Goal: Task Accomplishment & Management: Use online tool/utility

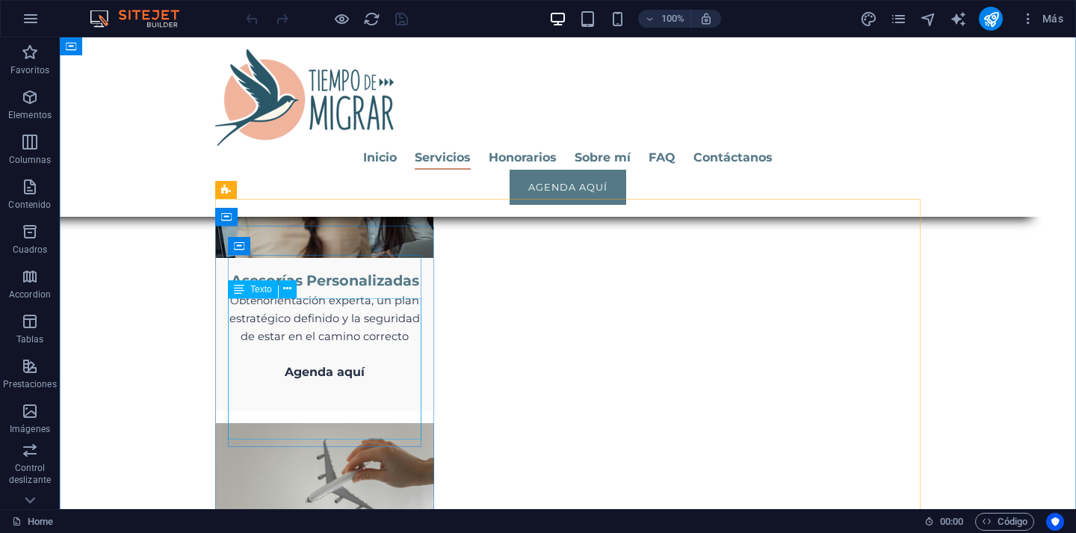
scroll to position [2057, 0]
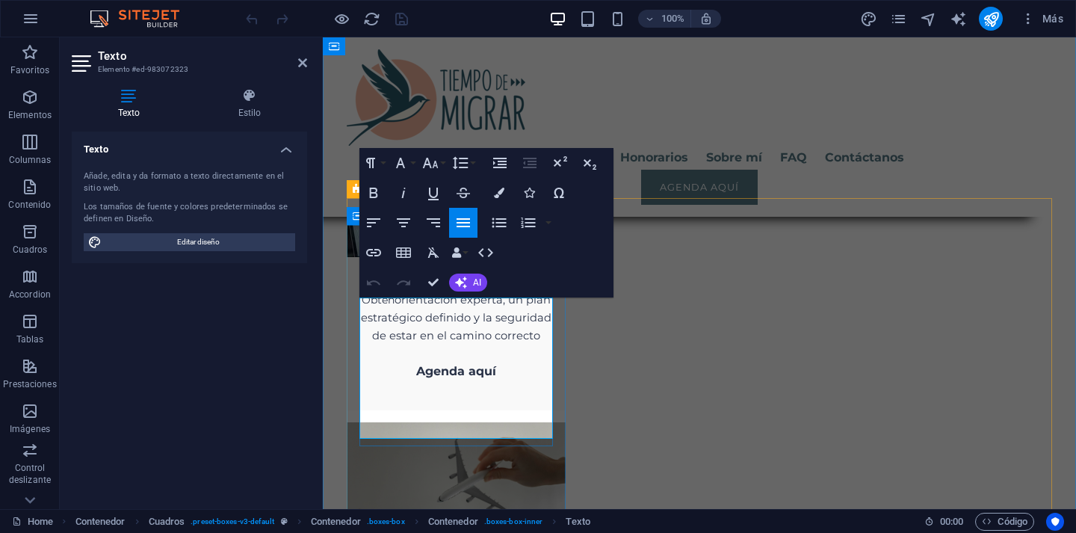
drag, startPoint x: 439, startPoint y: 327, endPoint x: 370, endPoint y: 323, distance: 68.9
click at [411, 164] on button "Font Family" at bounding box center [403, 163] width 28 height 30
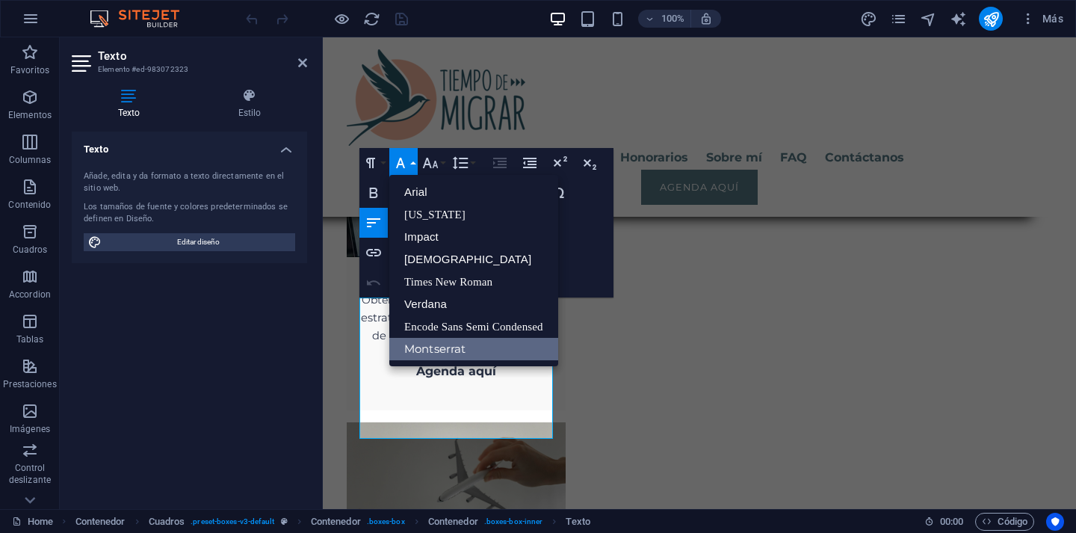
scroll to position [0, 0]
click at [436, 165] on icon "button" at bounding box center [431, 163] width 16 height 10
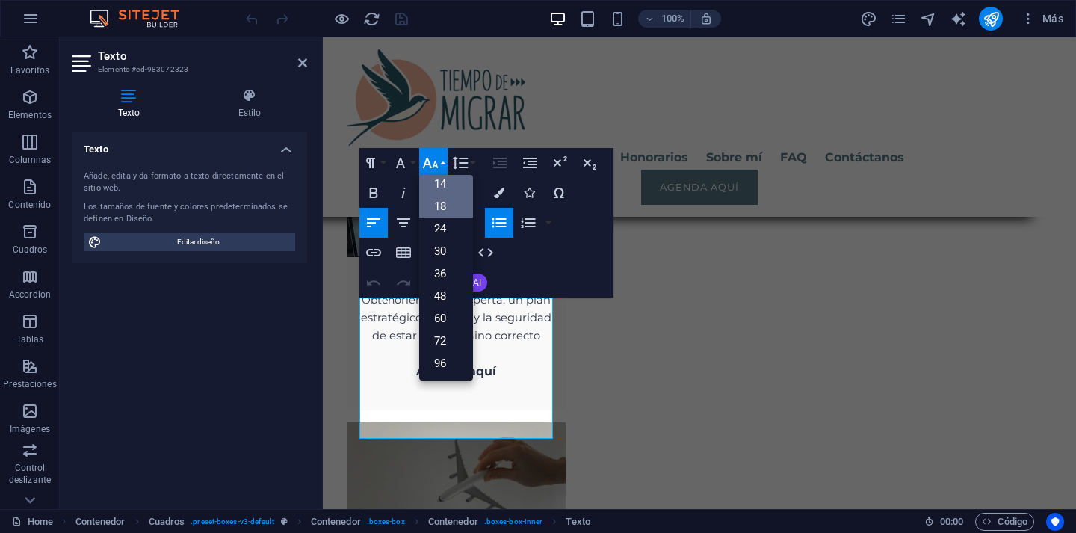
scroll to position [110, 0]
click at [448, 194] on link "14" at bounding box center [446, 194] width 54 height 22
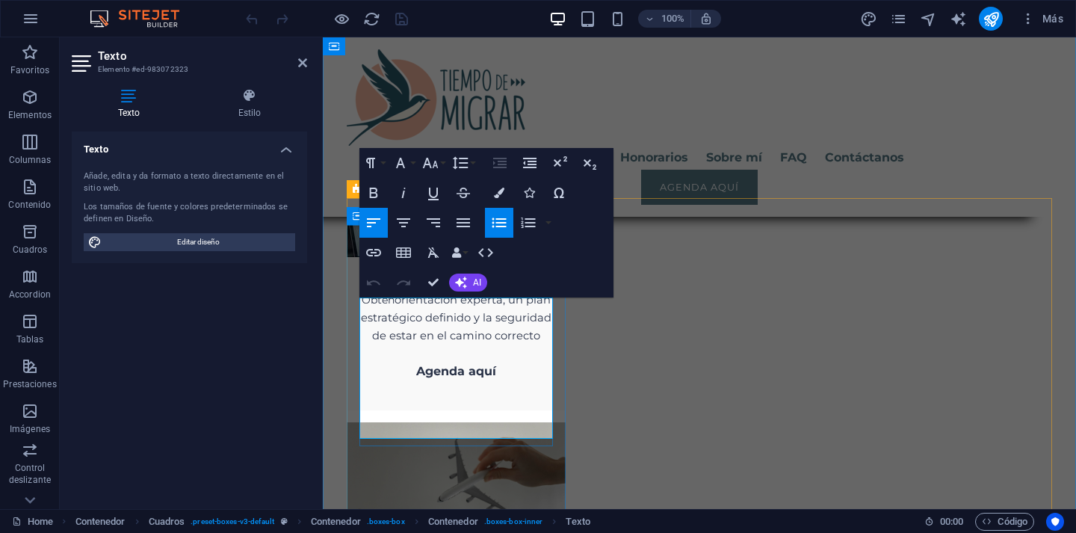
drag, startPoint x: 439, startPoint y: 341, endPoint x: 369, endPoint y: 339, distance: 70.3
click at [426, 161] on icon "button" at bounding box center [431, 163] width 16 height 10
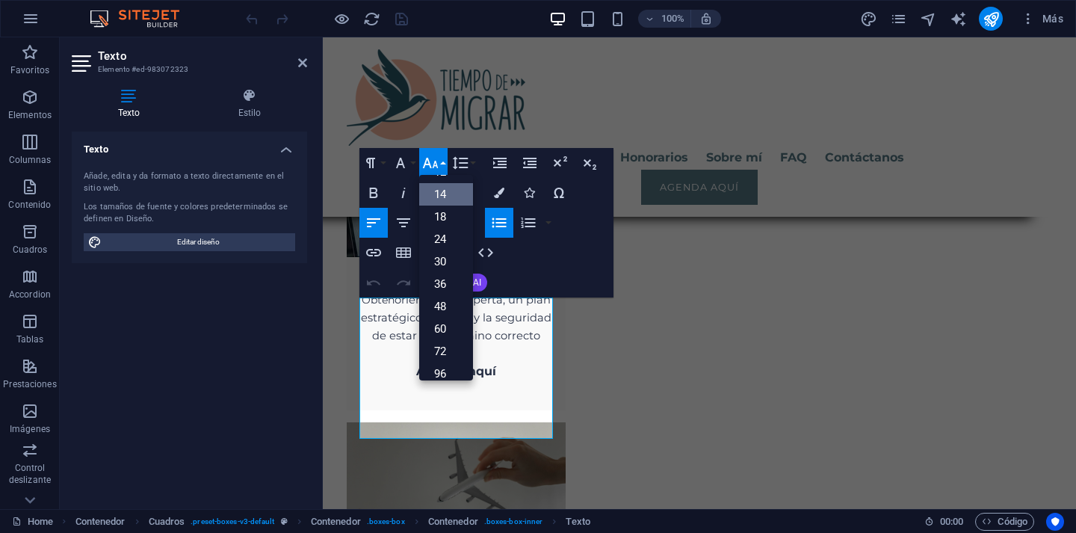
click at [436, 194] on link "14" at bounding box center [446, 194] width 54 height 22
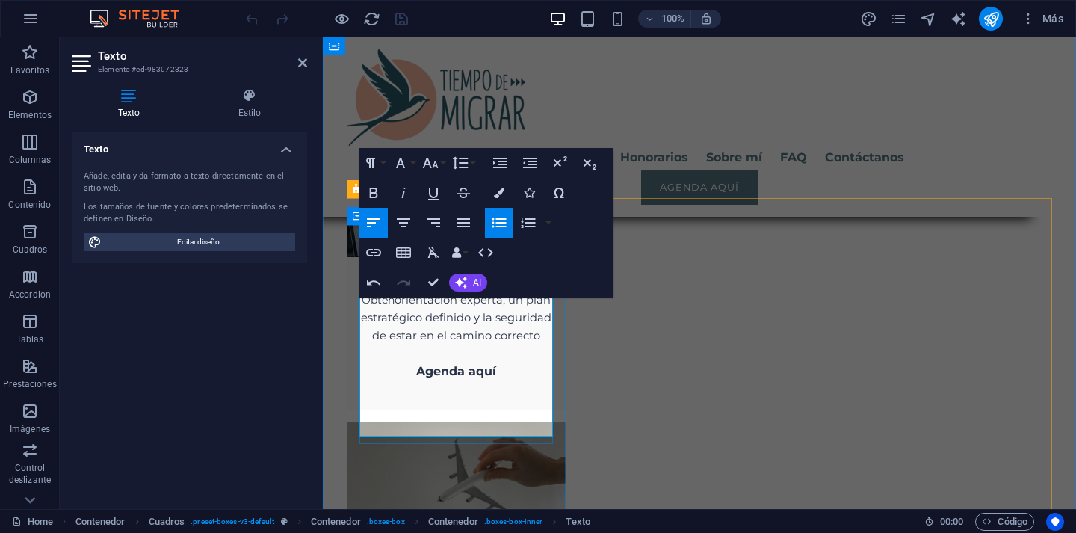
drag, startPoint x: 377, startPoint y: 356, endPoint x: 498, endPoint y: 355, distance: 121.8
click at [438, 166] on icon "button" at bounding box center [430, 163] width 18 height 18
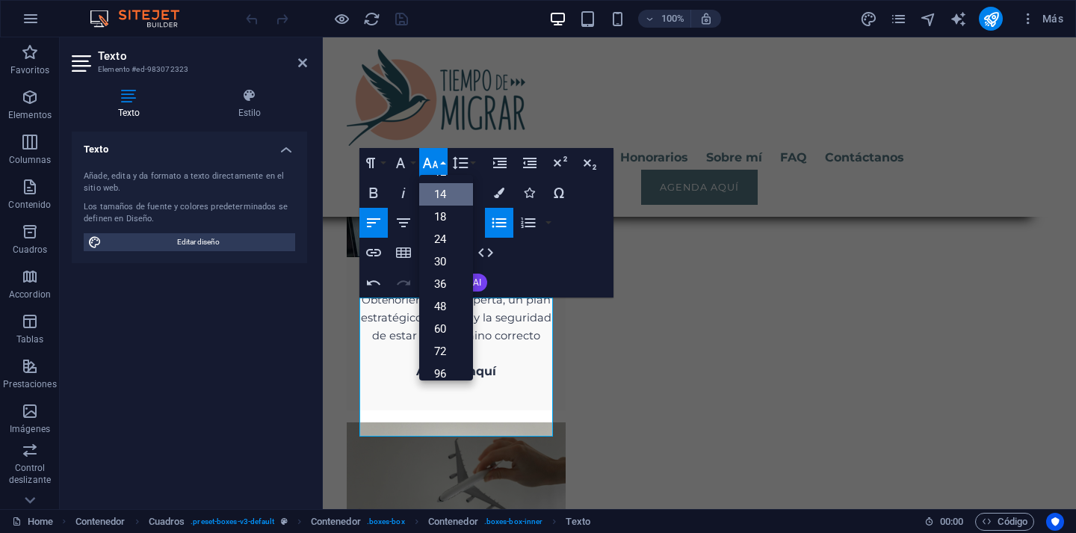
click at [444, 196] on link "14" at bounding box center [446, 194] width 54 height 22
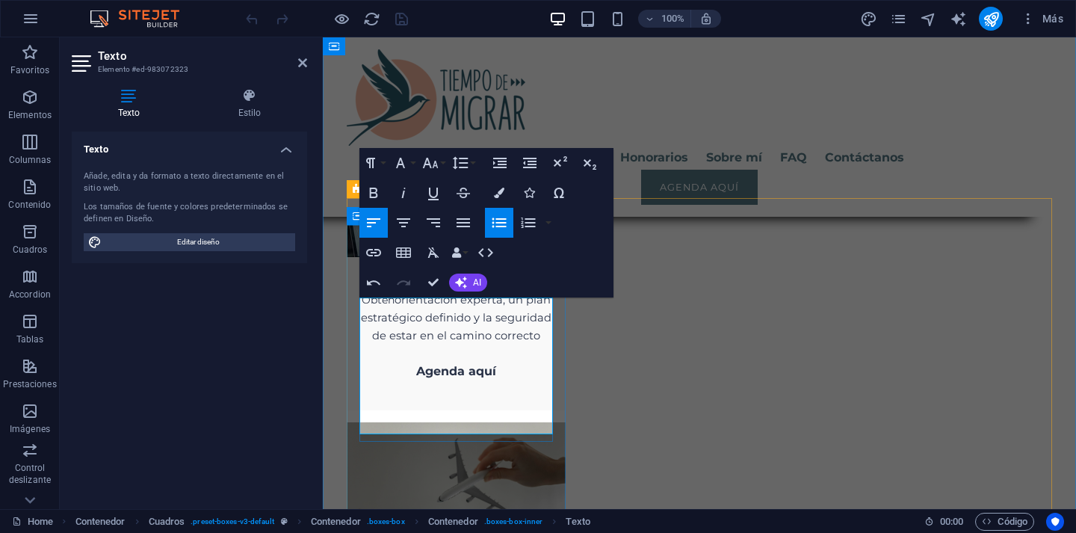
drag, startPoint x: 372, startPoint y: 321, endPoint x: 493, endPoint y: 356, distance: 125.9
click at [434, 161] on icon "button" at bounding box center [431, 163] width 16 height 10
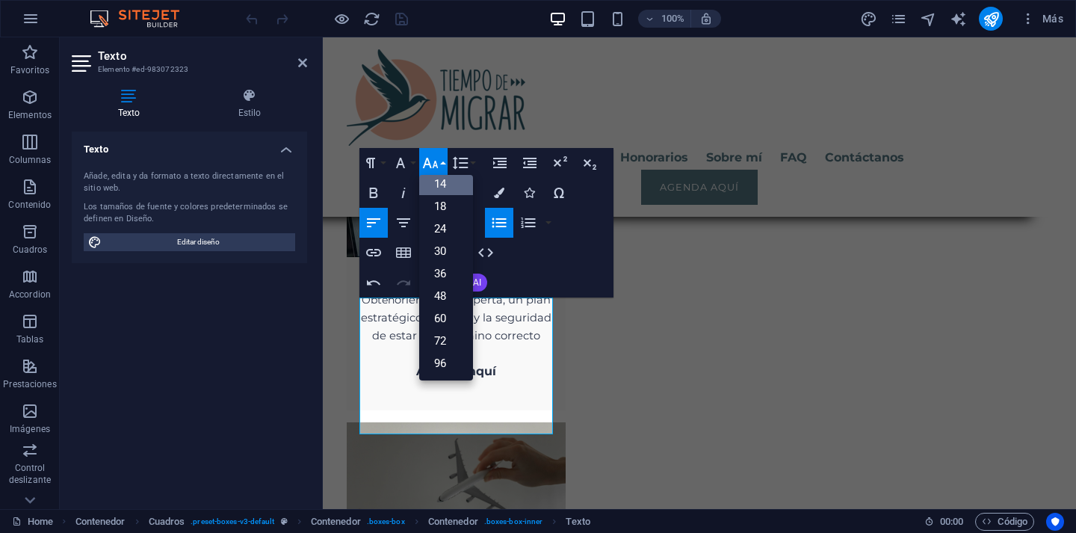
scroll to position [120, 0]
click at [449, 186] on link "14" at bounding box center [446, 184] width 54 height 22
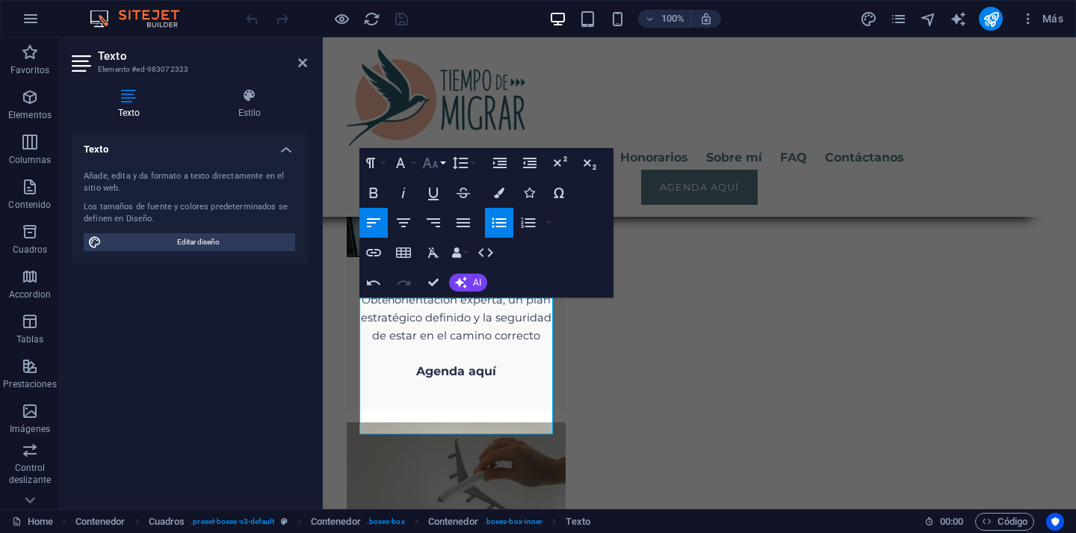
click at [443, 164] on button "Font Size" at bounding box center [433, 163] width 28 height 30
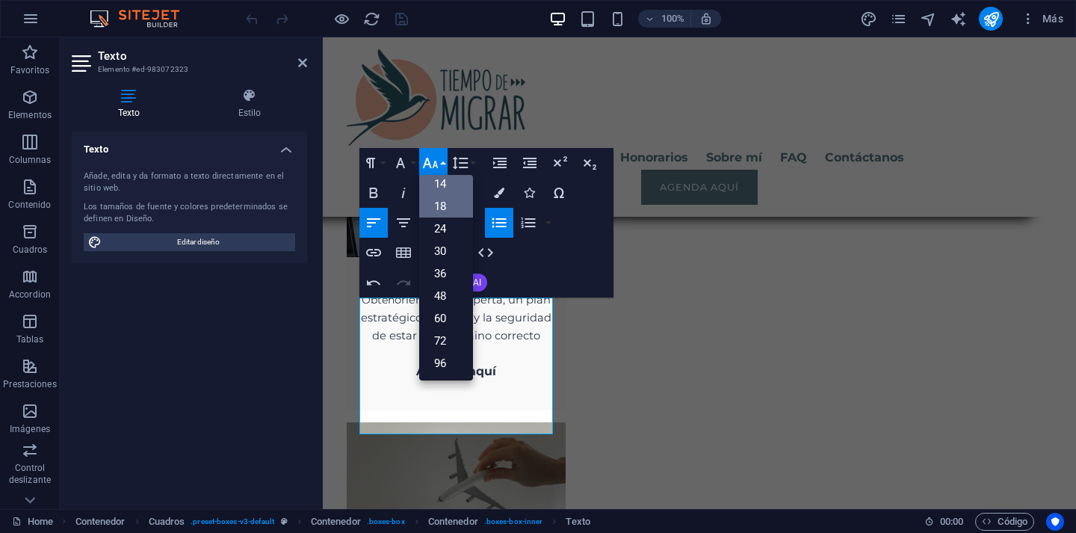
click at [447, 201] on link "18" at bounding box center [446, 206] width 54 height 22
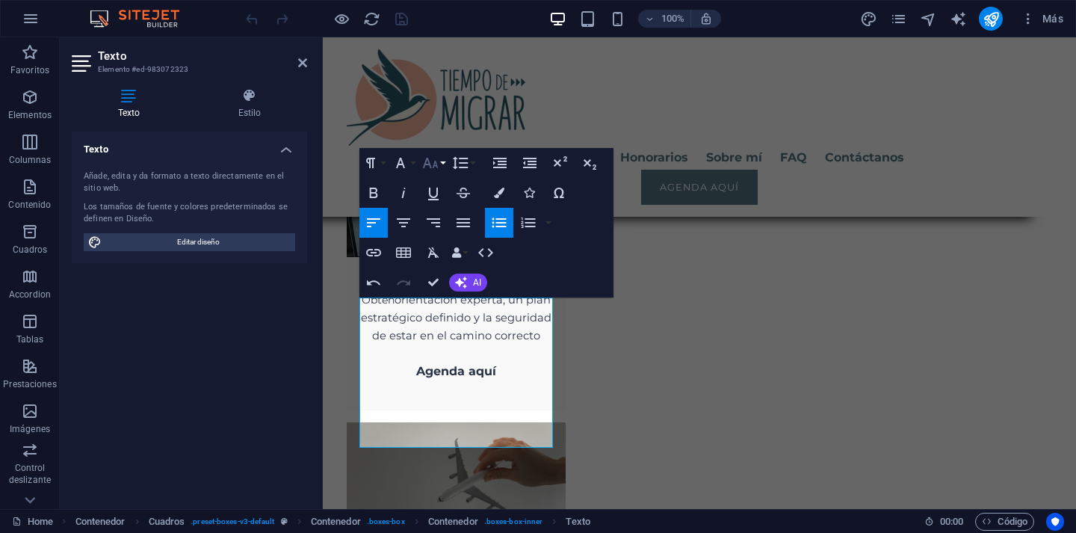
click at [436, 165] on icon "button" at bounding box center [431, 163] width 16 height 10
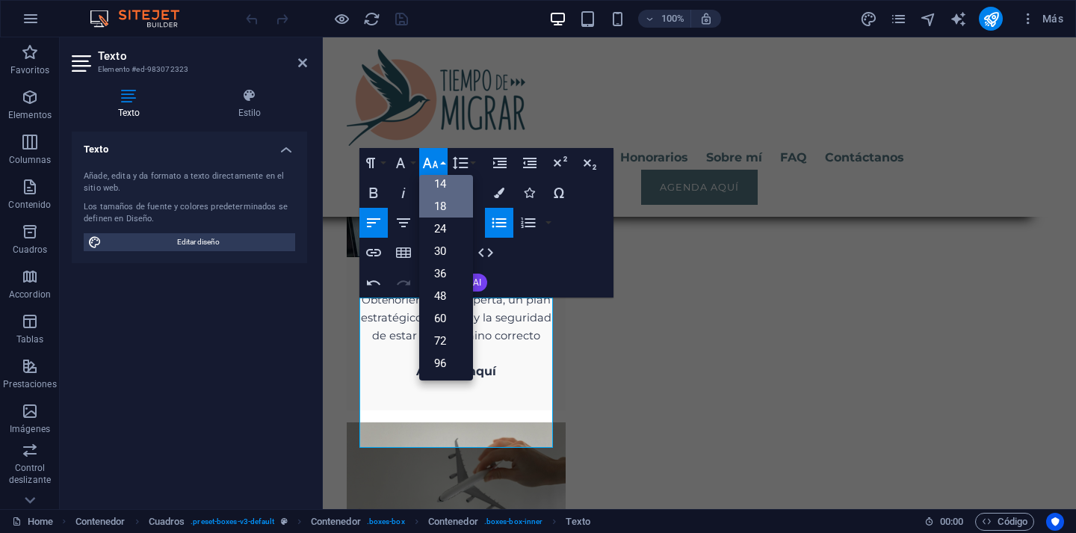
click at [446, 186] on link "14" at bounding box center [446, 184] width 54 height 22
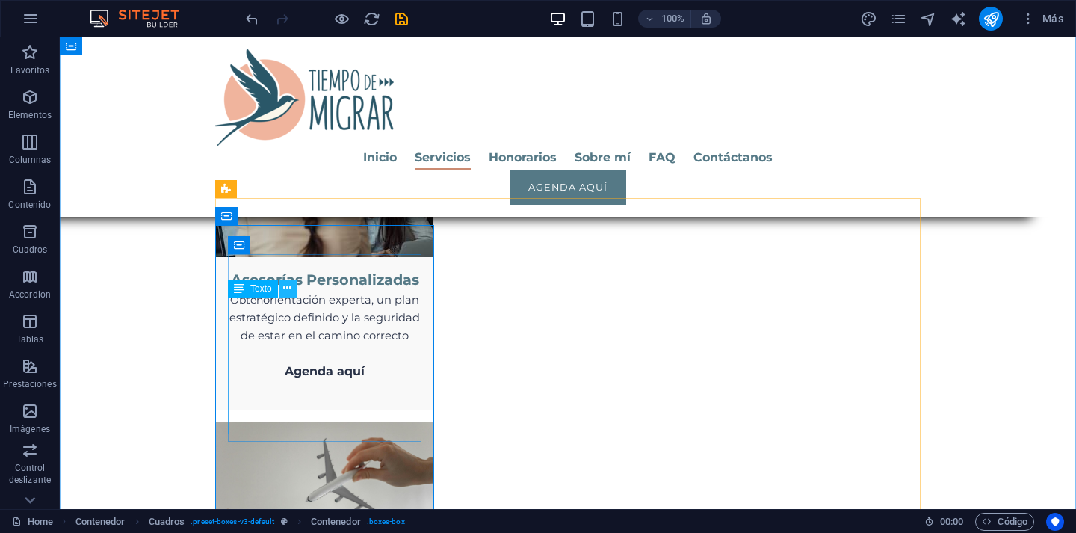
click at [287, 289] on icon at bounding box center [287, 288] width 8 height 16
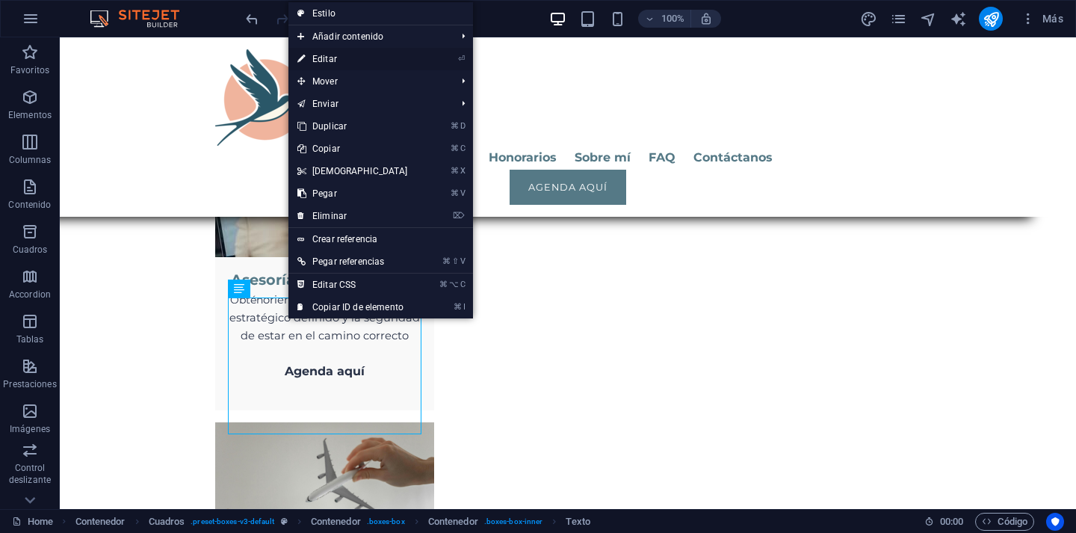
click at [353, 57] on link "⏎ Editar" at bounding box center [352, 59] width 129 height 22
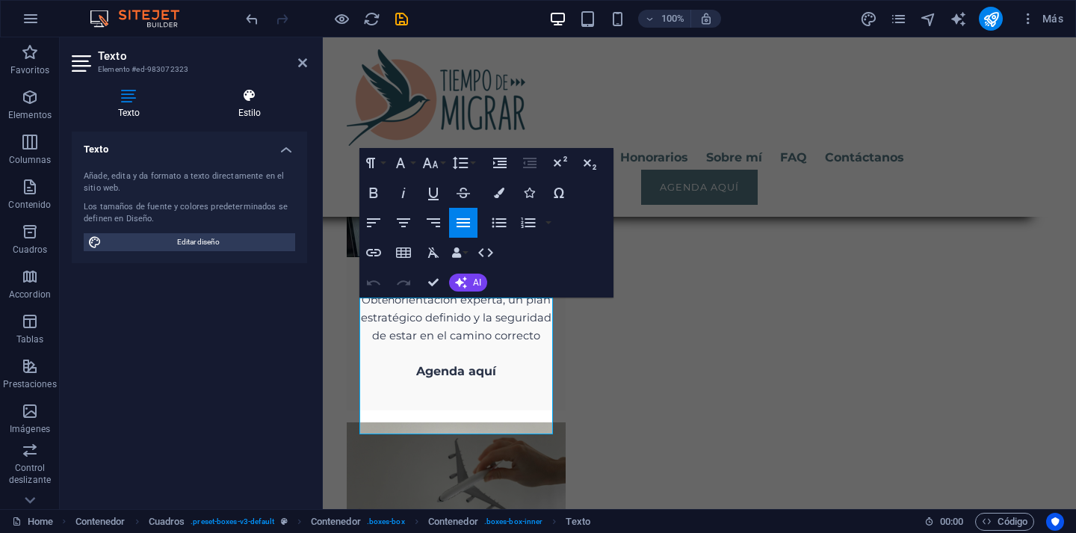
click at [262, 98] on icon at bounding box center [249, 95] width 115 height 15
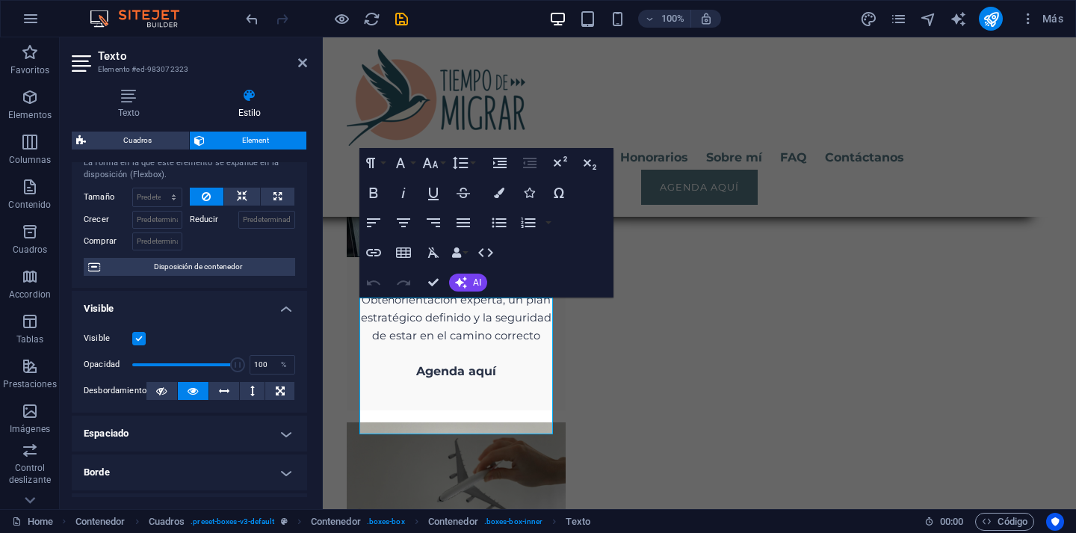
scroll to position [0, 0]
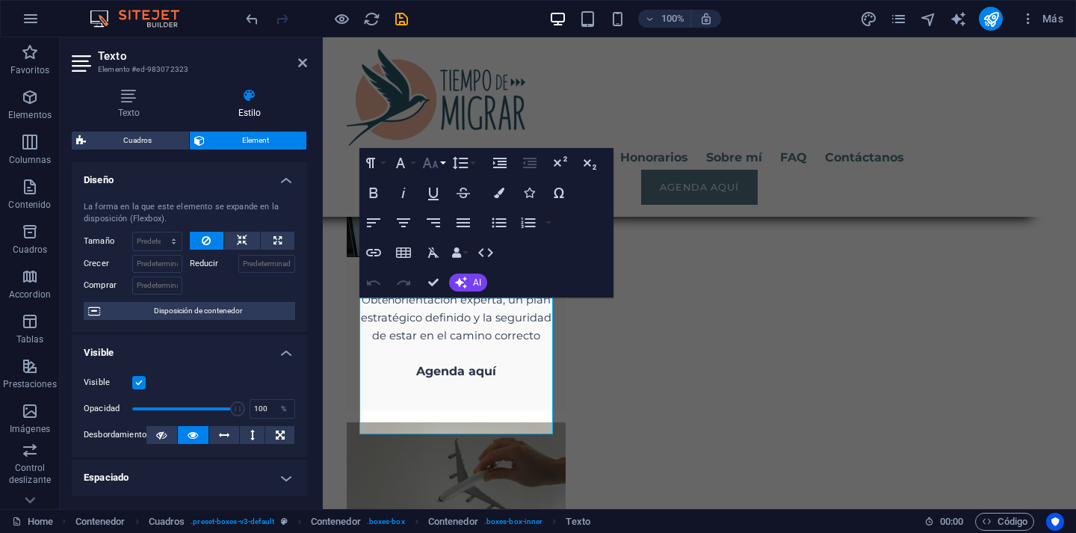
click at [427, 164] on icon "button" at bounding box center [431, 163] width 16 height 10
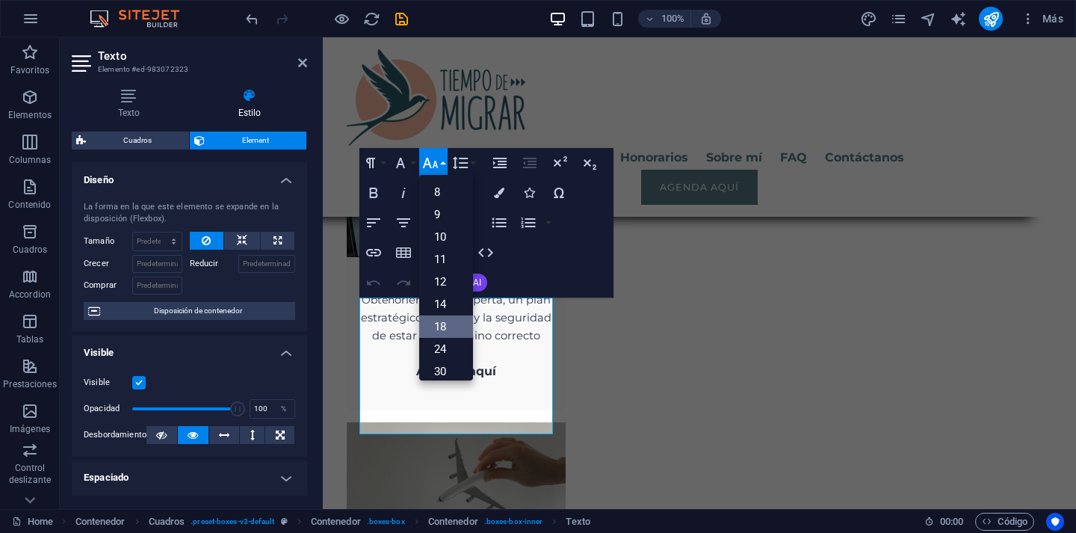
click at [451, 318] on link "18" at bounding box center [446, 326] width 54 height 22
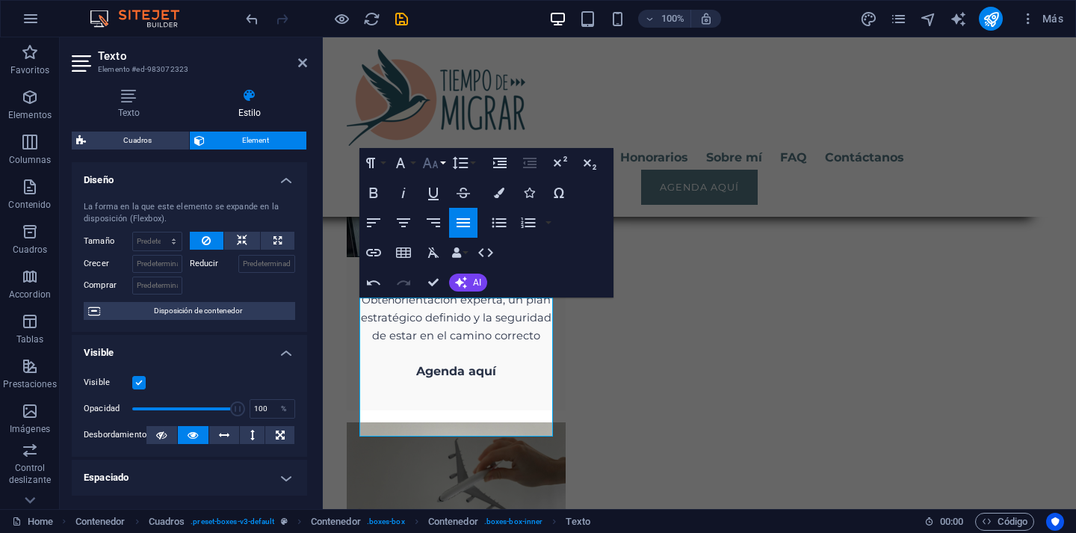
click at [439, 164] on button "Font Size" at bounding box center [433, 163] width 28 height 30
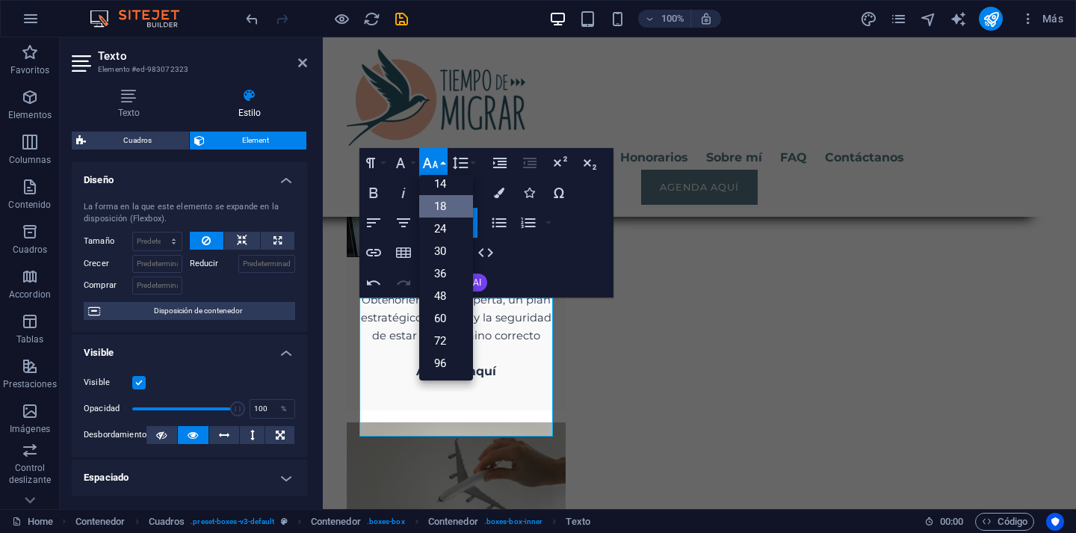
scroll to position [120, 0]
click at [439, 185] on link "14" at bounding box center [446, 184] width 54 height 22
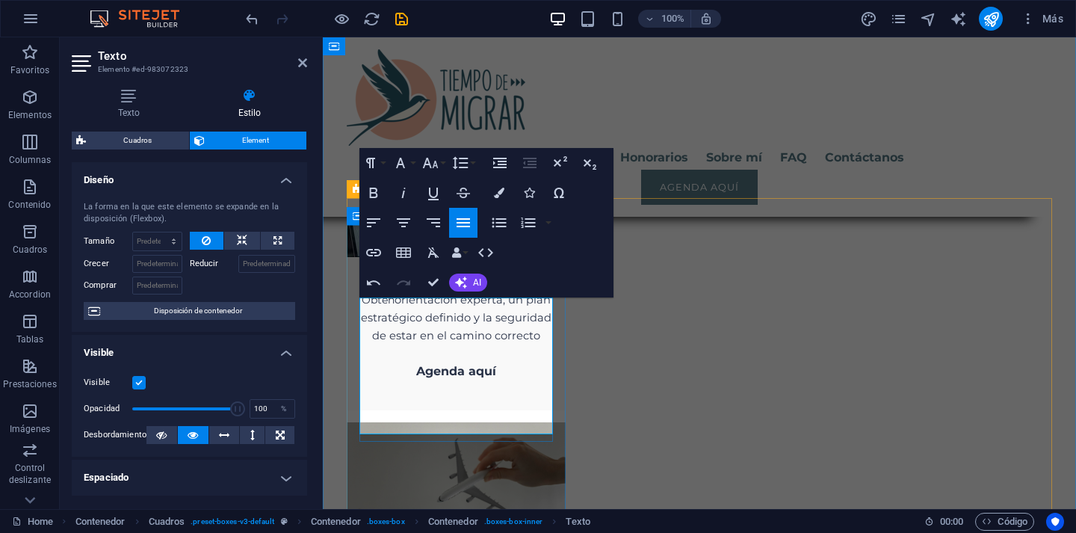
drag, startPoint x: 374, startPoint y: 324, endPoint x: 521, endPoint y: 386, distance: 159.1
click at [438, 164] on icon "button" at bounding box center [430, 163] width 18 height 18
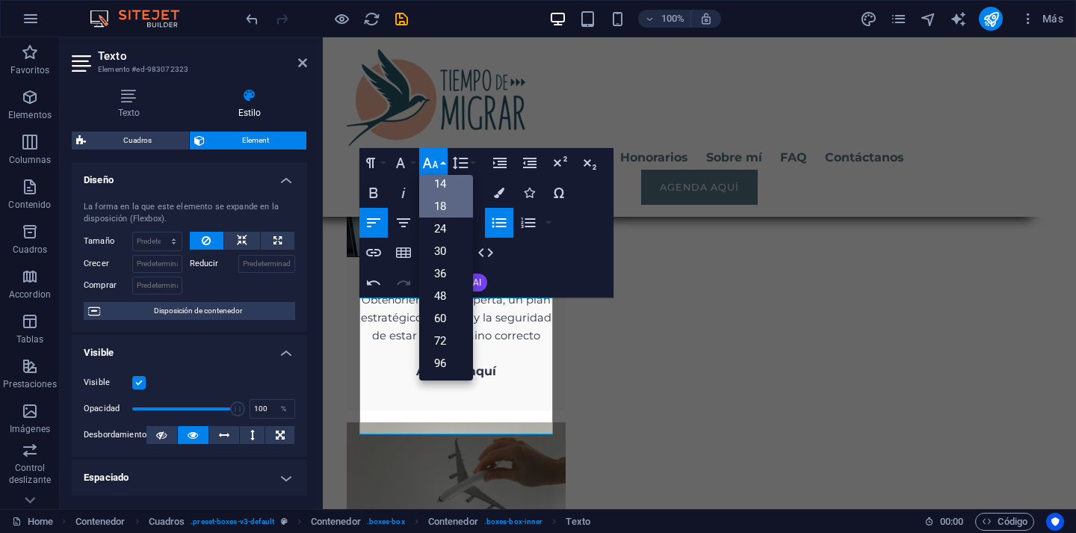
click at [446, 203] on link "18" at bounding box center [446, 206] width 54 height 22
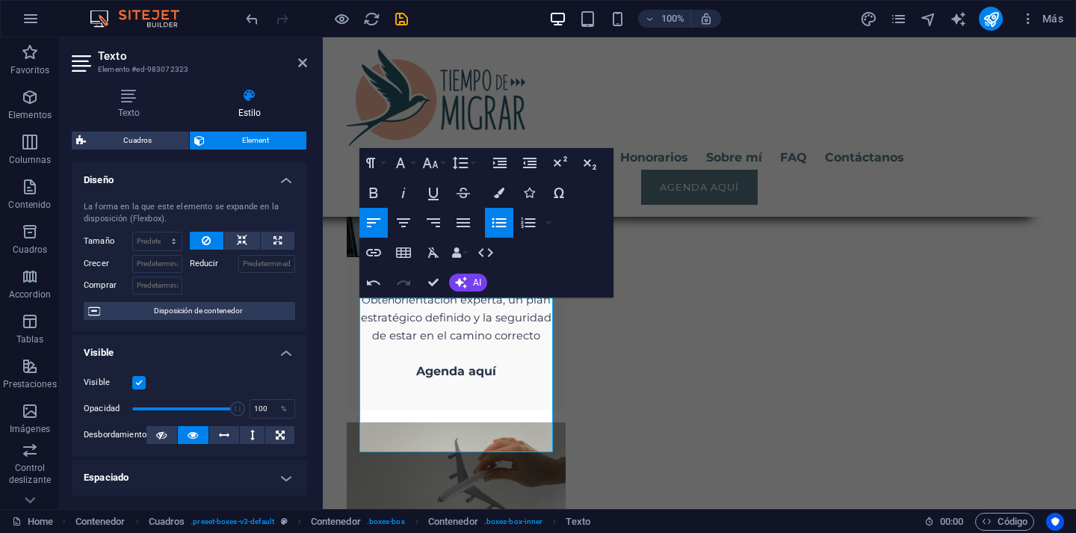
click at [448, 164] on div "Paragraph Format Normal Heading 1 Heading 2 Heading 3 Heading 4 Heading 5 Headi…" at bounding box center [418, 163] width 119 height 30
click at [439, 168] on icon "button" at bounding box center [430, 163] width 18 height 18
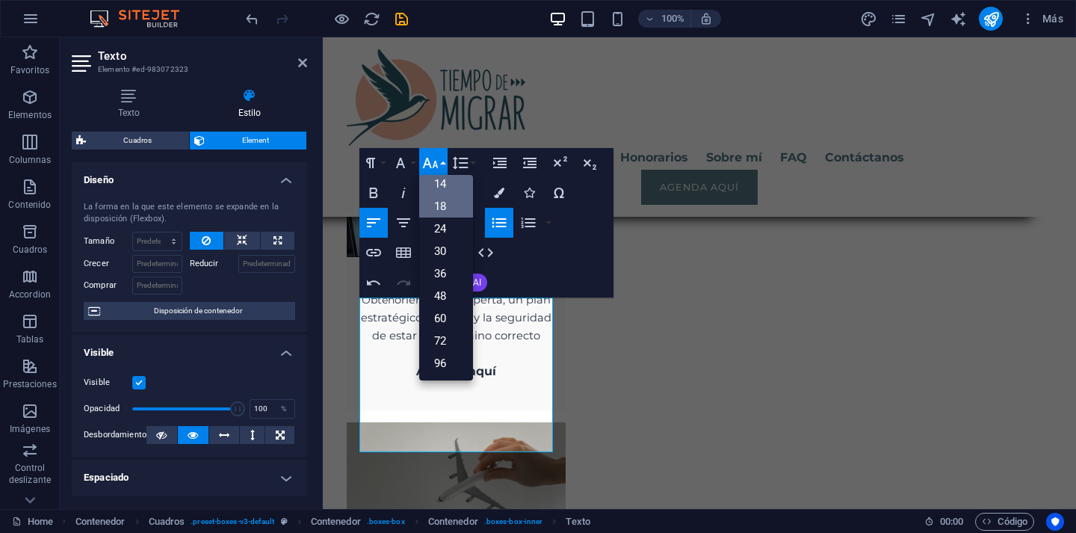
click at [447, 188] on link "14" at bounding box center [446, 184] width 54 height 22
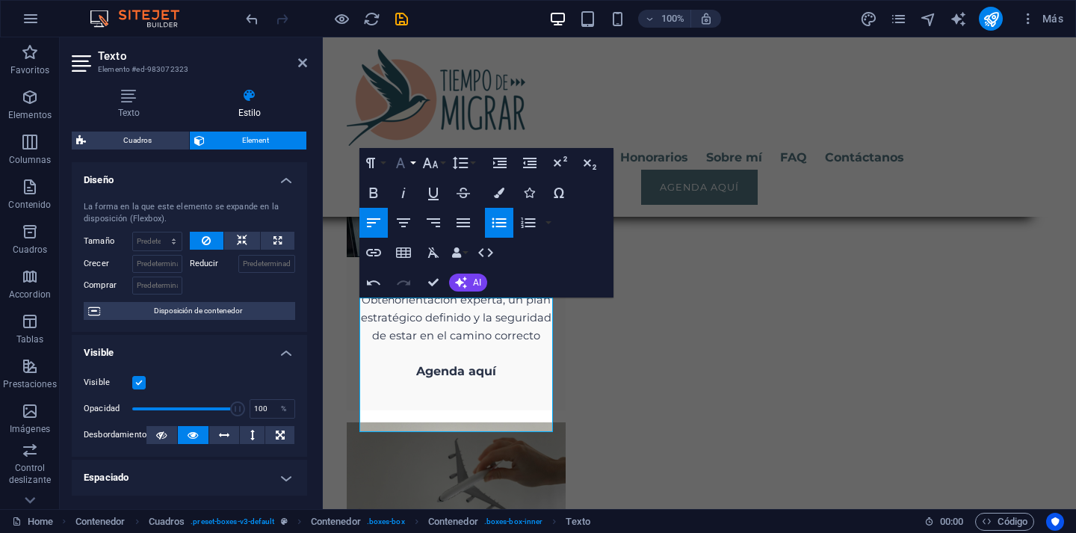
click at [413, 166] on button "Font Family" at bounding box center [403, 163] width 28 height 30
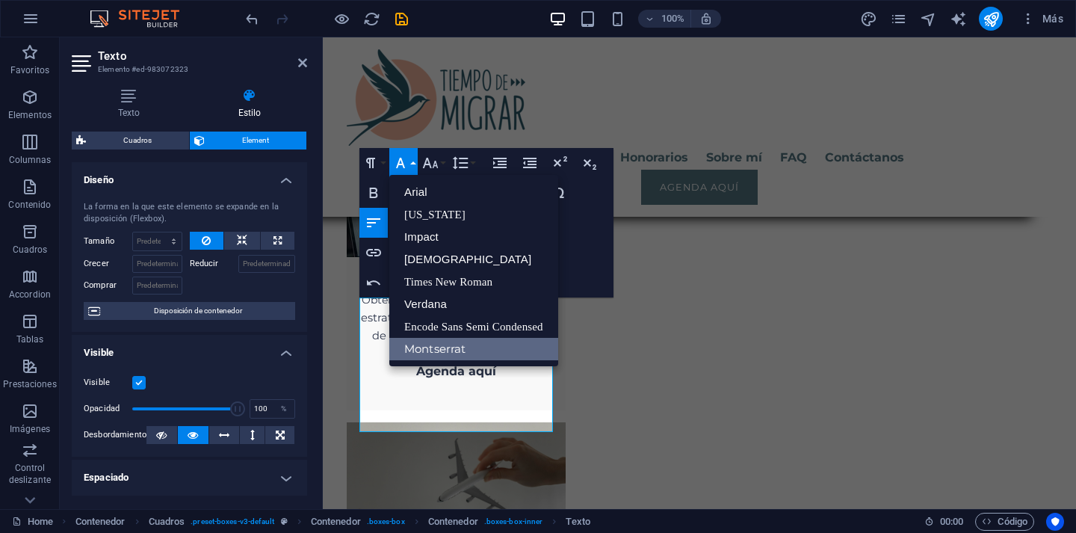
scroll to position [0, 0]
click at [443, 164] on button "Font Size" at bounding box center [433, 163] width 28 height 30
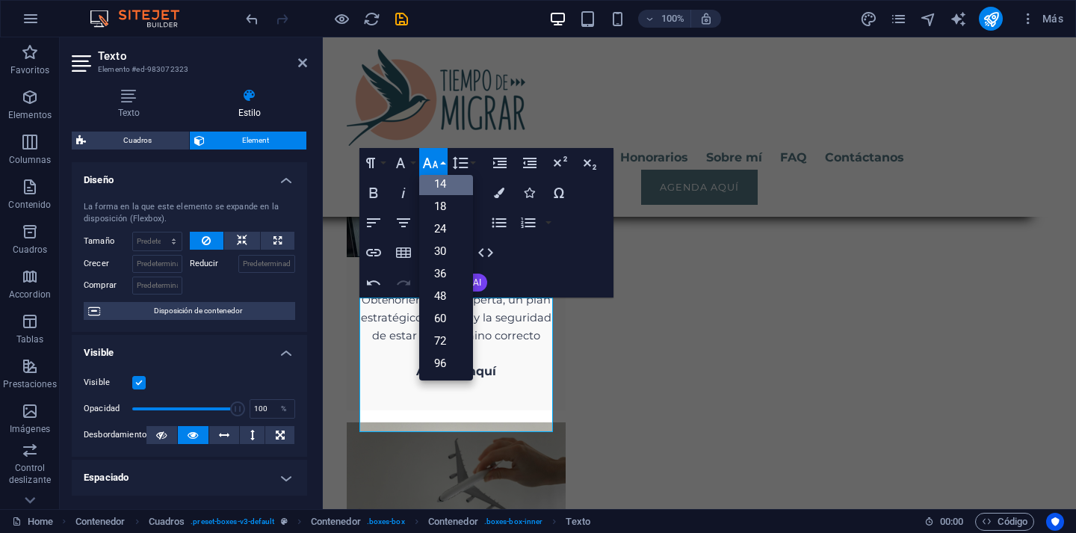
click at [243, 140] on span "Element" at bounding box center [255, 141] width 93 height 18
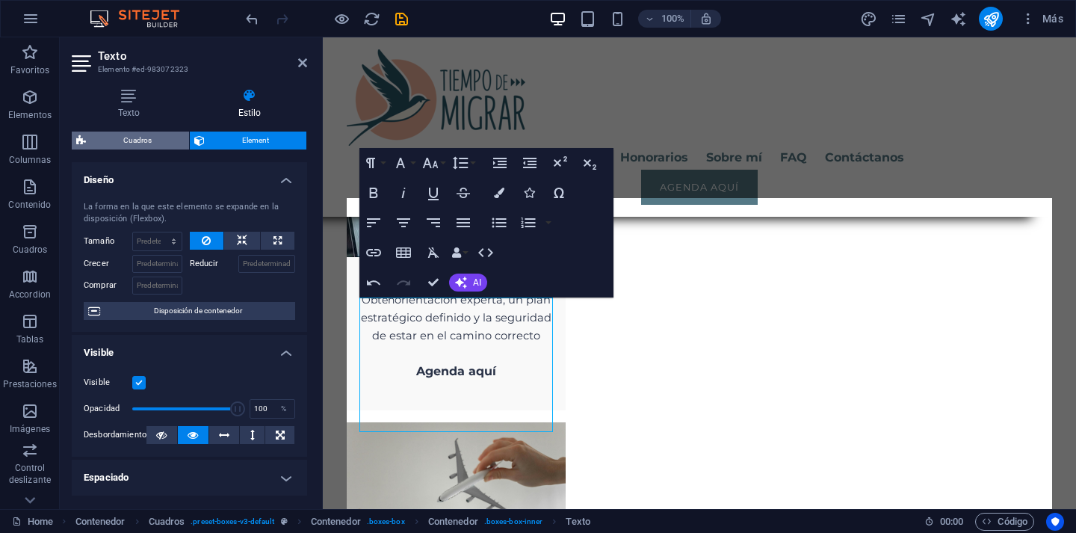
click at [151, 140] on span "Cuadros" at bounding box center [137, 141] width 94 height 18
select select "rem"
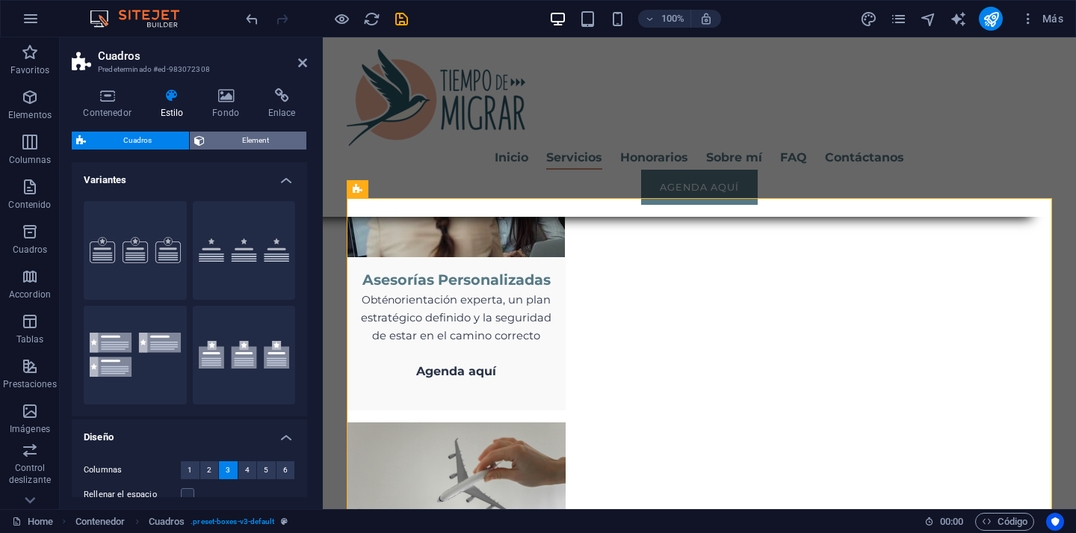
click at [233, 139] on span "Element" at bounding box center [255, 141] width 93 height 18
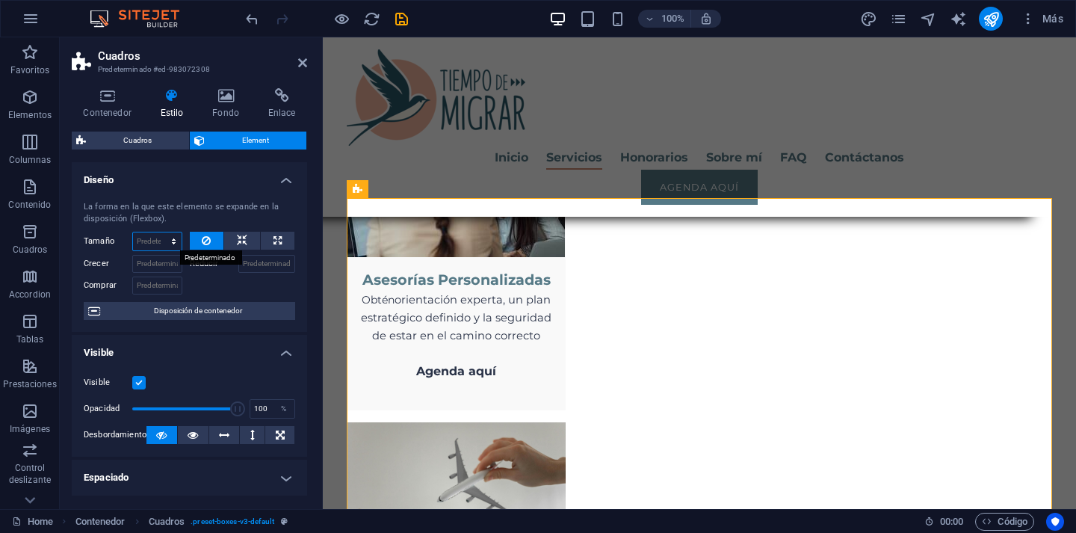
click at [170, 244] on select "Predeterminado automático px % 1/1 1/2 1/3 1/4 1/5 1/6 1/7 1/8 1/9 1/10" at bounding box center [157, 241] width 49 height 18
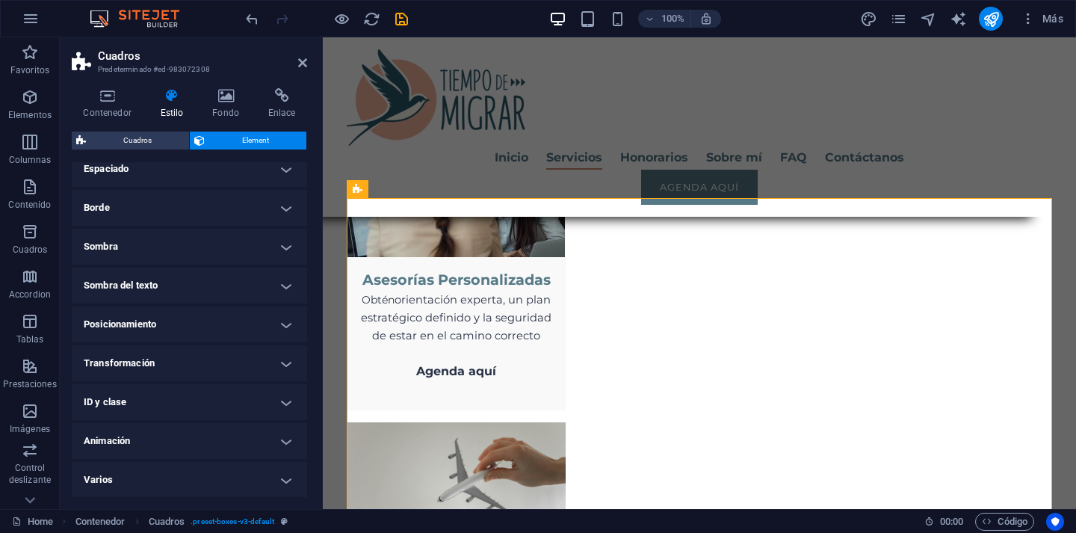
scroll to position [304, 0]
click at [282, 478] on h4 "Varios" at bounding box center [189, 480] width 235 height 36
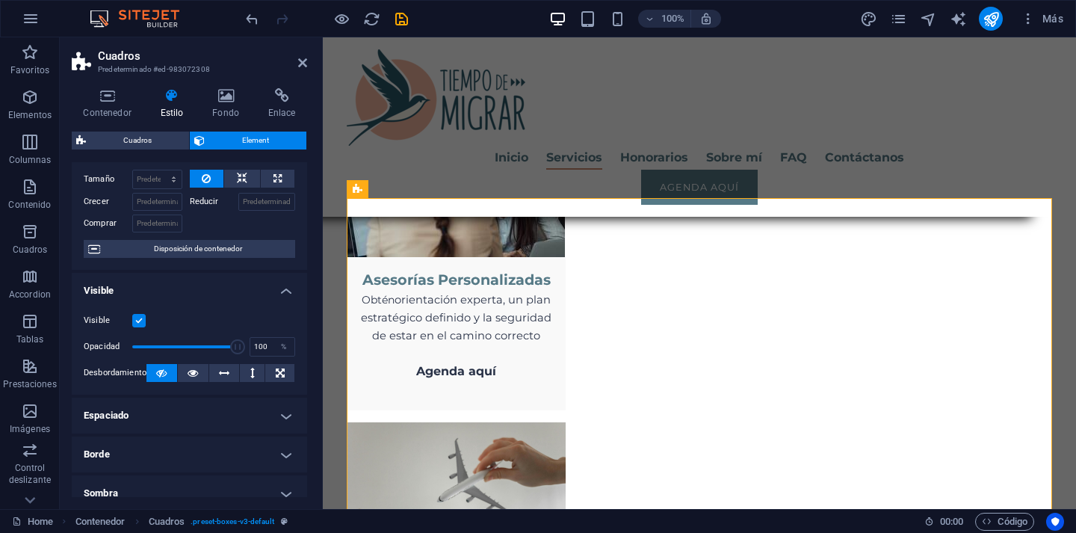
scroll to position [0, 0]
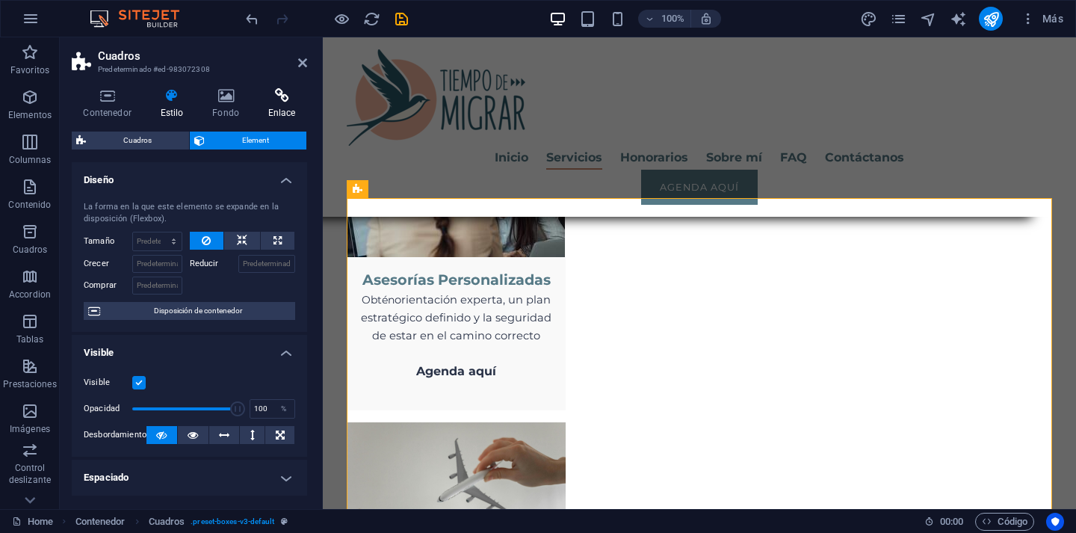
click at [277, 99] on icon at bounding box center [281, 95] width 51 height 15
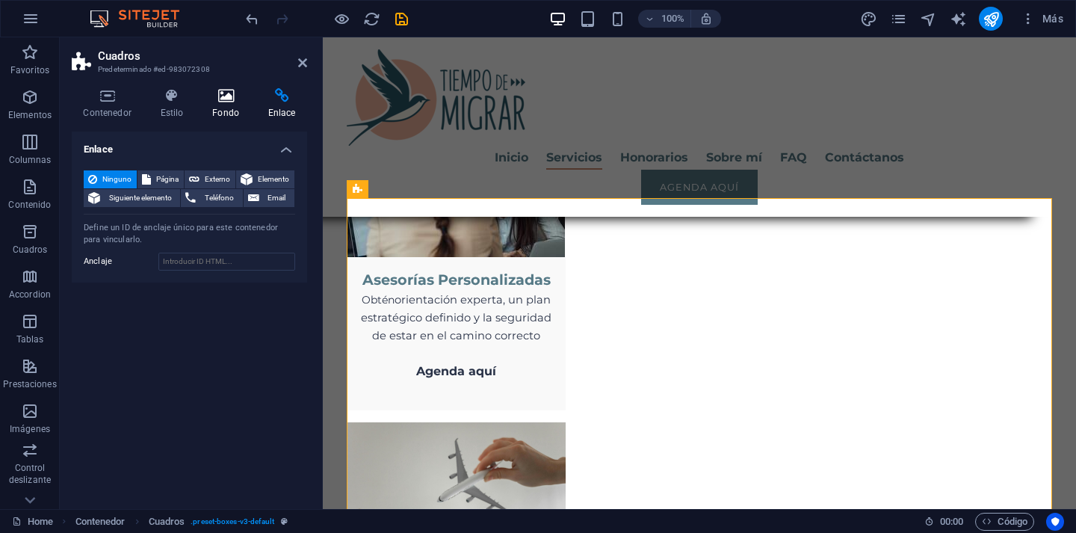
click at [225, 100] on icon at bounding box center [226, 95] width 50 height 15
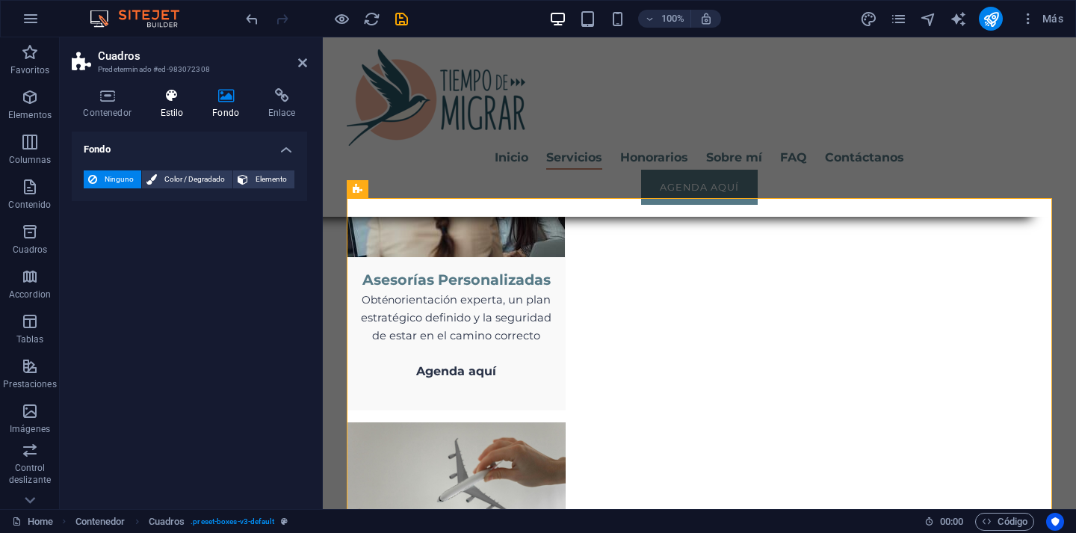
click at [165, 102] on icon at bounding box center [172, 95] width 46 height 15
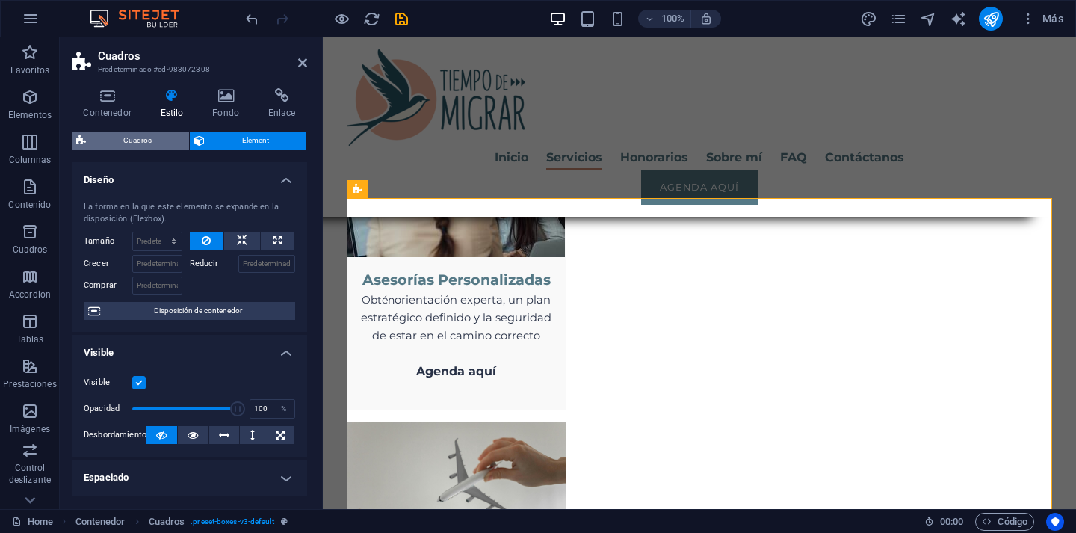
click at [138, 138] on span "Cuadros" at bounding box center [137, 141] width 94 height 18
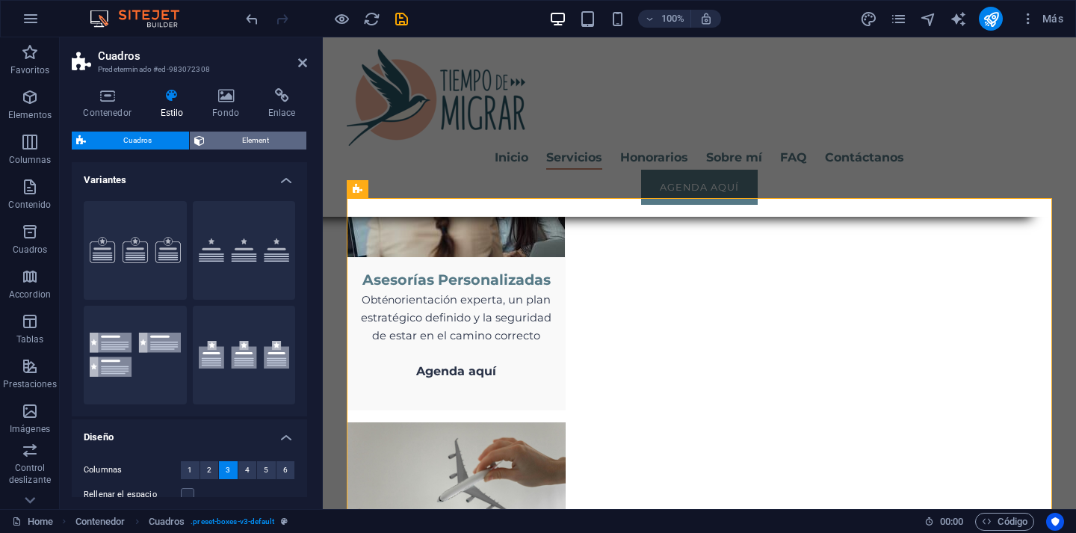
click at [235, 141] on span "Element" at bounding box center [255, 141] width 93 height 18
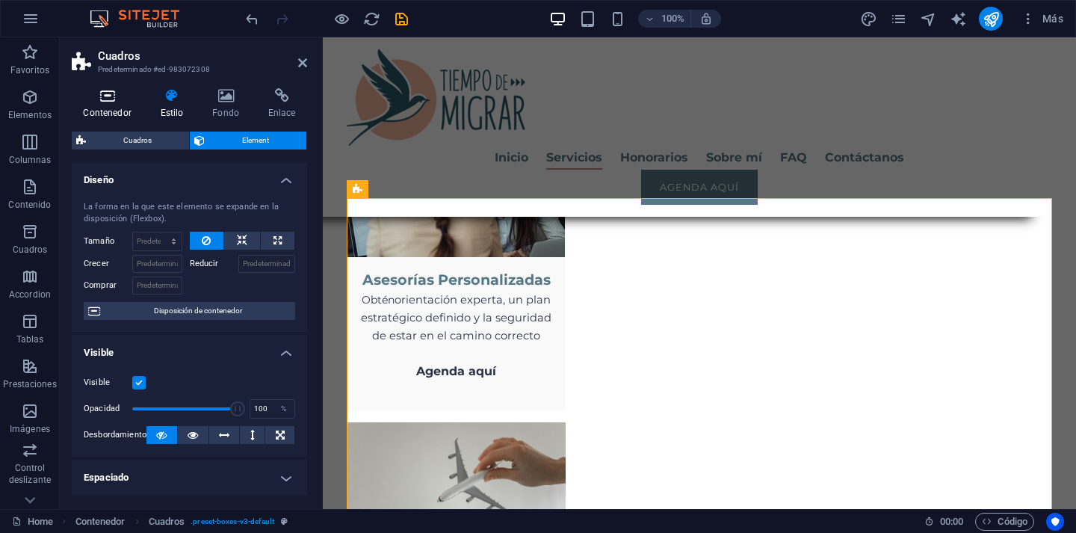
click at [116, 102] on icon at bounding box center [107, 95] width 71 height 15
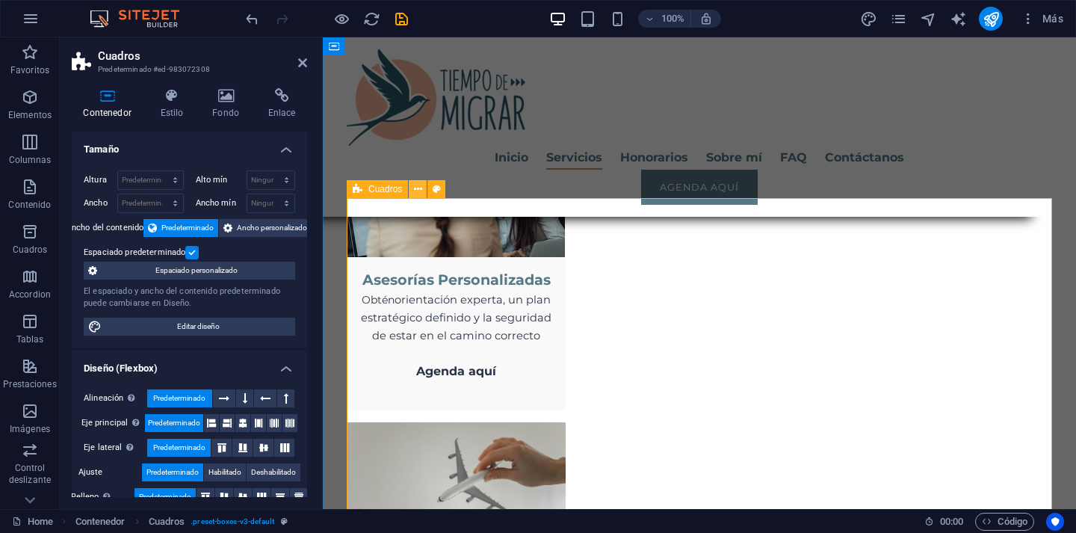
click at [419, 191] on icon at bounding box center [418, 190] width 8 height 16
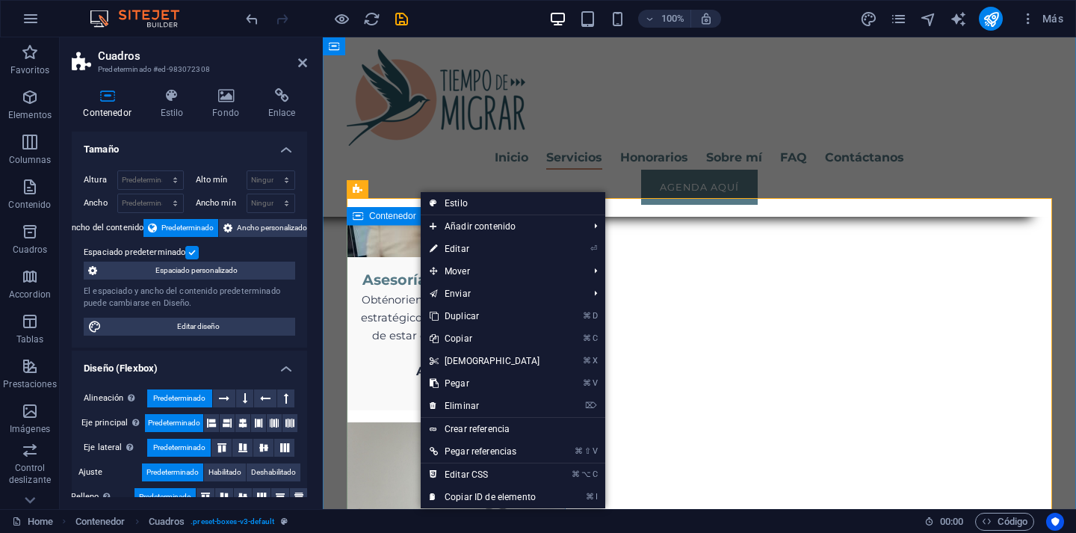
click at [392, 218] on span "Contenedor" at bounding box center [392, 215] width 47 height 9
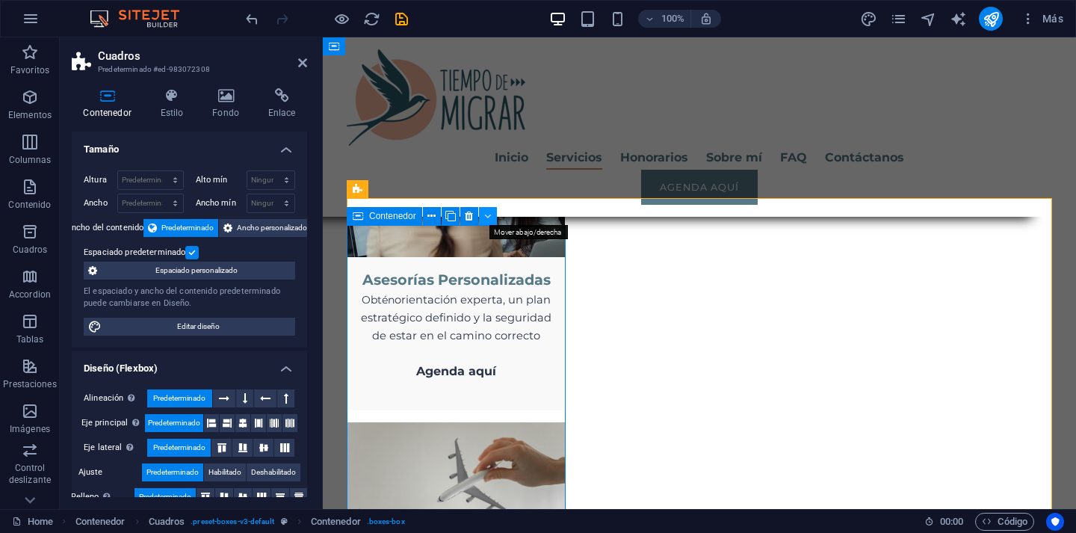
click at [487, 215] on icon at bounding box center [487, 217] width 7 height 16
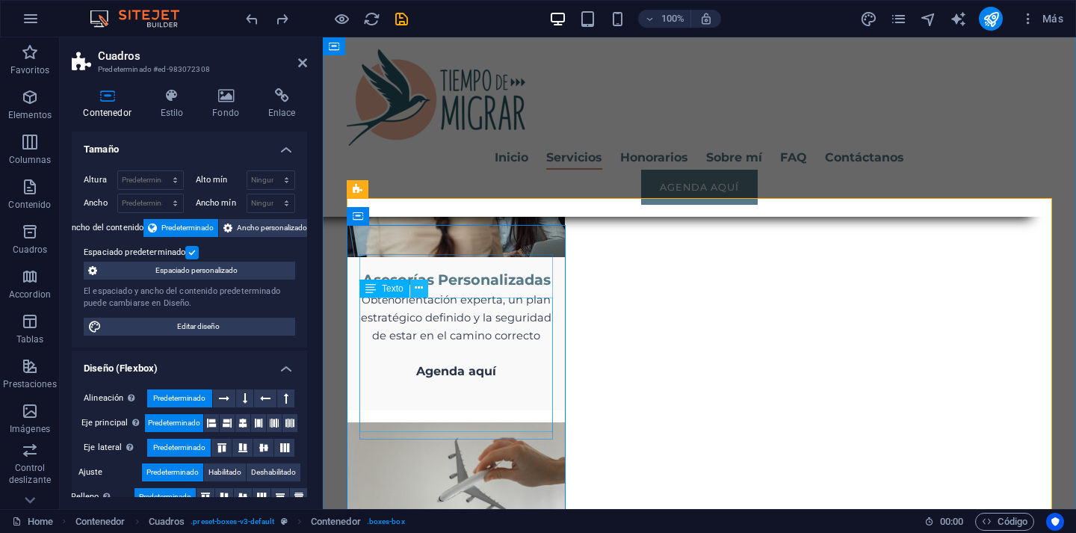
click at [419, 287] on icon at bounding box center [419, 288] width 8 height 16
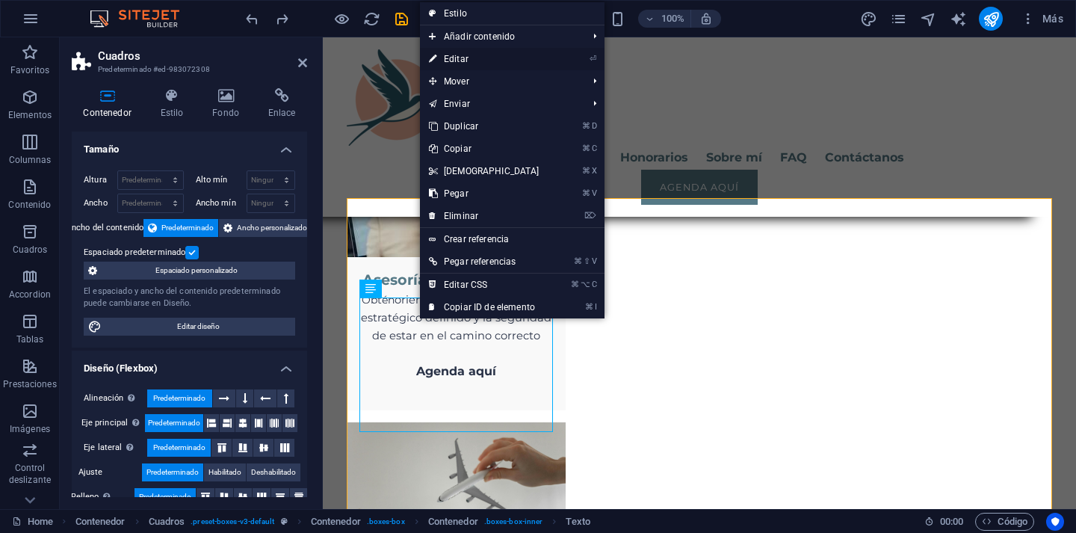
click at [481, 60] on link "⏎ Editar" at bounding box center [484, 59] width 129 height 22
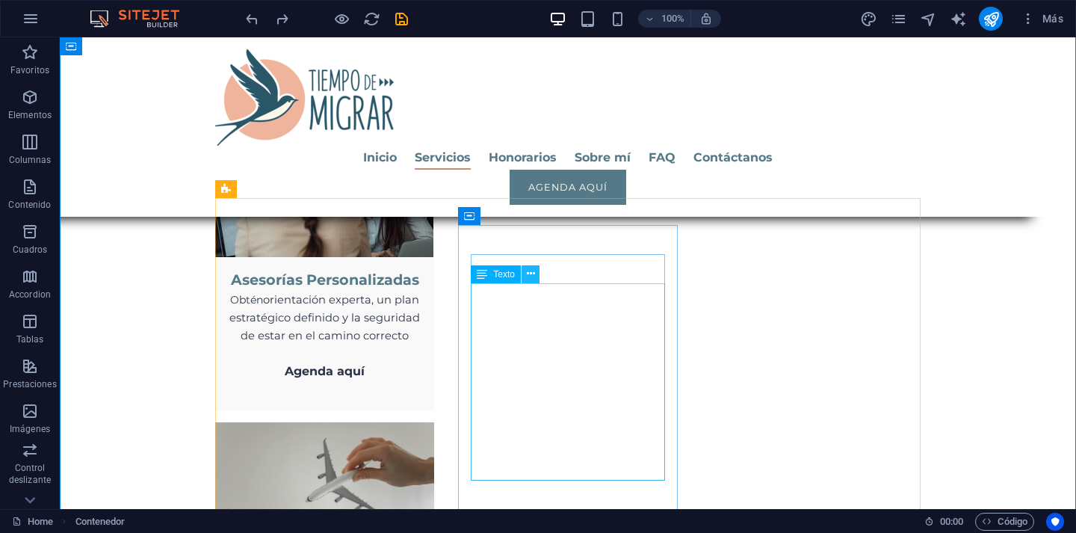
click at [529, 274] on icon at bounding box center [531, 274] width 8 height 16
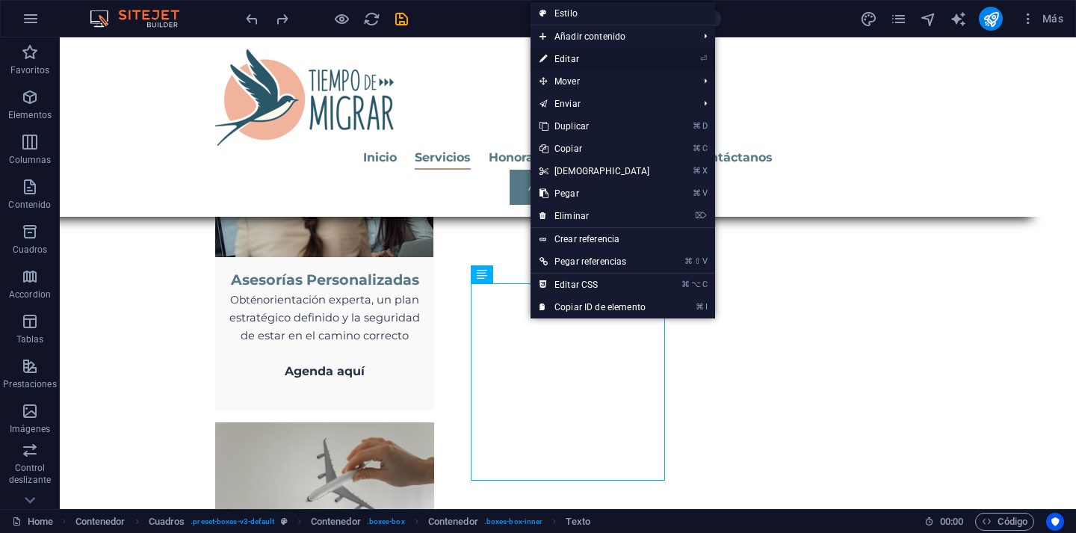
click at [582, 60] on link "⏎ Editar" at bounding box center [595, 59] width 129 height 22
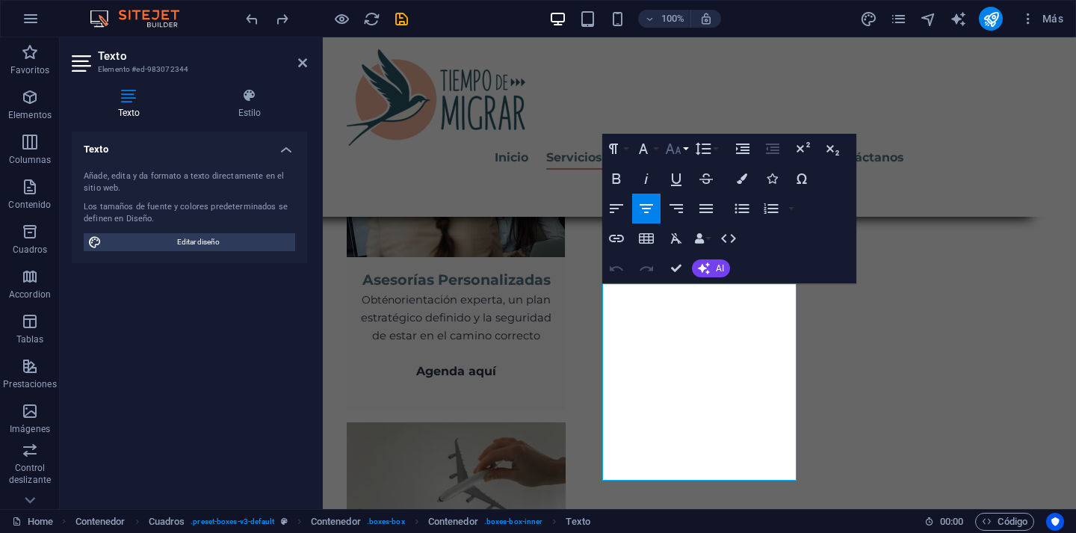
click at [685, 152] on button "Font Size" at bounding box center [676, 149] width 28 height 30
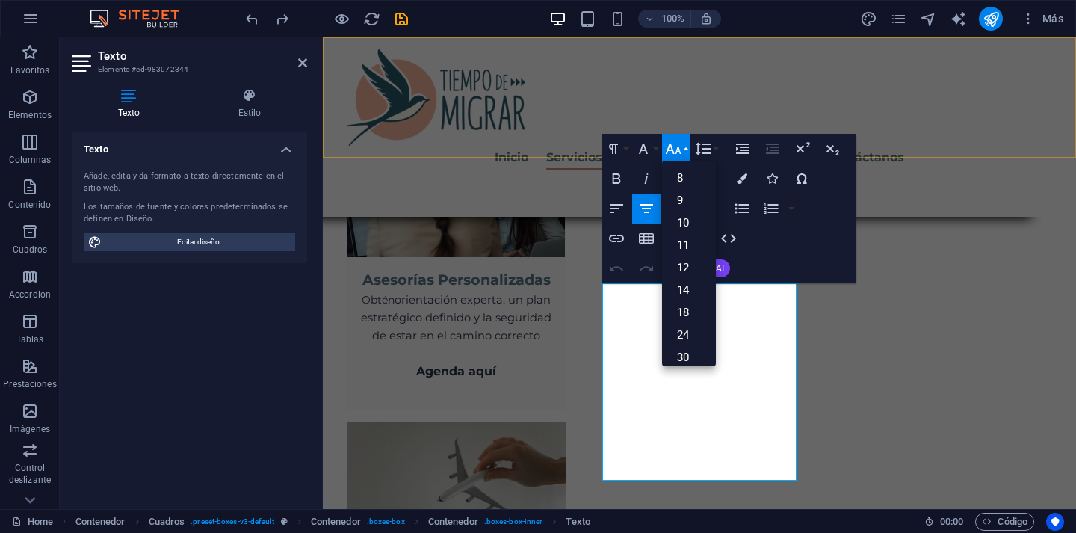
click at [720, 116] on div "Inicio Servicios Honorarios Sobre mí FAQ Contáctanos Agenda aquí Menu" at bounding box center [699, 126] width 753 height 179
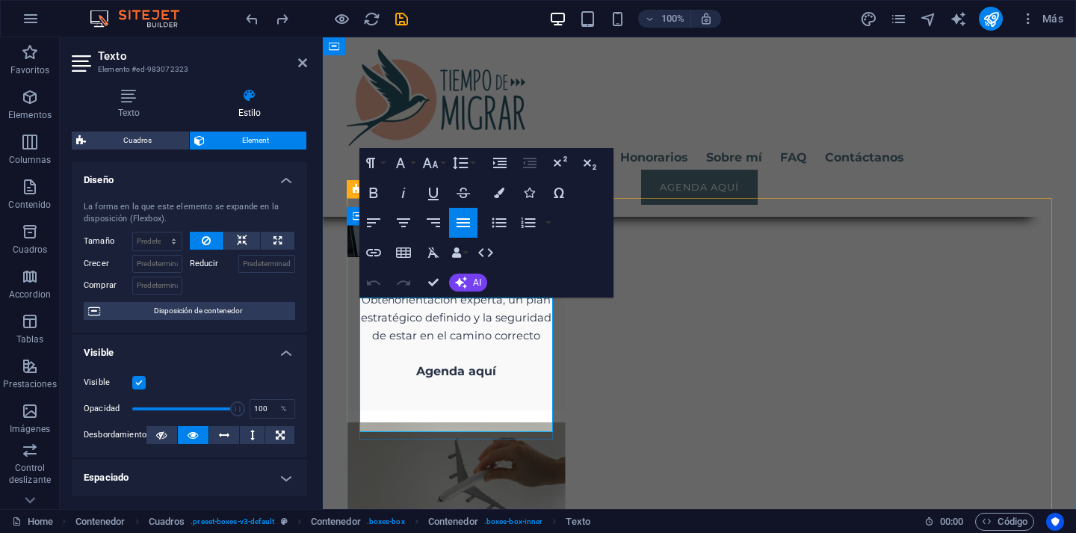
drag, startPoint x: 383, startPoint y: 369, endPoint x: 395, endPoint y: 370, distance: 12.0
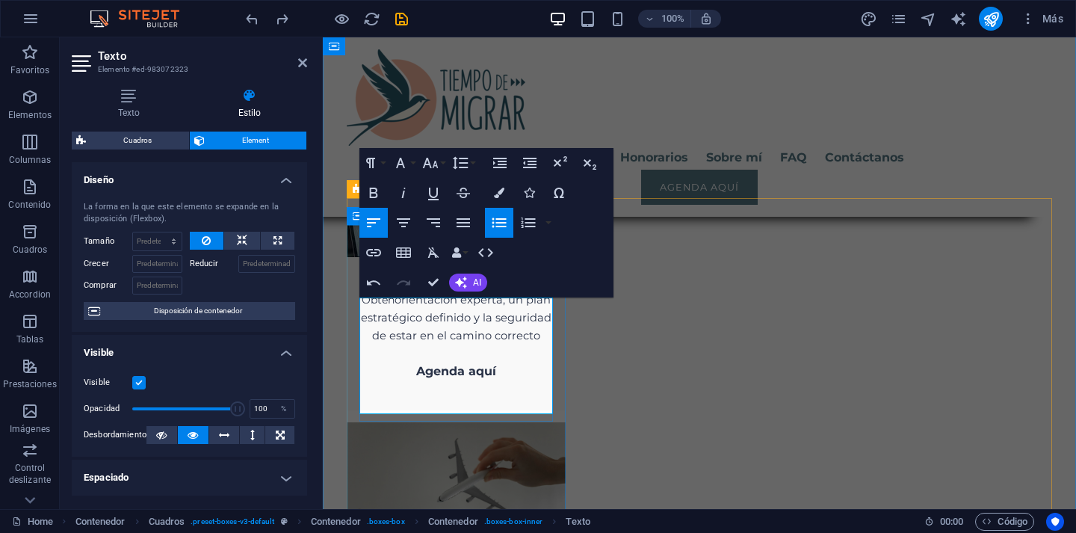
drag, startPoint x: 373, startPoint y: 321, endPoint x: 500, endPoint y: 368, distance: 135.2
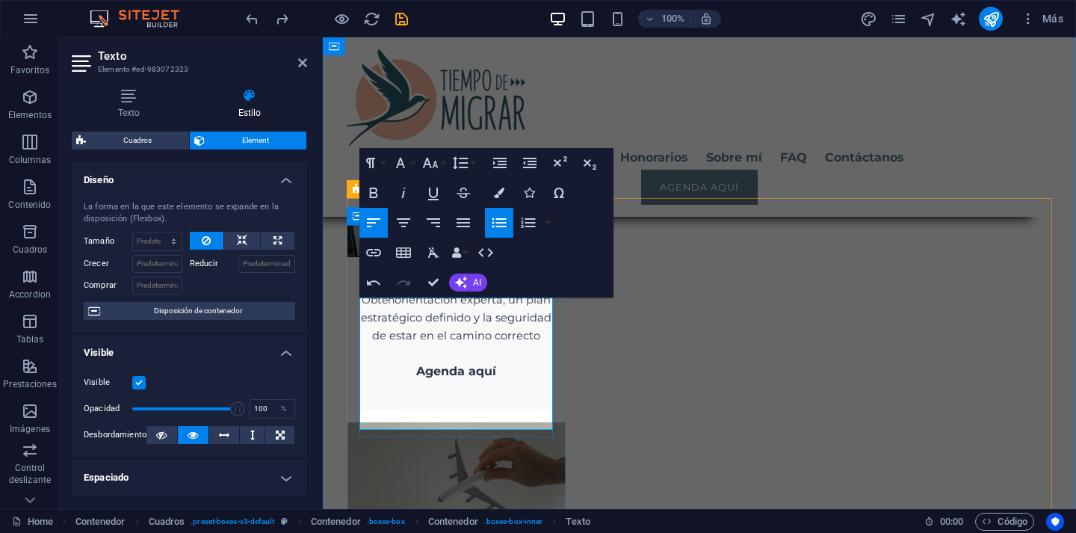
click at [504, 224] on icon "button" at bounding box center [499, 223] width 18 height 18
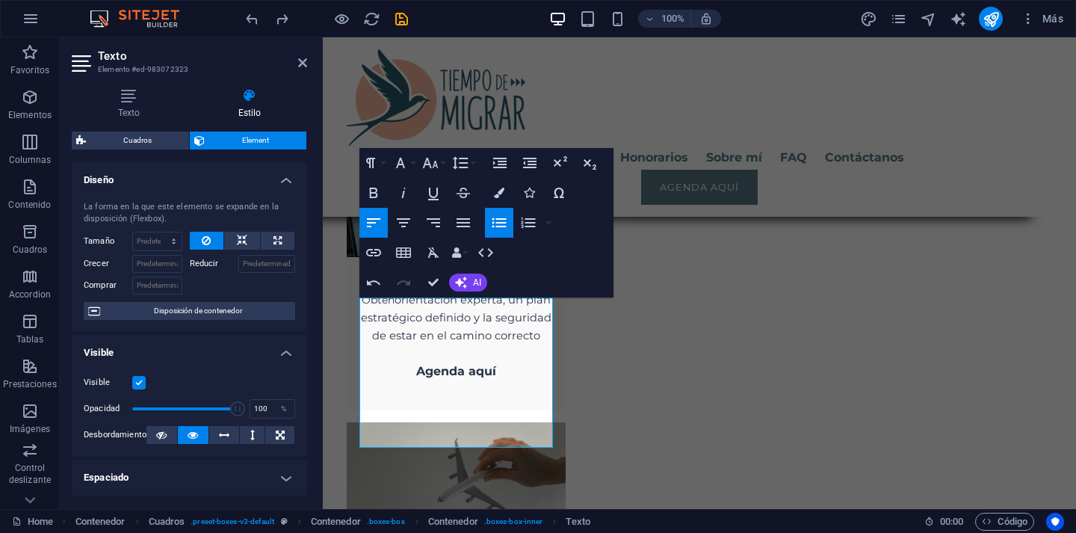
click at [498, 226] on icon "button" at bounding box center [499, 222] width 14 height 10
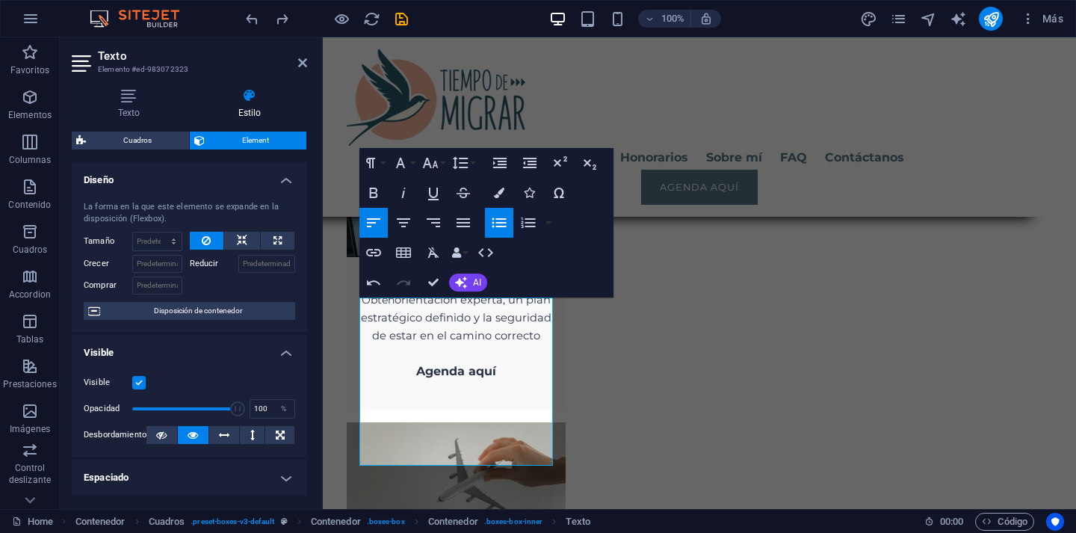
click at [501, 229] on icon "button" at bounding box center [499, 223] width 18 height 18
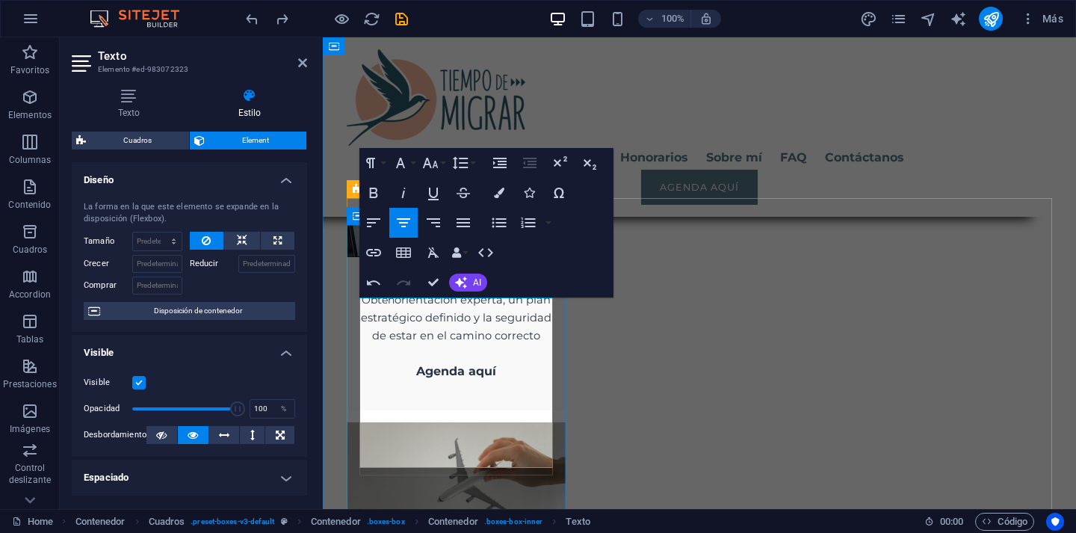
drag, startPoint x: 376, startPoint y: 324, endPoint x: 516, endPoint y: 424, distance: 172.4
click at [474, 164] on button "Line Height" at bounding box center [463, 163] width 28 height 30
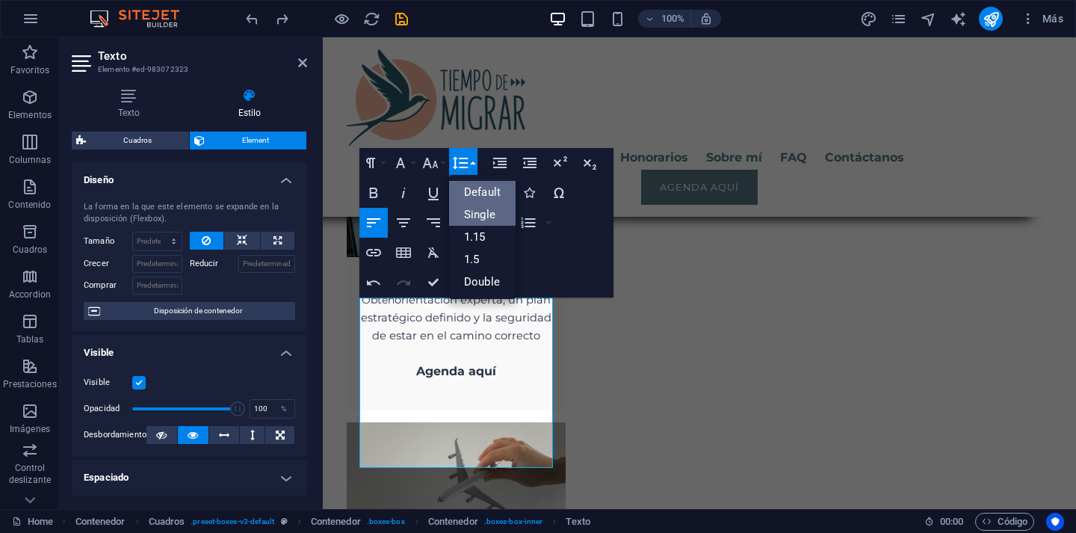
click at [487, 211] on link "Single" at bounding box center [482, 214] width 67 height 22
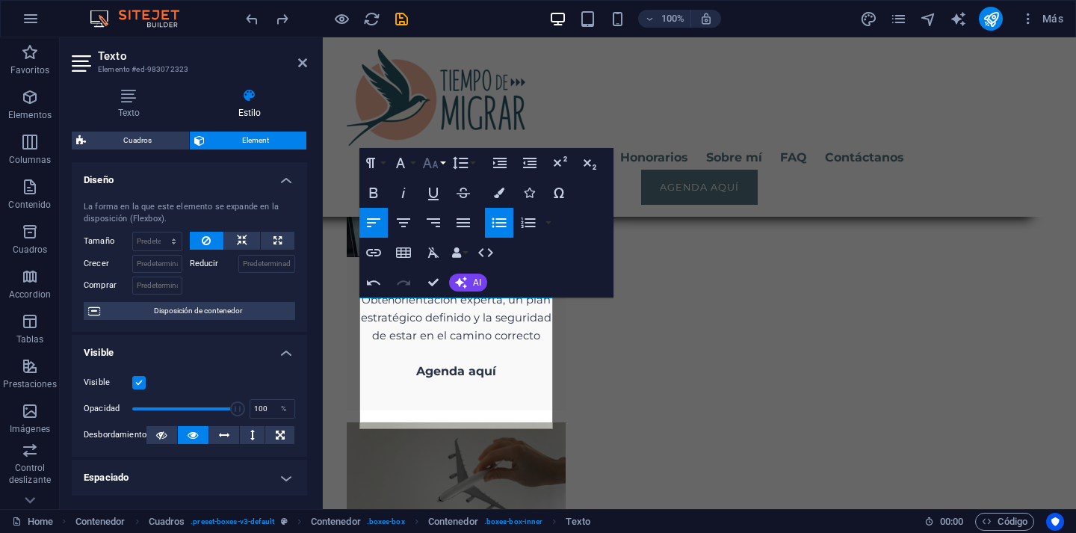
click at [442, 167] on button "Font Size" at bounding box center [433, 163] width 28 height 30
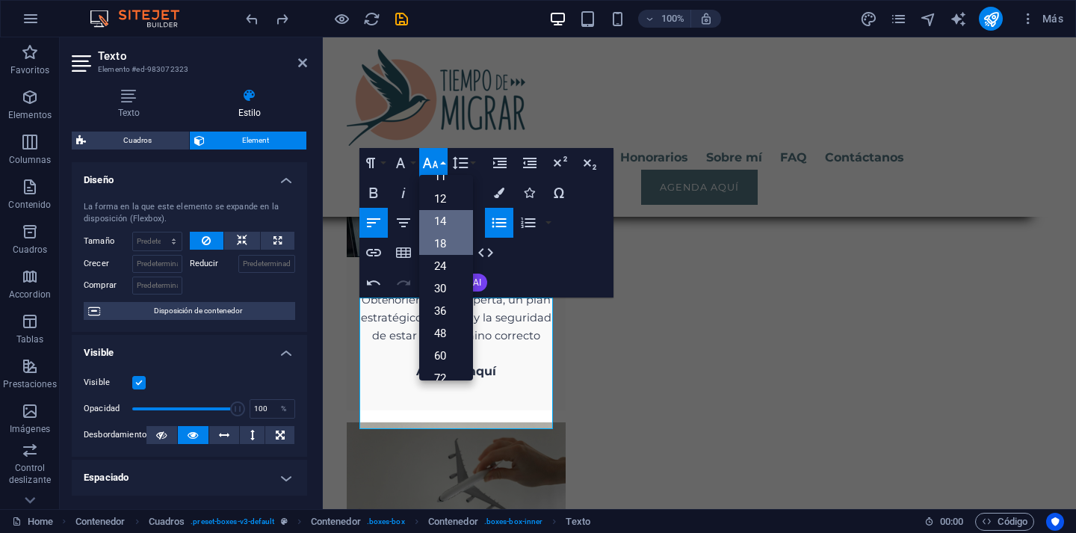
scroll to position [84, 0]
click at [454, 235] on link "18" at bounding box center [446, 242] width 54 height 22
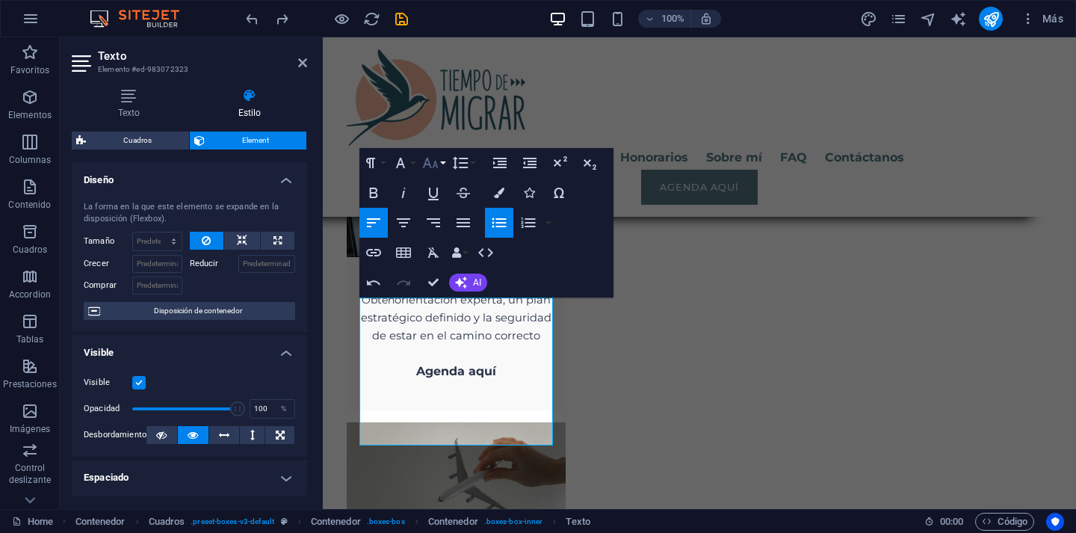
click at [444, 165] on button "Font Size" at bounding box center [433, 163] width 28 height 30
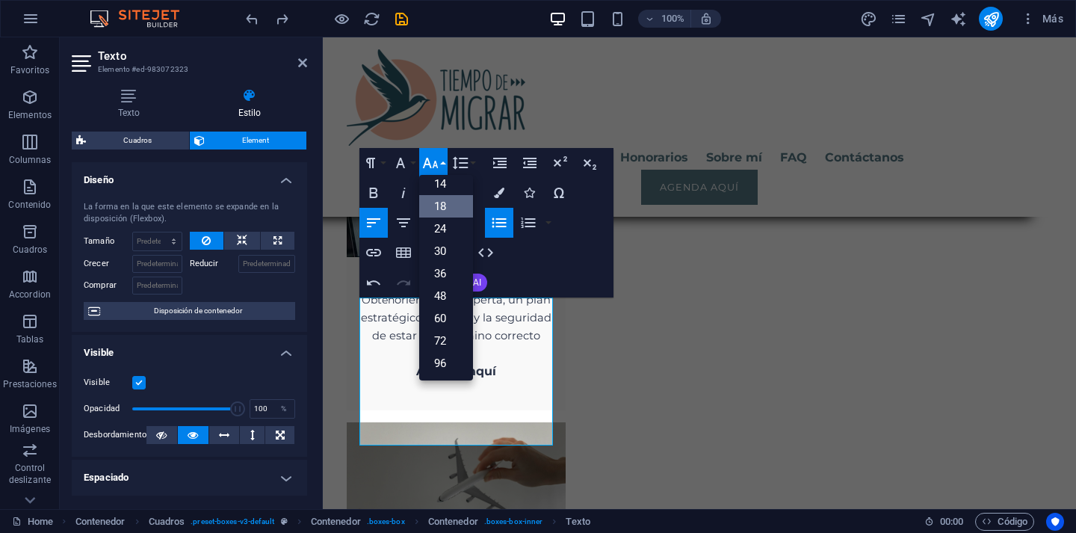
scroll to position [120, 0]
click at [449, 183] on link "14" at bounding box center [446, 184] width 54 height 22
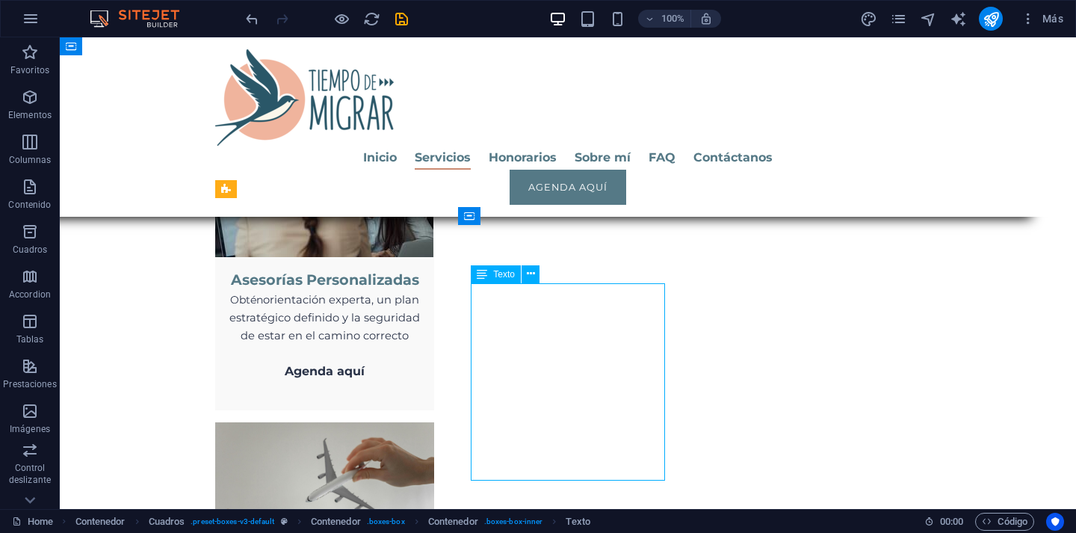
drag, startPoint x: 541, startPoint y: 311, endPoint x: 277, endPoint y: 311, distance: 263.8
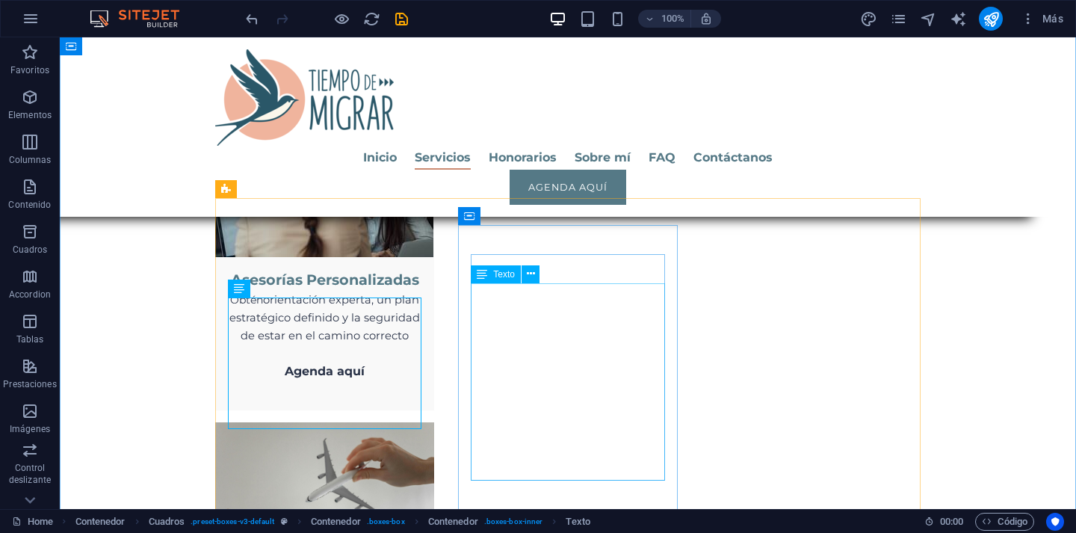
drag, startPoint x: 529, startPoint y: 313, endPoint x: 265, endPoint y: 313, distance: 263.8
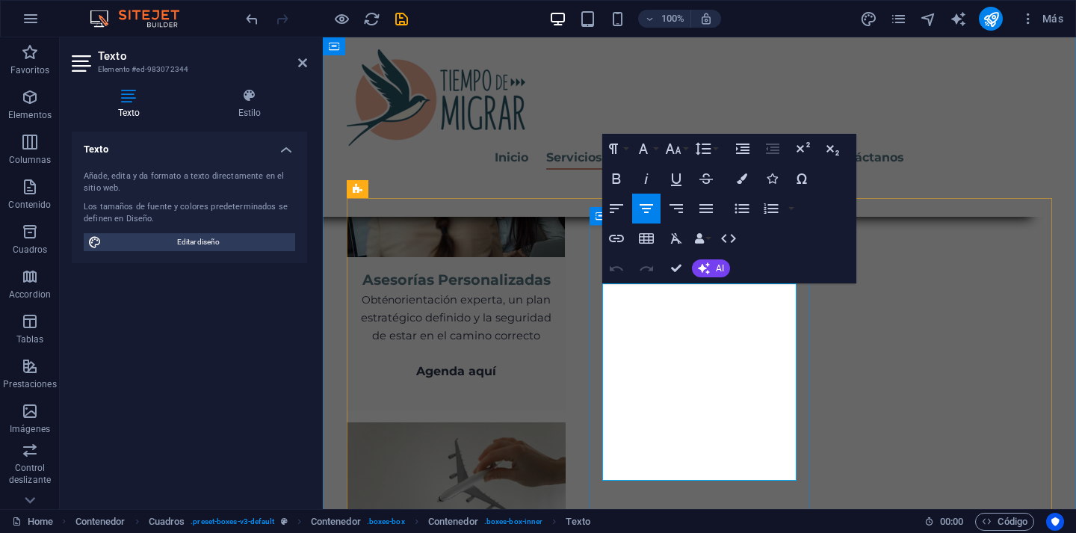
drag, startPoint x: 617, startPoint y: 309, endPoint x: 762, endPoint y: 333, distance: 147.7
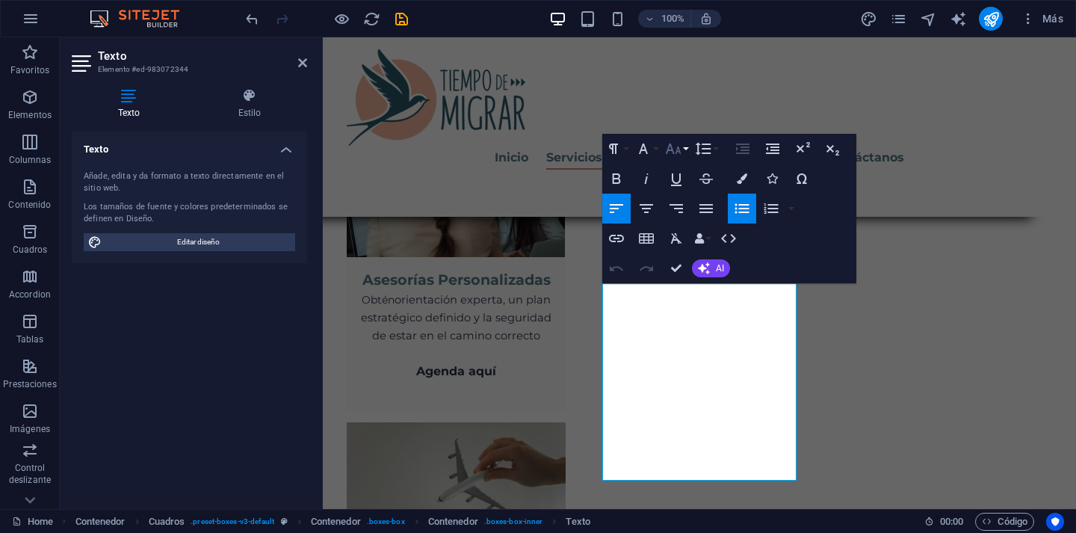
click at [681, 152] on icon "button" at bounding box center [674, 148] width 16 height 10
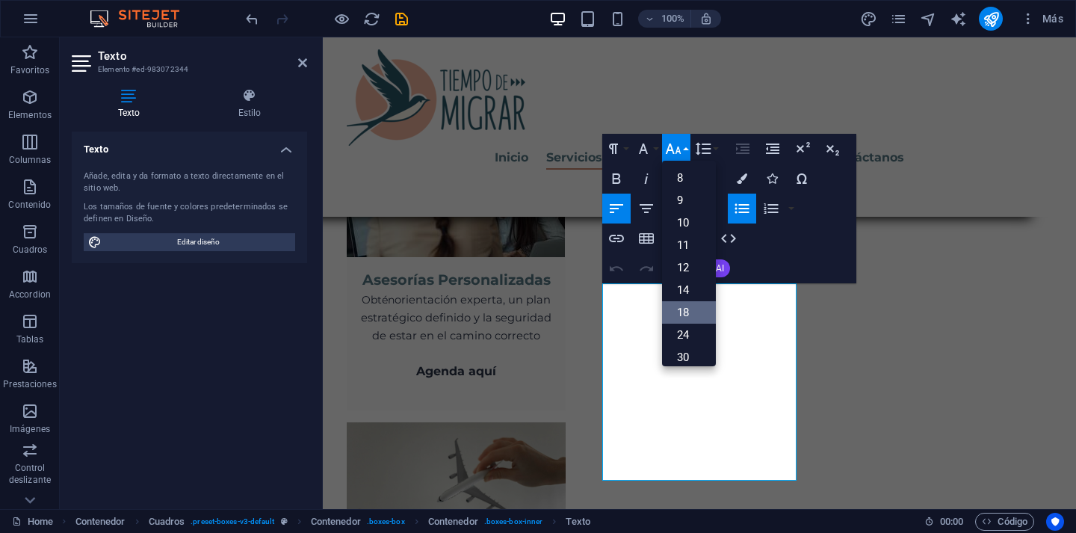
click at [702, 302] on link "18" at bounding box center [689, 312] width 54 height 22
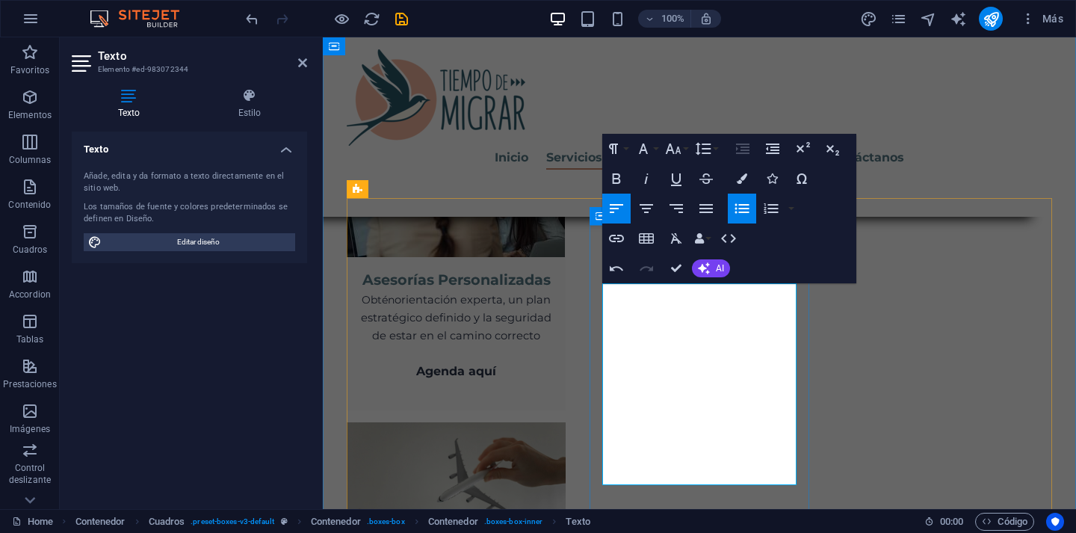
drag, startPoint x: 620, startPoint y: 367, endPoint x: 773, endPoint y: 440, distance: 169.8
click at [679, 152] on icon "button" at bounding box center [674, 148] width 16 height 10
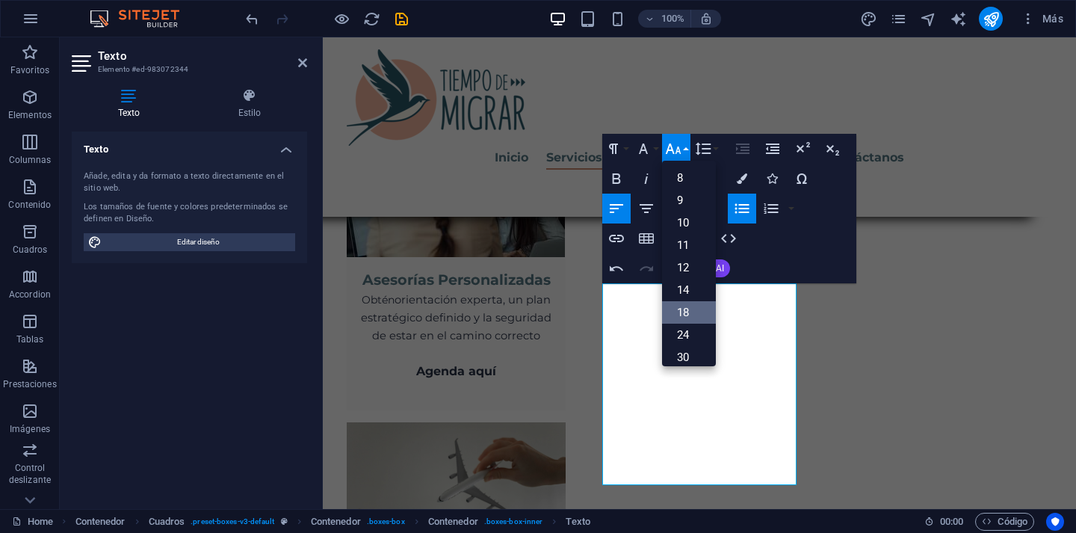
click at [697, 307] on link "18" at bounding box center [689, 312] width 54 height 22
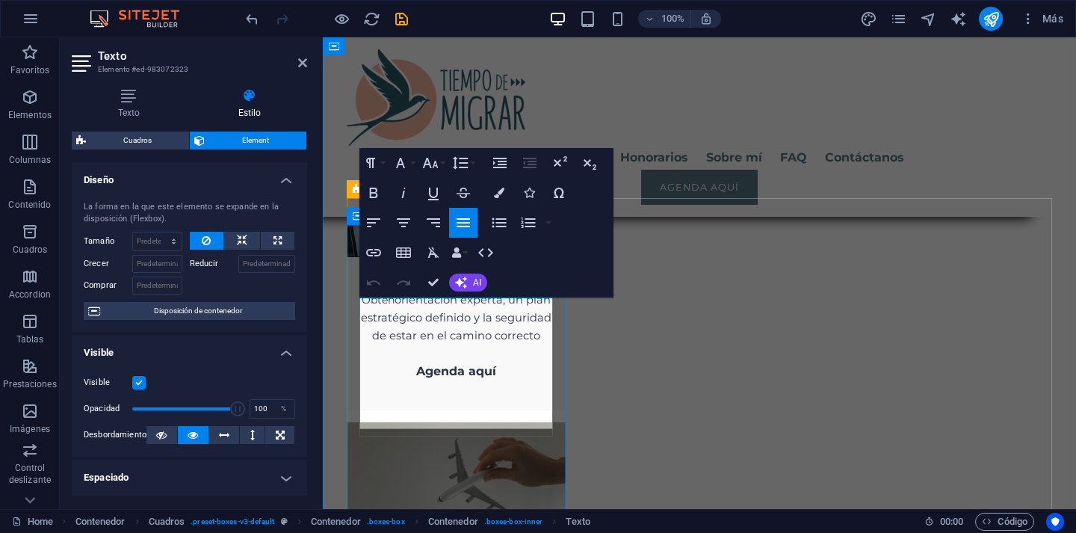
drag, startPoint x: 374, startPoint y: 318, endPoint x: 515, endPoint y: 386, distance: 156.1
click at [440, 166] on button "Font Size" at bounding box center [433, 163] width 28 height 30
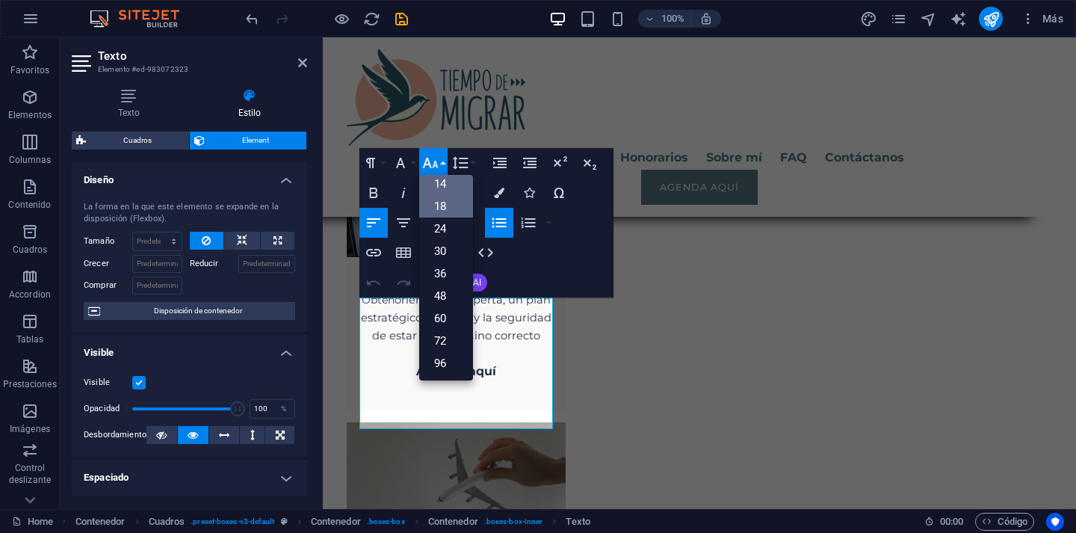
click at [448, 208] on link "18" at bounding box center [446, 206] width 54 height 22
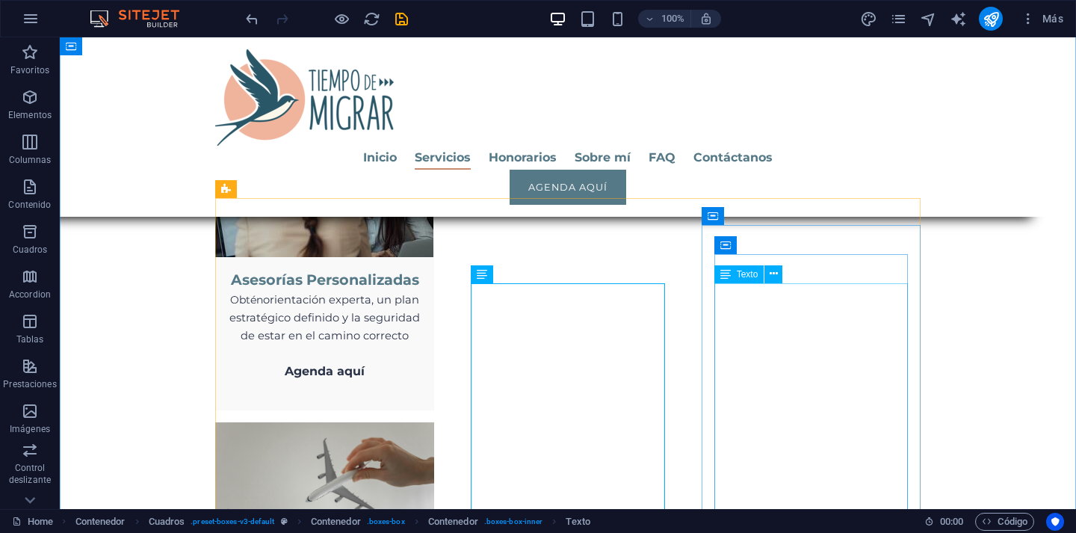
drag, startPoint x: 732, startPoint y: 309, endPoint x: 463, endPoint y: 312, distance: 268.3
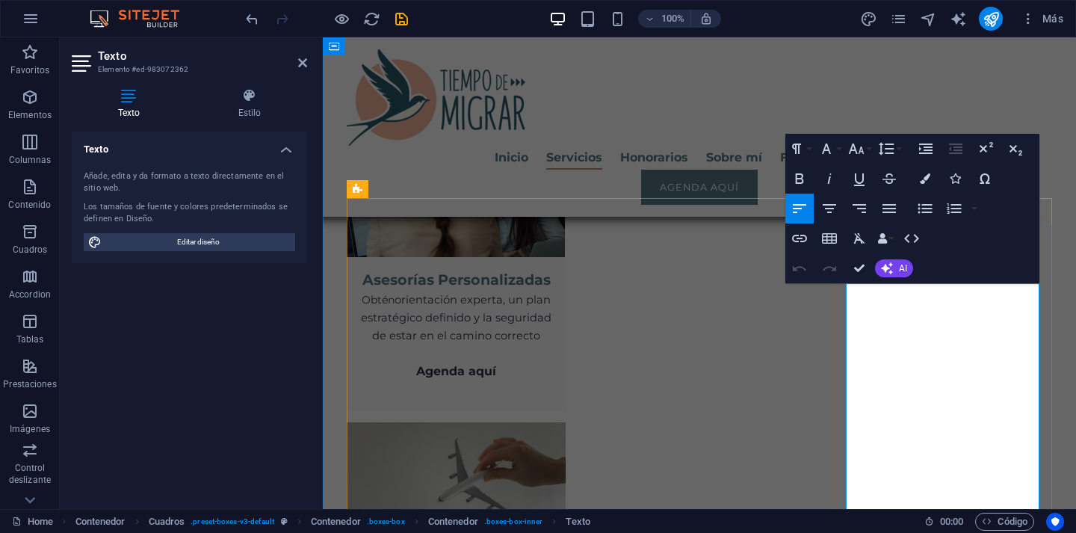
drag, startPoint x: 859, startPoint y: 308, endPoint x: 996, endPoint y: 440, distance: 190.8
click at [856, 150] on icon "button" at bounding box center [856, 149] width 18 height 18
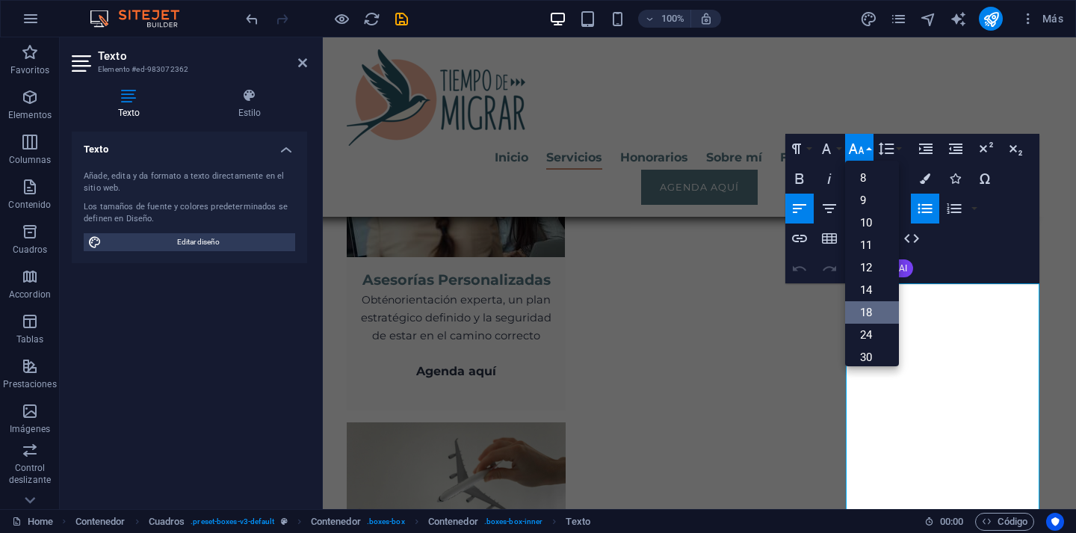
click at [879, 304] on link "18" at bounding box center [872, 312] width 54 height 22
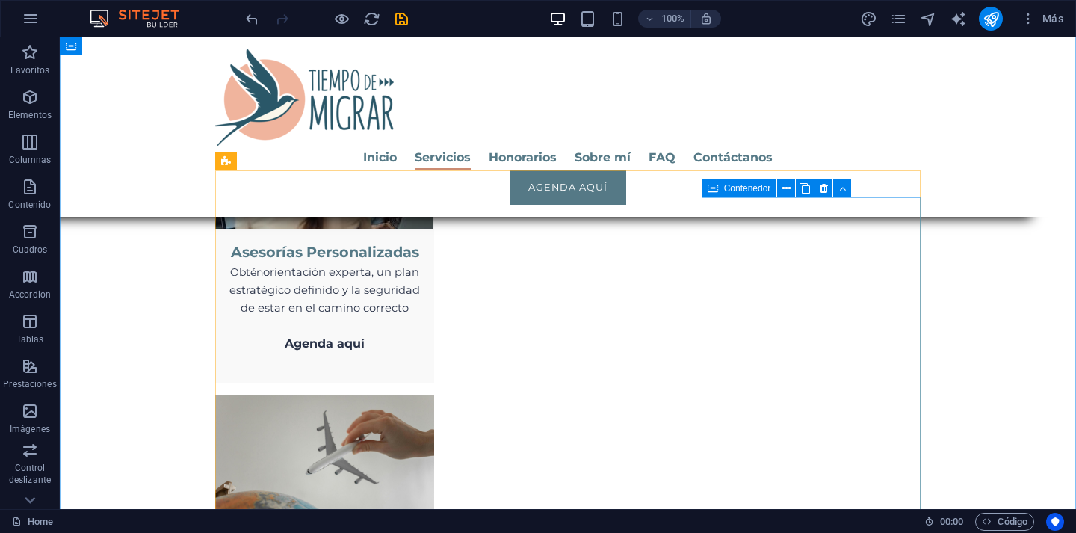
scroll to position [2084, 0]
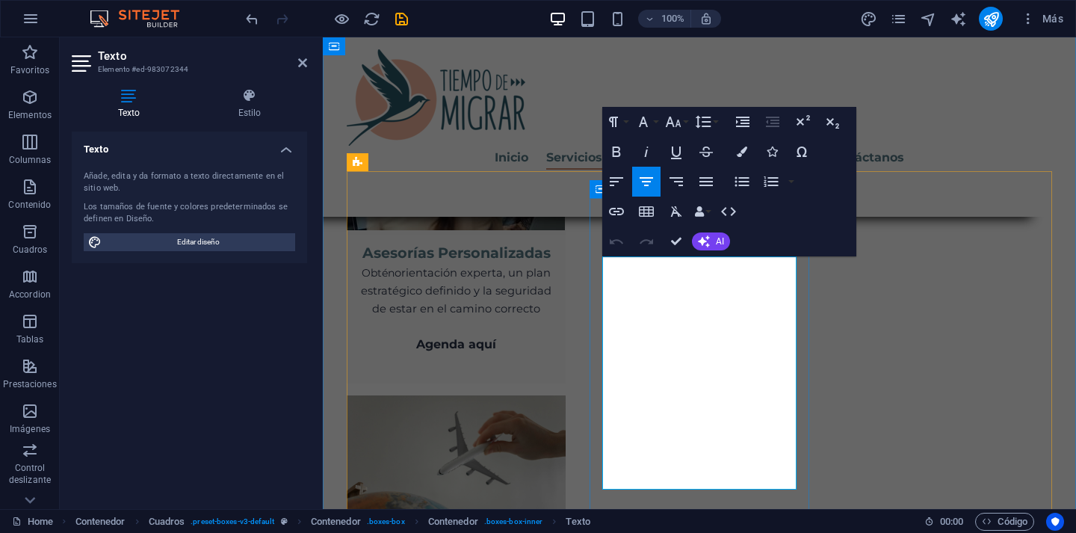
drag, startPoint x: 619, startPoint y: 283, endPoint x: 774, endPoint y: 303, distance: 156.7
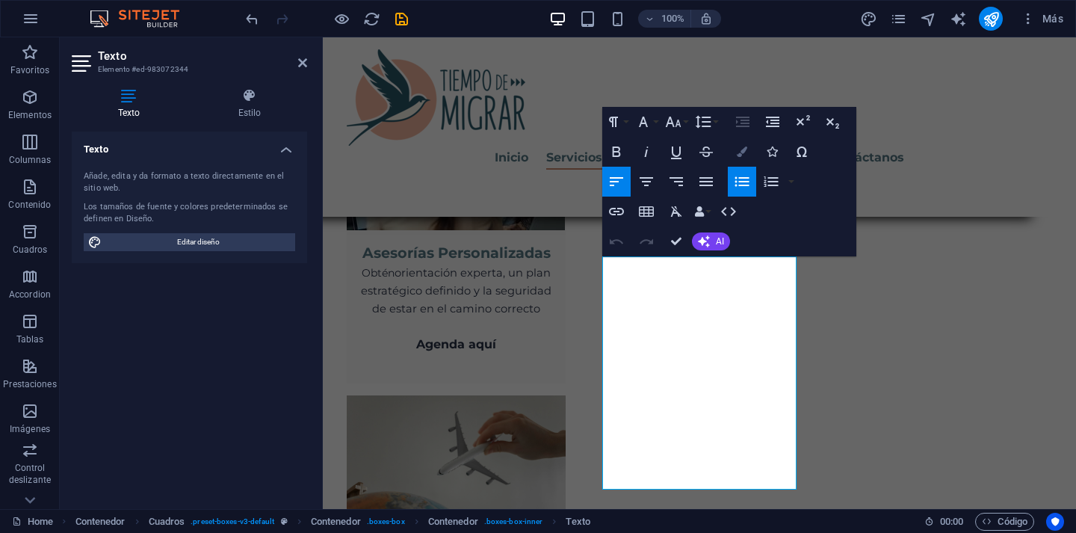
click at [741, 154] on icon "button" at bounding box center [742, 151] width 10 height 10
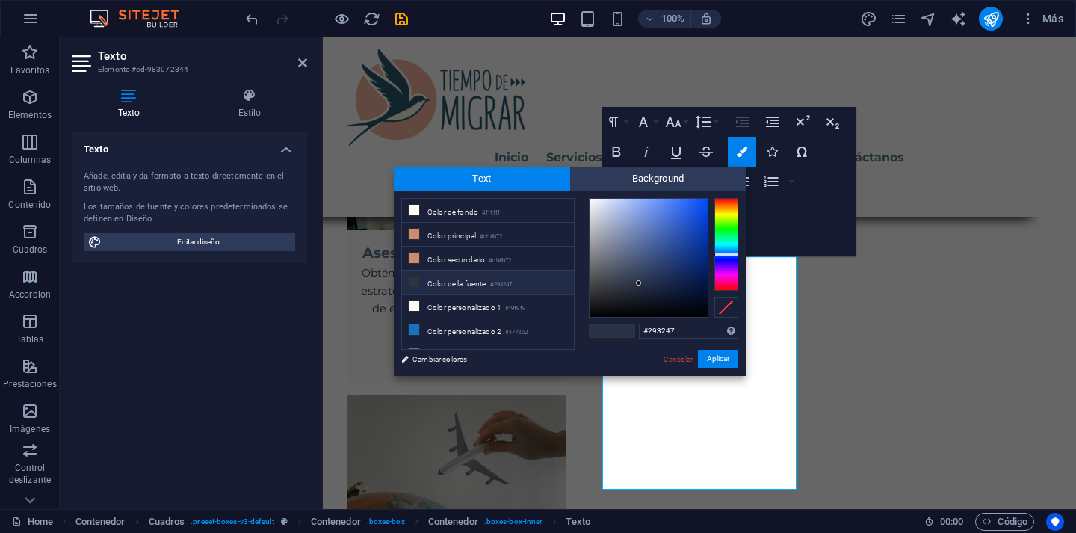
drag, startPoint x: 691, startPoint y: 333, endPoint x: 628, endPoint y: 330, distance: 62.8
click at [628, 330] on div "#293247 Formatos soportados #0852ed rgb(8, 82, 237) rgba(8, 82, 237, 90%) hsv(2…" at bounding box center [663, 392] width 165 height 402
copy li "​ rámite de Matrimonio binacional en [GEOGRAPHIC_DATA]"
drag, startPoint x: 675, startPoint y: 362, endPoint x: 352, endPoint y: 325, distance: 325.0
click at [675, 362] on link "Cancelar" at bounding box center [678, 358] width 32 height 11
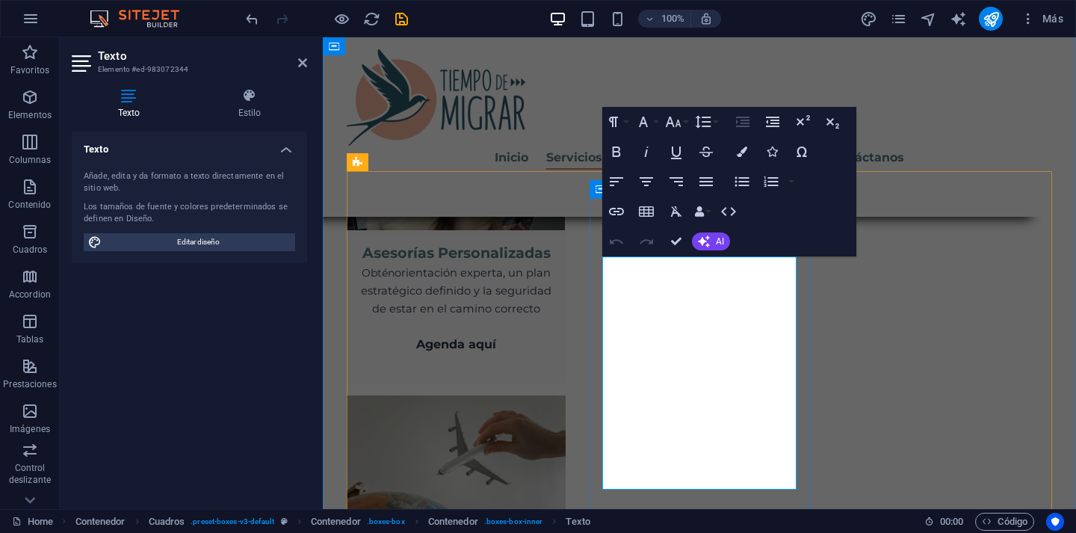
drag, startPoint x: 617, startPoint y: 342, endPoint x: 744, endPoint y: 436, distance: 158.0
click at [746, 149] on icon "button" at bounding box center [742, 151] width 10 height 10
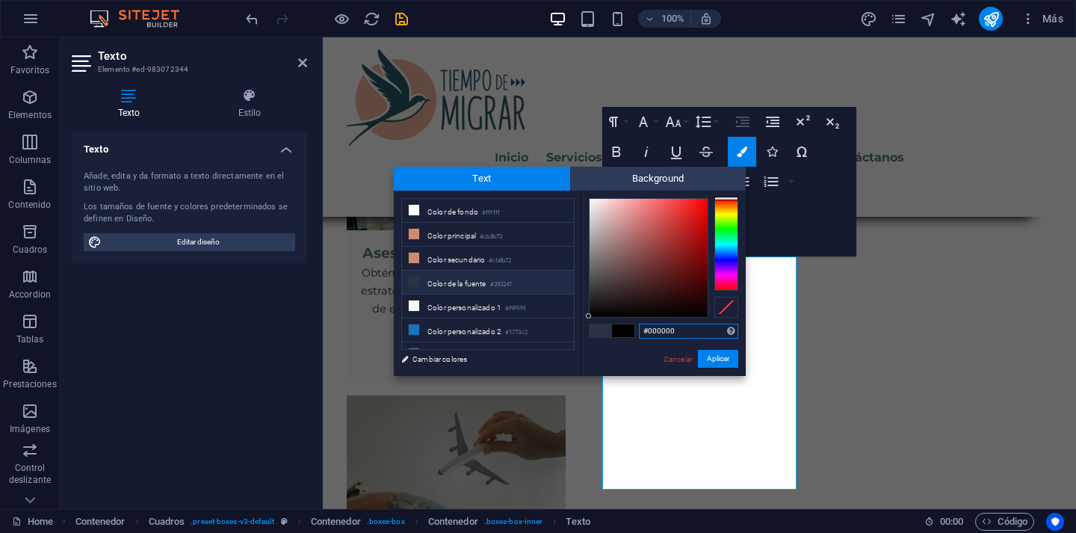
drag, startPoint x: 690, startPoint y: 327, endPoint x: 633, endPoint y: 327, distance: 56.8
click at [633, 327] on div "#000000 Formatos soportados #0852ed rgb(8, 82, 237) rgba(8, 82, 237, 90%) hsv(2…" at bounding box center [663, 392] width 165 height 402
type input "#293247"
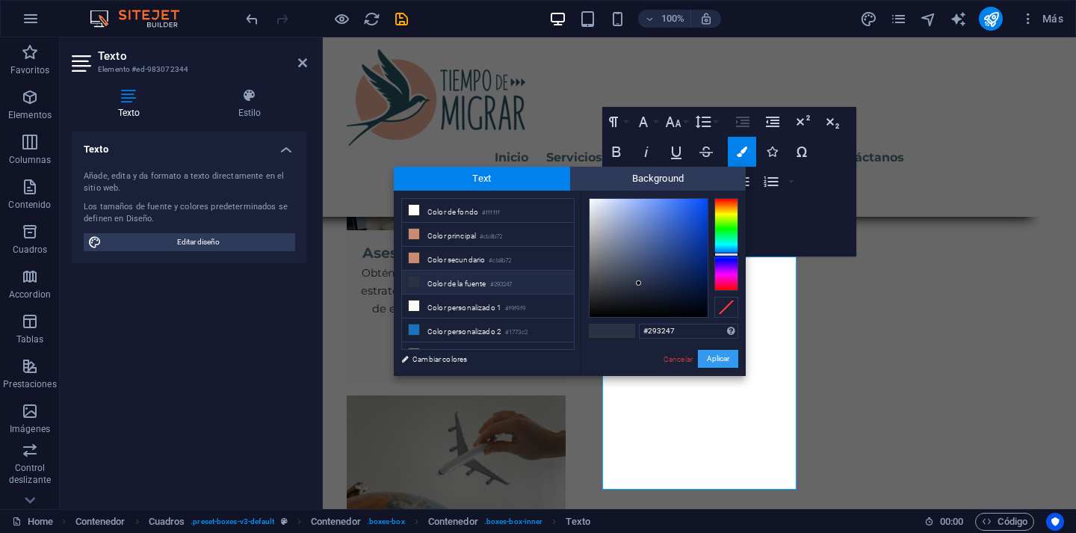
click at [719, 358] on button "Aplicar" at bounding box center [718, 359] width 40 height 18
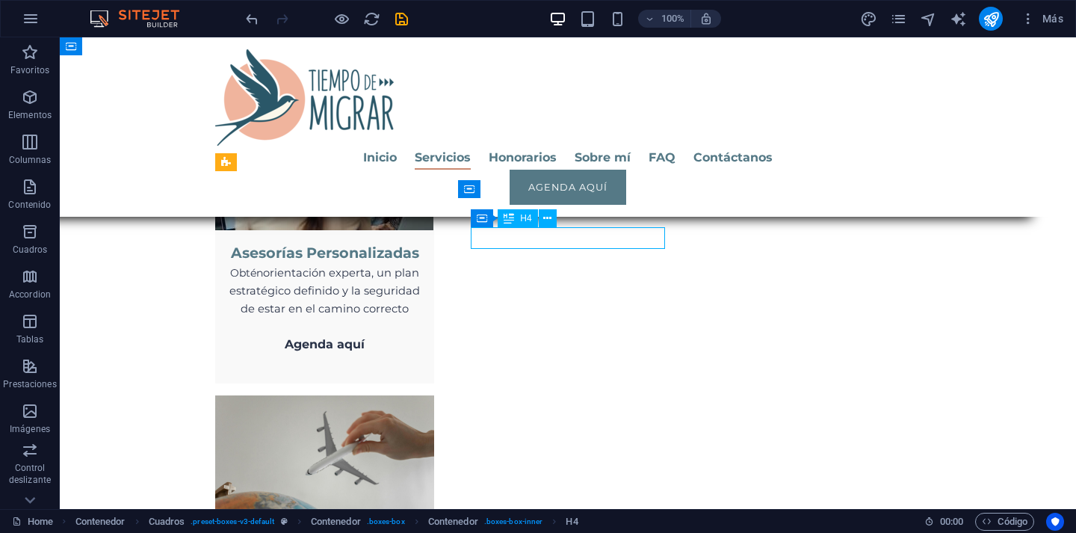
drag, startPoint x: 566, startPoint y: 235, endPoint x: 303, endPoint y: 235, distance: 263.1
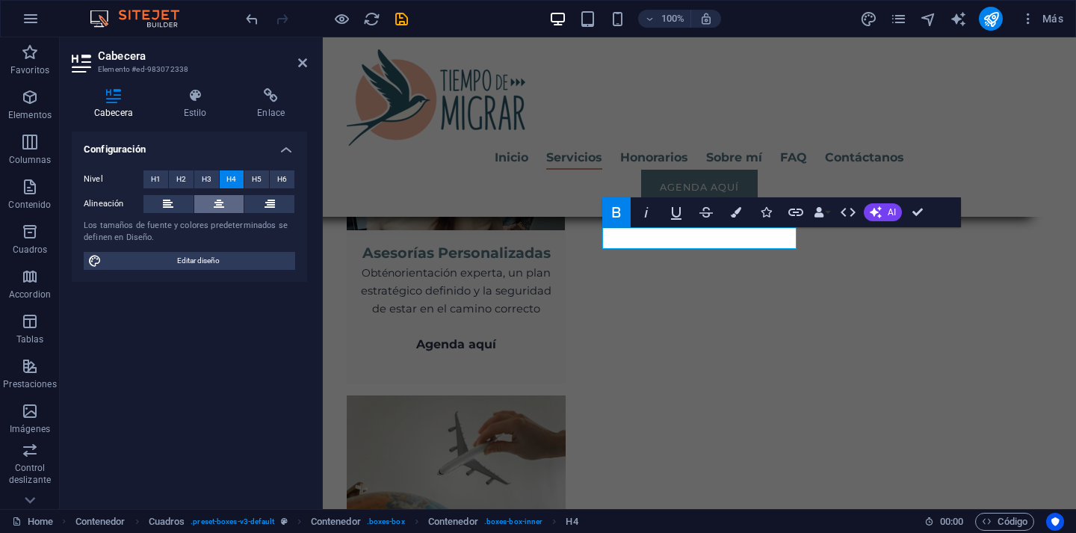
click at [217, 202] on icon at bounding box center [219, 204] width 10 height 18
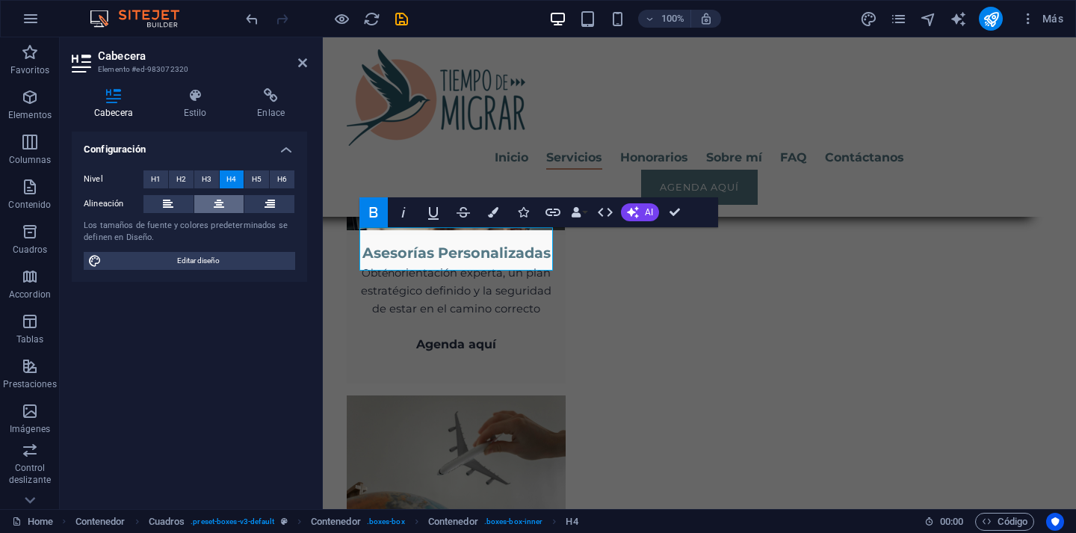
click at [216, 202] on icon at bounding box center [219, 204] width 10 height 18
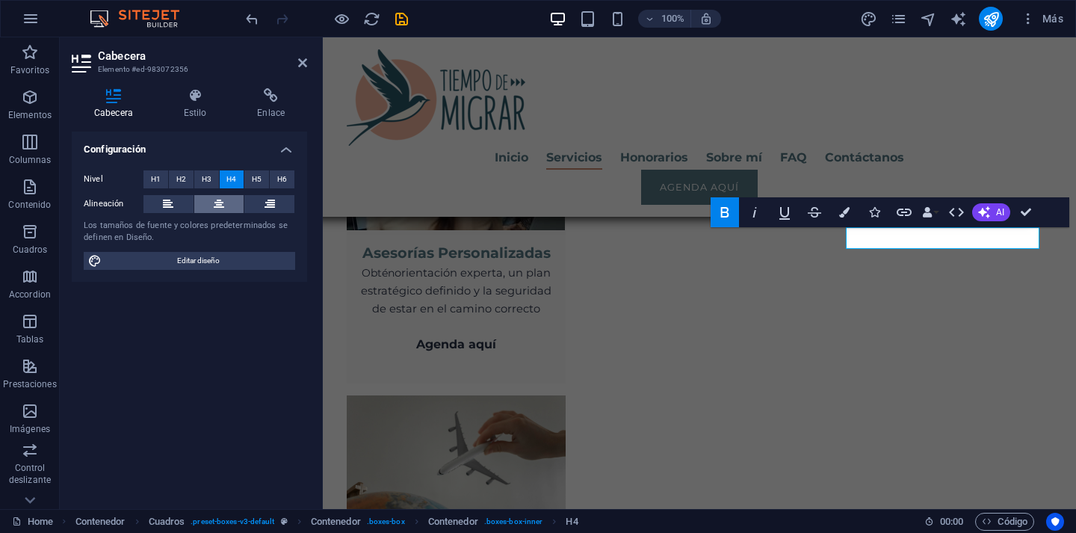
click at [220, 203] on icon at bounding box center [219, 204] width 10 height 18
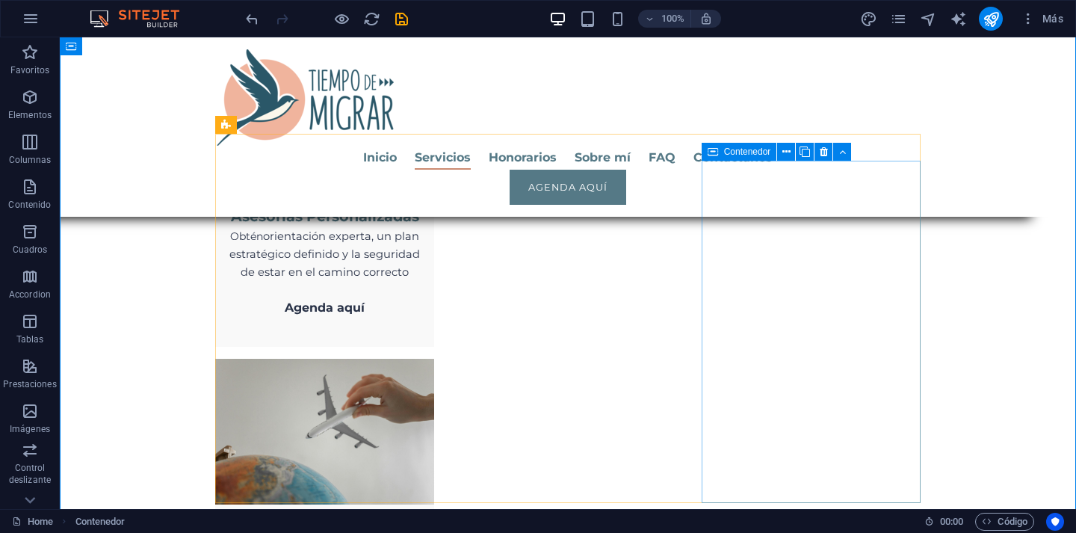
scroll to position [2122, 0]
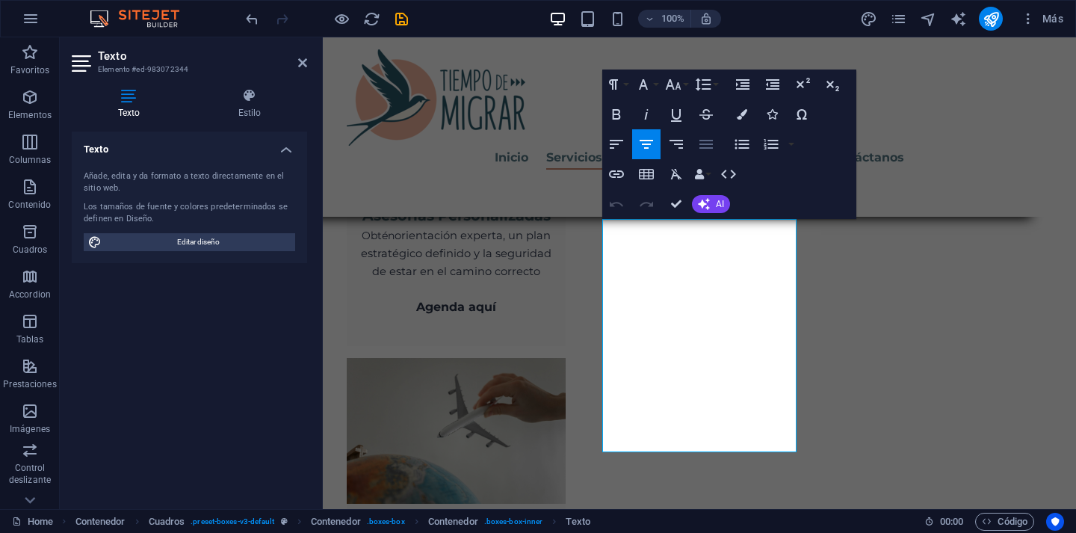
click at [708, 146] on icon "button" at bounding box center [706, 144] width 18 height 18
click at [618, 141] on icon "button" at bounding box center [617, 144] width 18 height 18
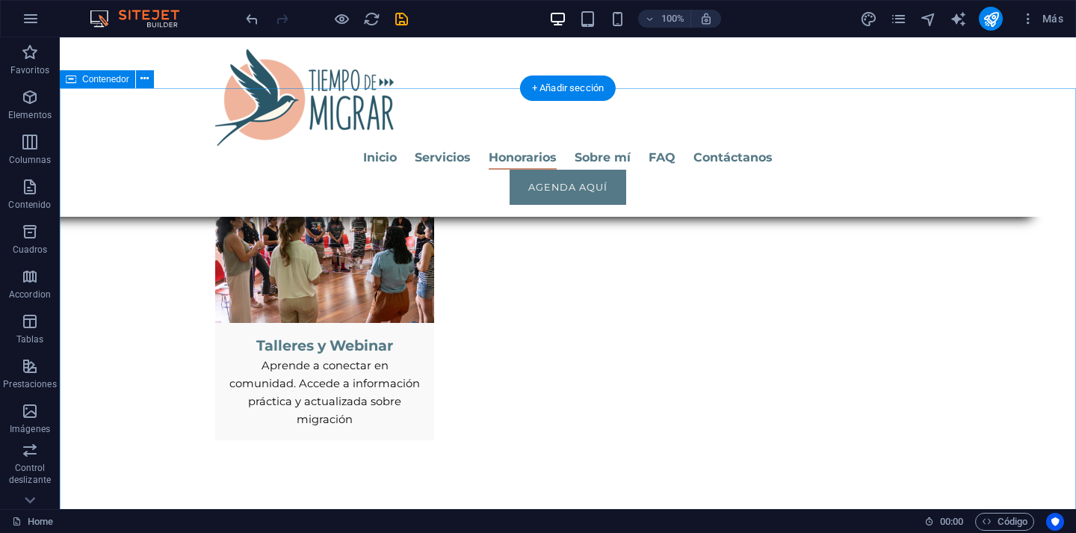
scroll to position [2619, 0]
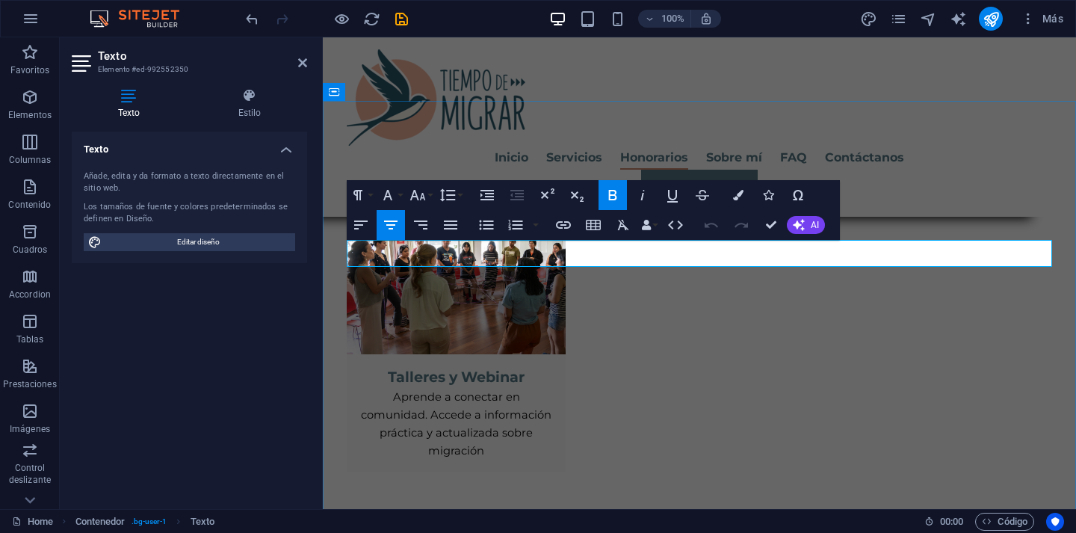
click at [431, 195] on button "Font Size" at bounding box center [421, 195] width 28 height 30
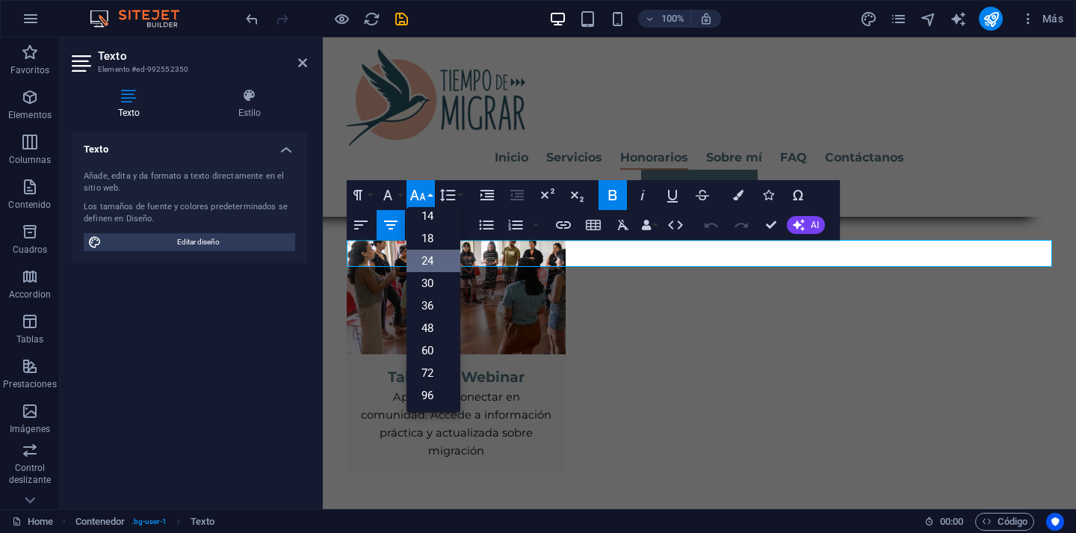
scroll to position [120, 0]
click at [439, 238] on link "18" at bounding box center [434, 238] width 54 height 22
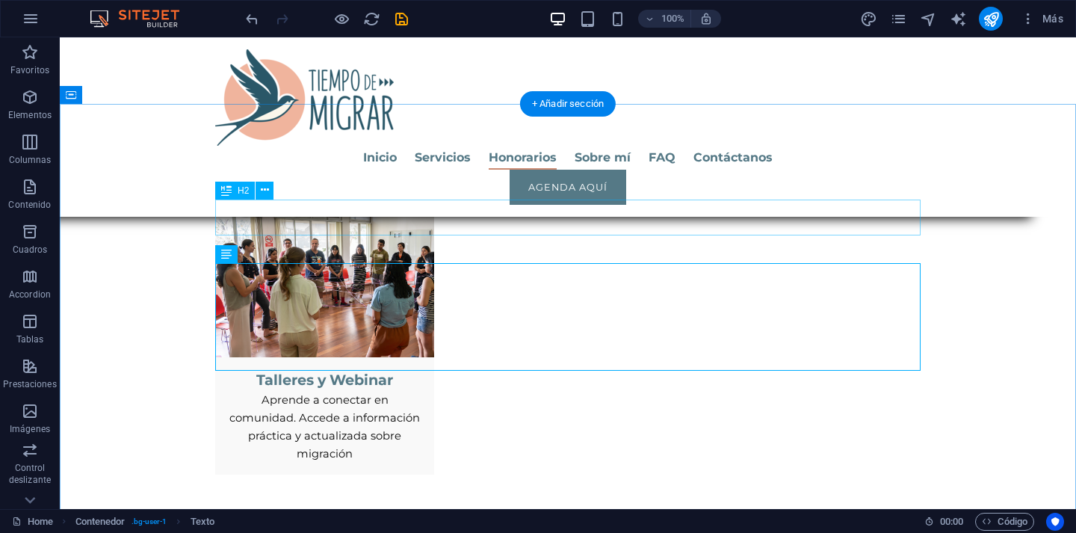
scroll to position [2619, 0]
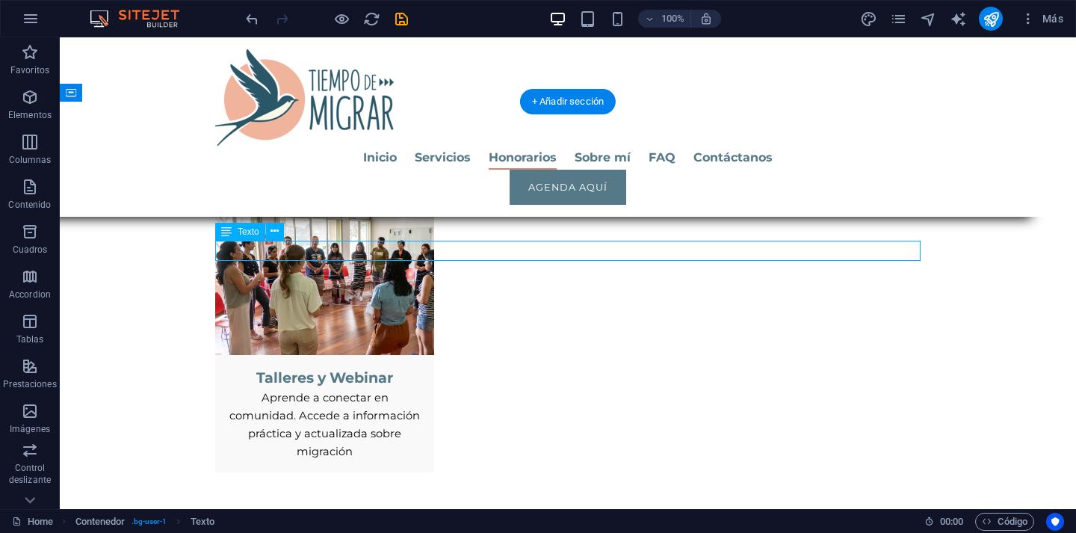
drag, startPoint x: 572, startPoint y: 253, endPoint x: 309, endPoint y: 253, distance: 263.1
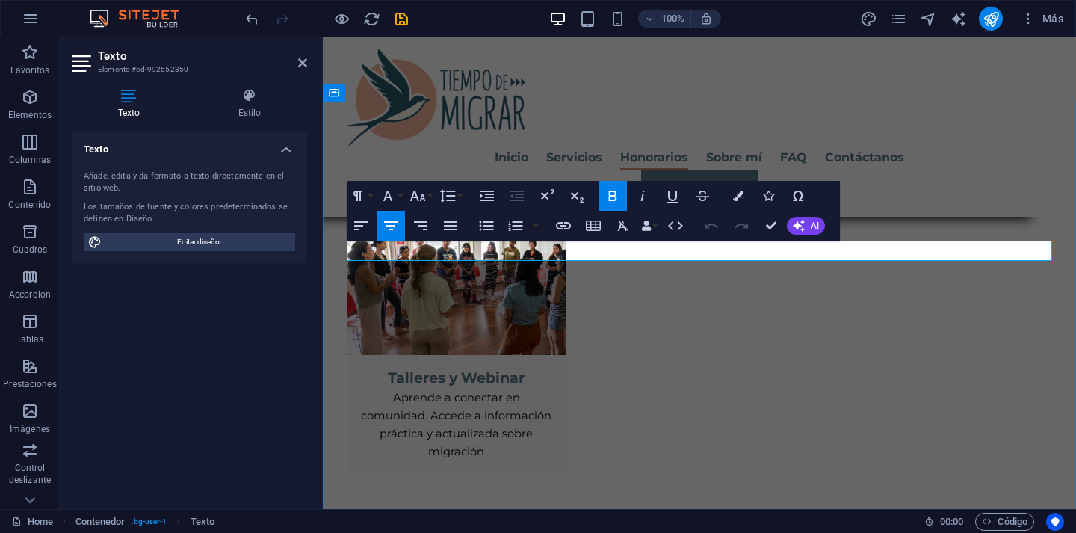
click at [430, 195] on button "Font Size" at bounding box center [421, 196] width 28 height 30
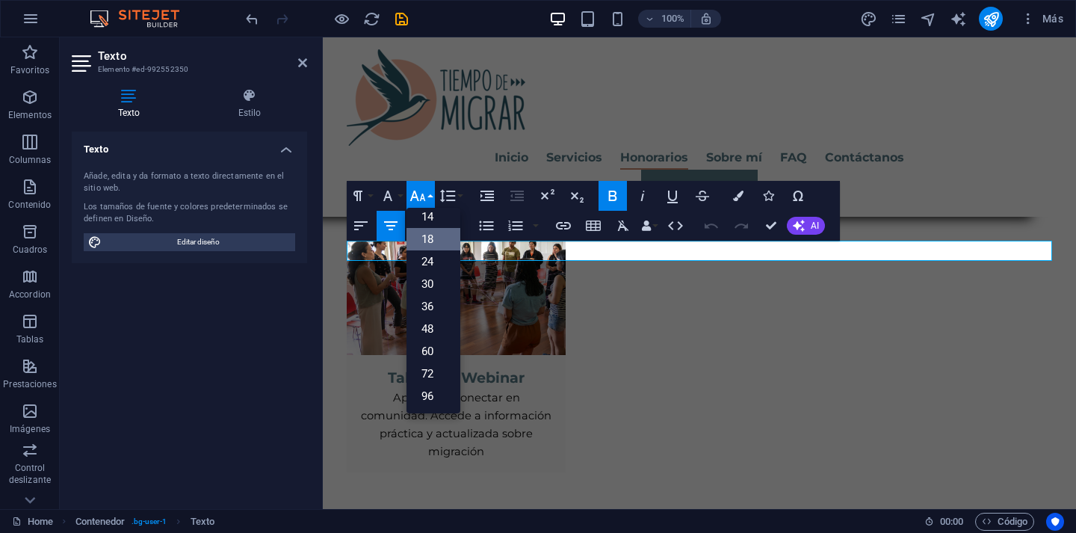
scroll to position [120, 0]
click at [433, 255] on link "24" at bounding box center [434, 261] width 54 height 22
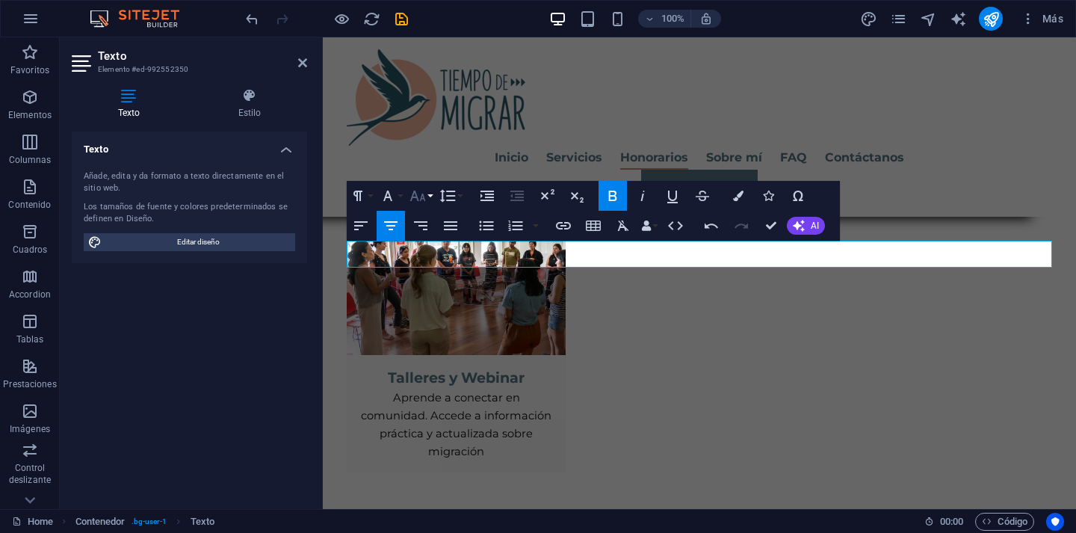
click at [433, 200] on button "Font Size" at bounding box center [421, 196] width 28 height 30
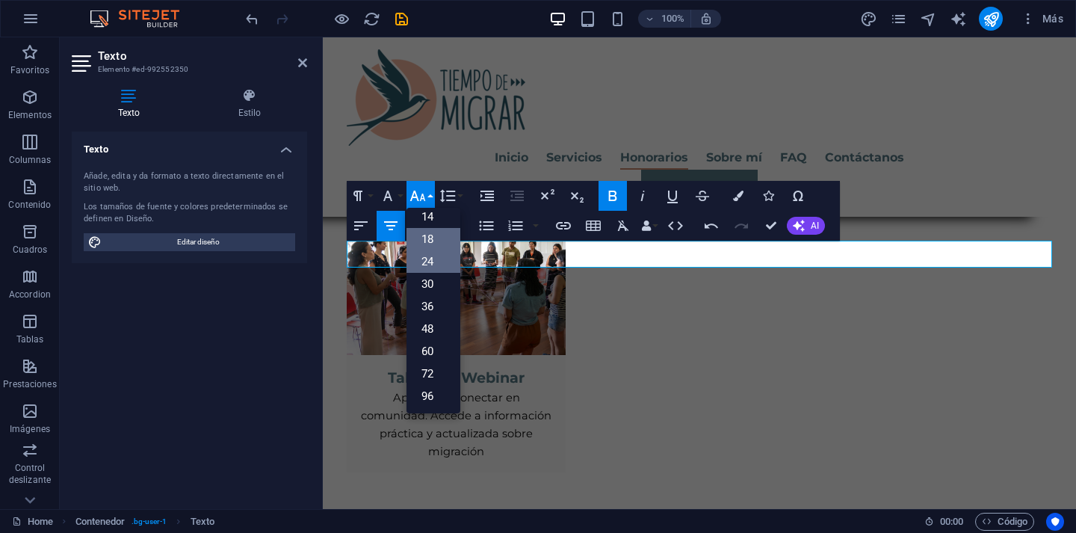
click at [434, 235] on link "18" at bounding box center [434, 239] width 54 height 22
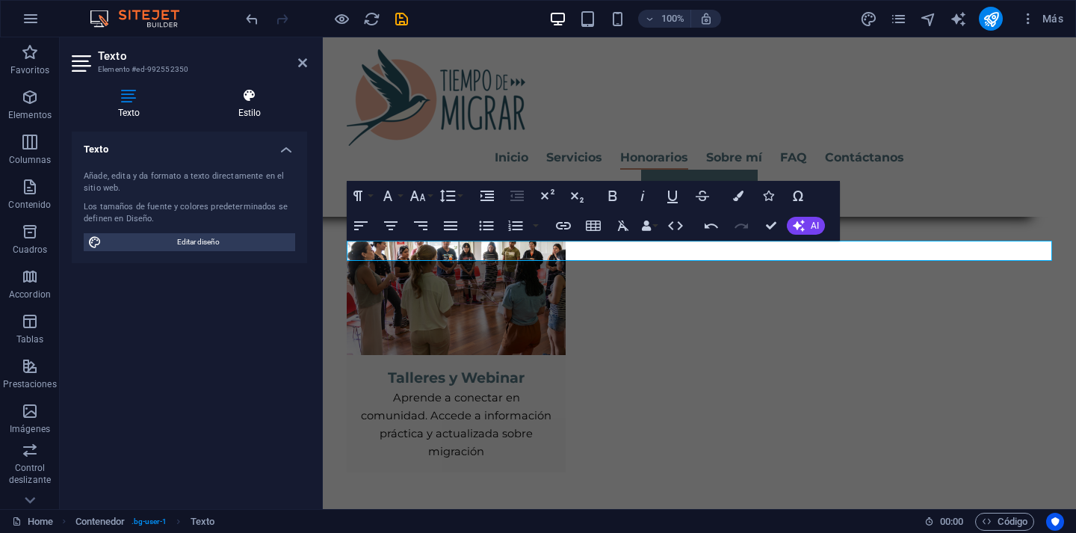
click at [235, 99] on icon at bounding box center [249, 95] width 115 height 15
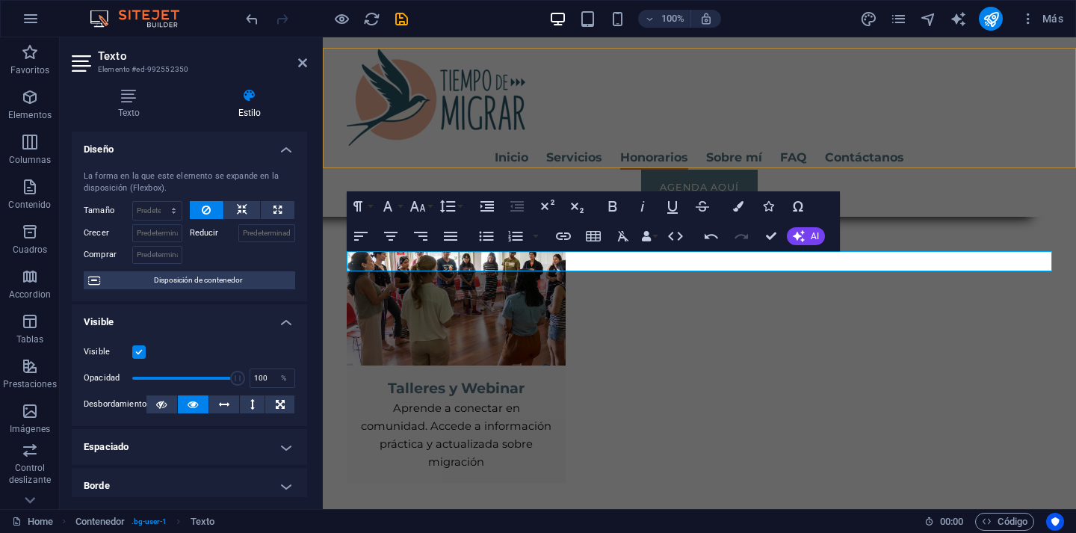
scroll to position [2613, 0]
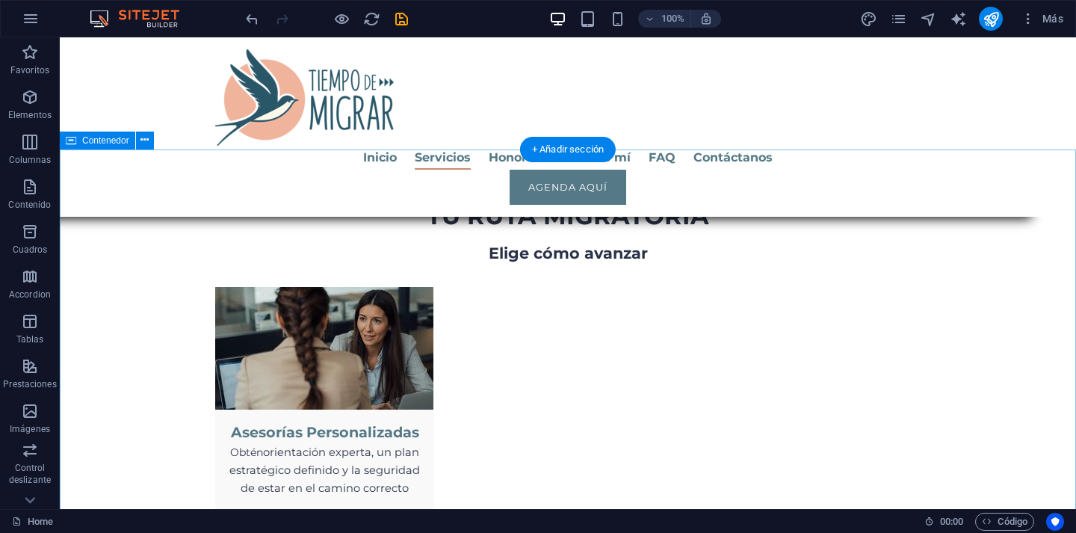
scroll to position [1924, 0]
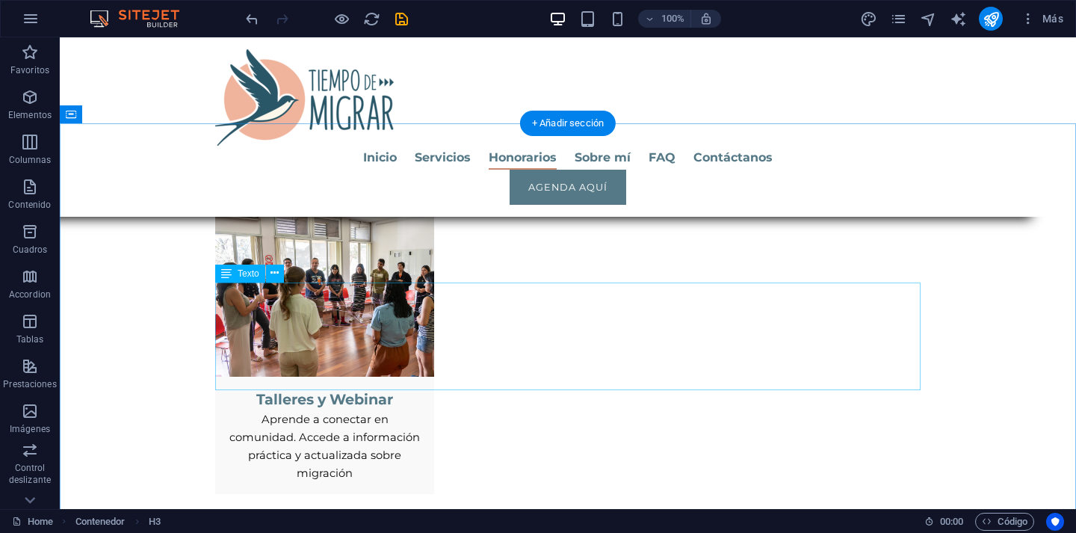
scroll to position [2586, 0]
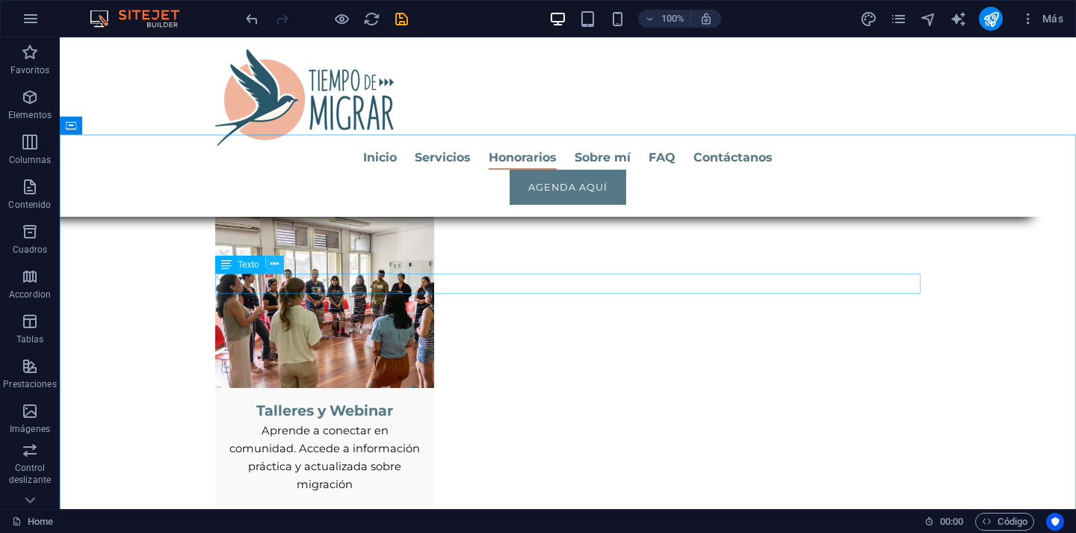
click at [277, 266] on icon at bounding box center [275, 264] width 8 height 16
drag, startPoint x: 605, startPoint y: 283, endPoint x: 340, endPoint y: 283, distance: 264.6
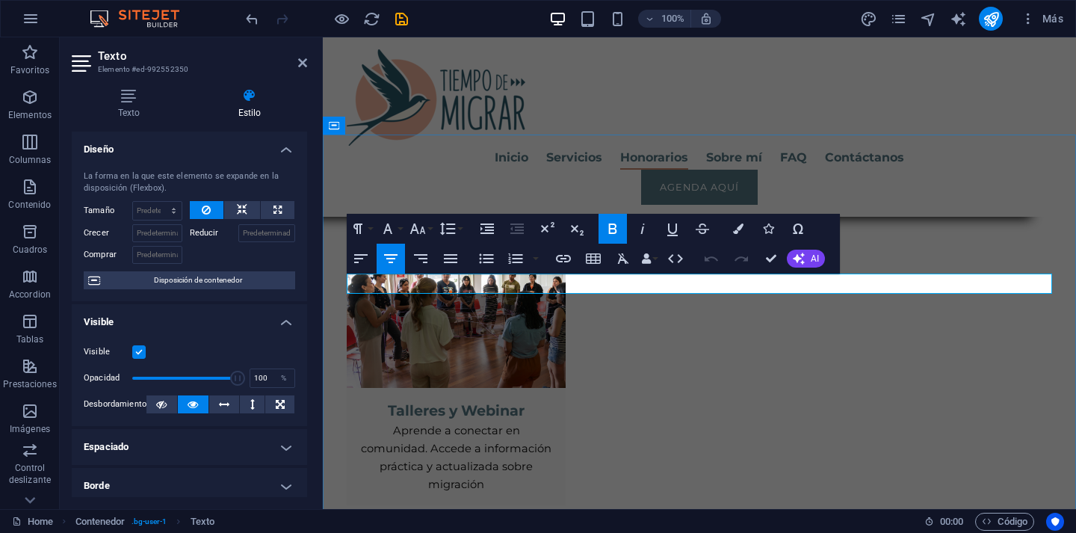
click at [460, 229] on button "Line Height" at bounding box center [450, 229] width 28 height 30
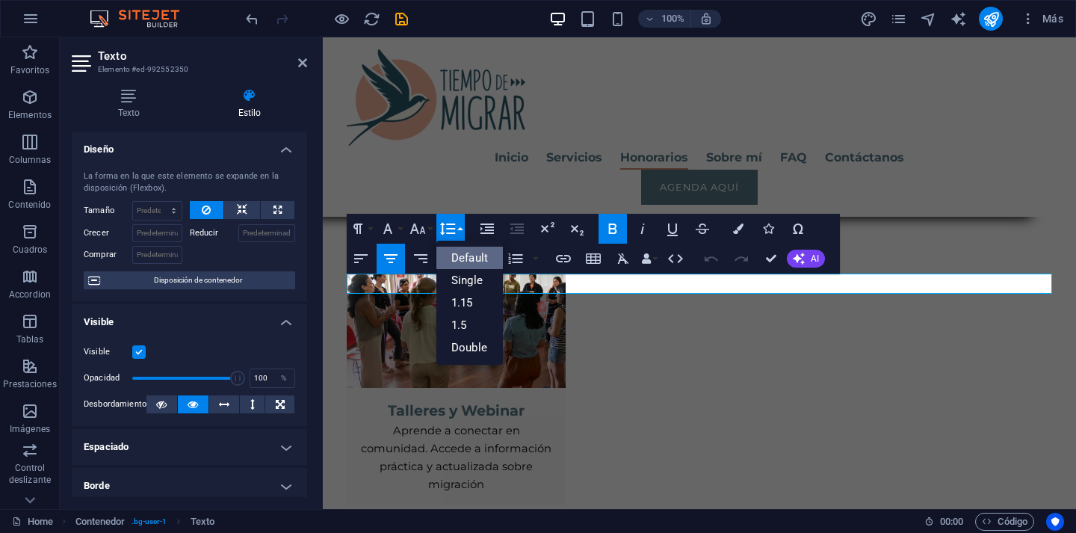
scroll to position [0, 0]
click at [421, 230] on icon "button" at bounding box center [418, 228] width 16 height 10
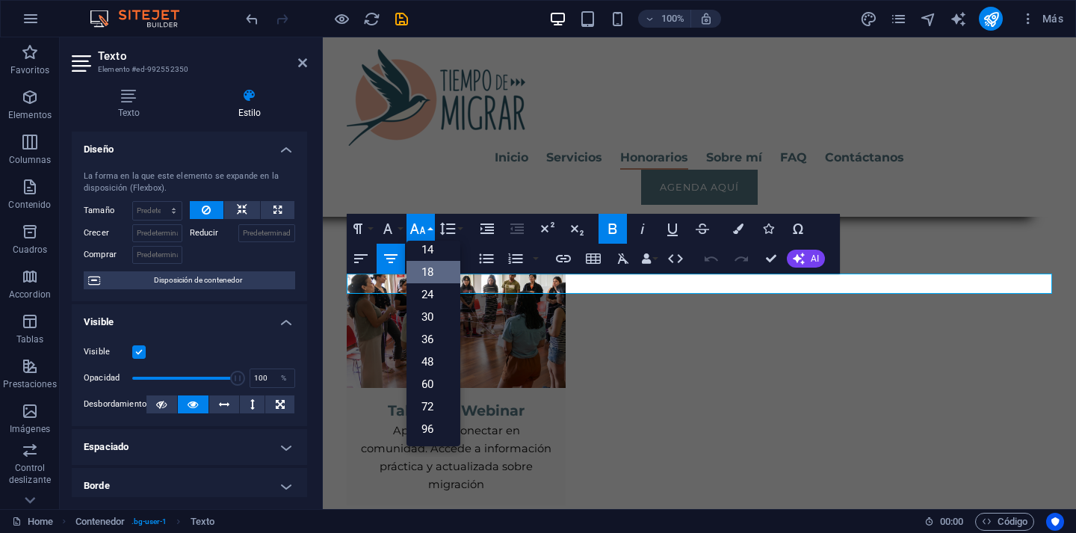
scroll to position [120, 0]
click at [435, 291] on link "24" at bounding box center [434, 294] width 54 height 22
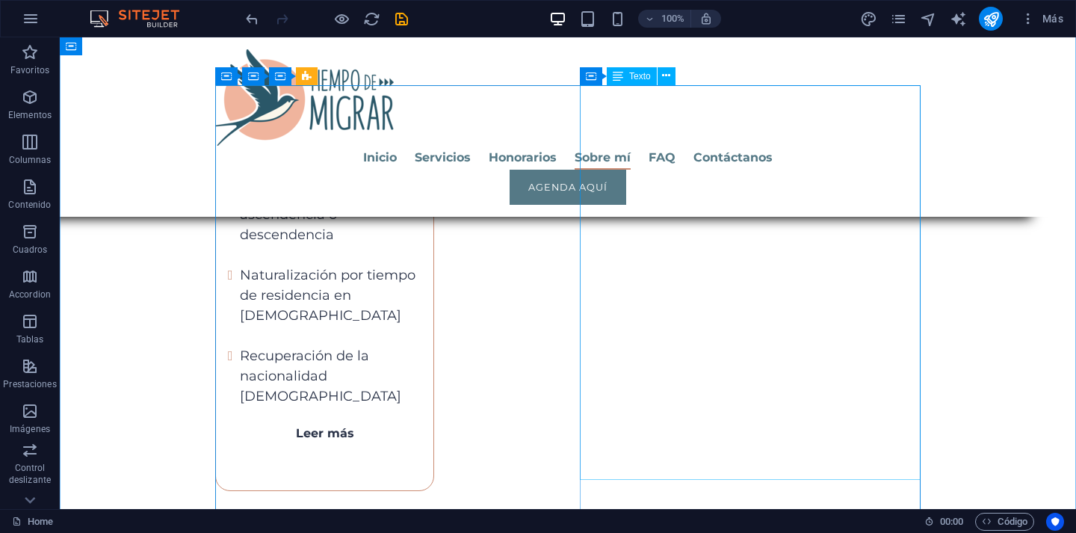
scroll to position [3926, 0]
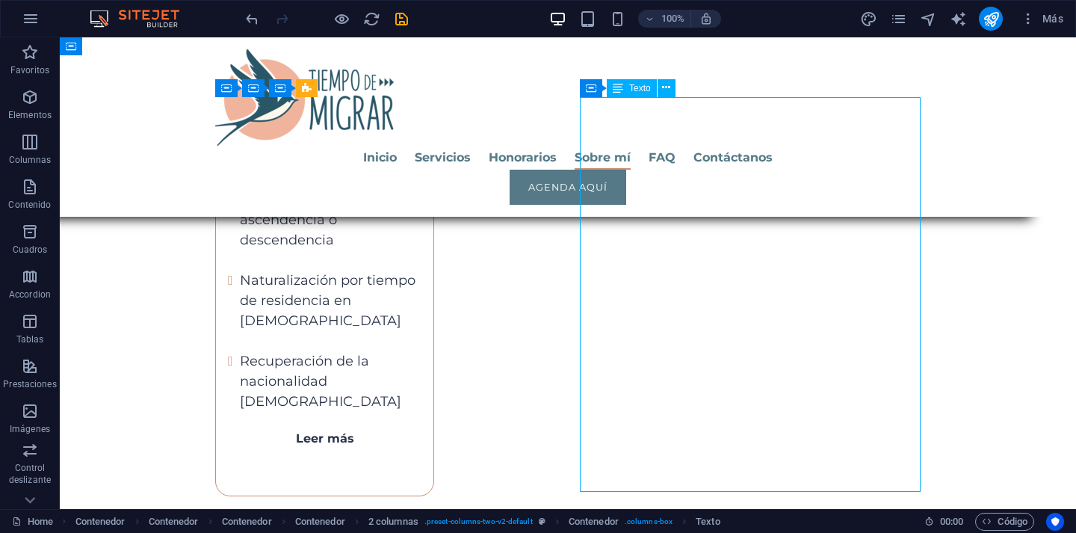
drag, startPoint x: 664, startPoint y: 233, endPoint x: 400, endPoint y: 233, distance: 263.8
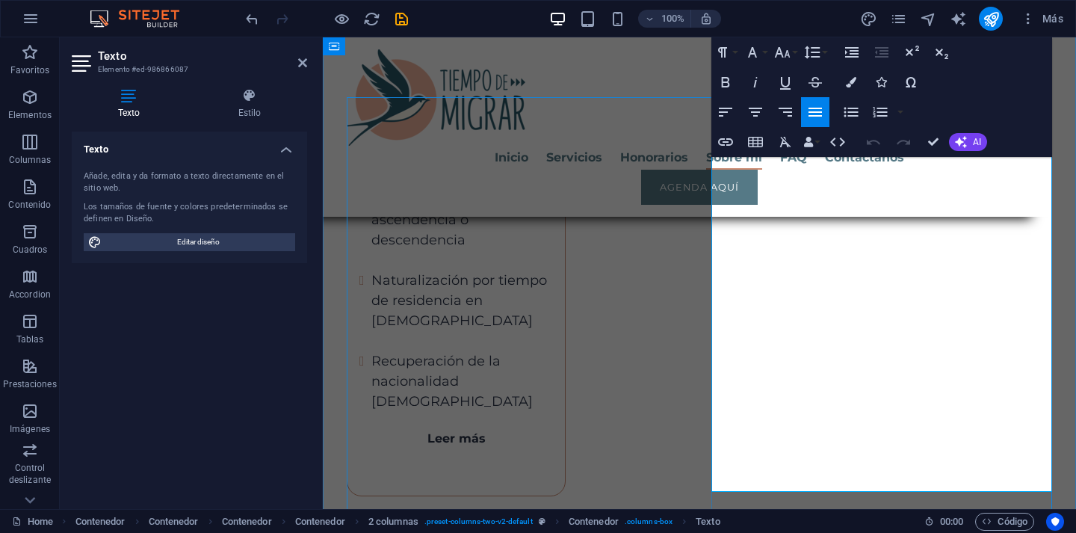
drag, startPoint x: 768, startPoint y: 182, endPoint x: 854, endPoint y: 181, distance: 86.7
click at [765, 55] on button "Font Family" at bounding box center [755, 52] width 28 height 30
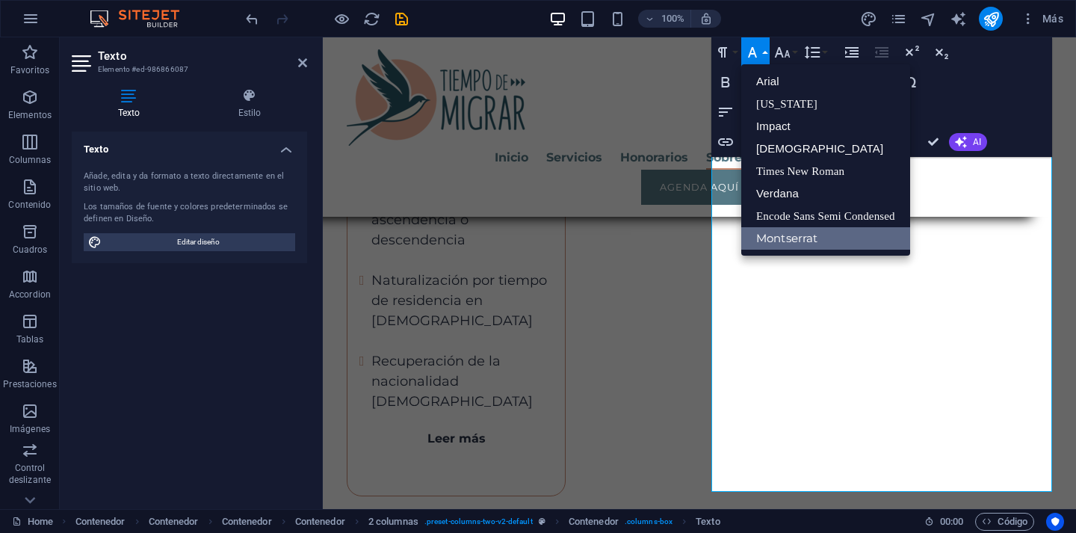
scroll to position [0, 0]
click at [788, 55] on icon "button" at bounding box center [783, 52] width 16 height 10
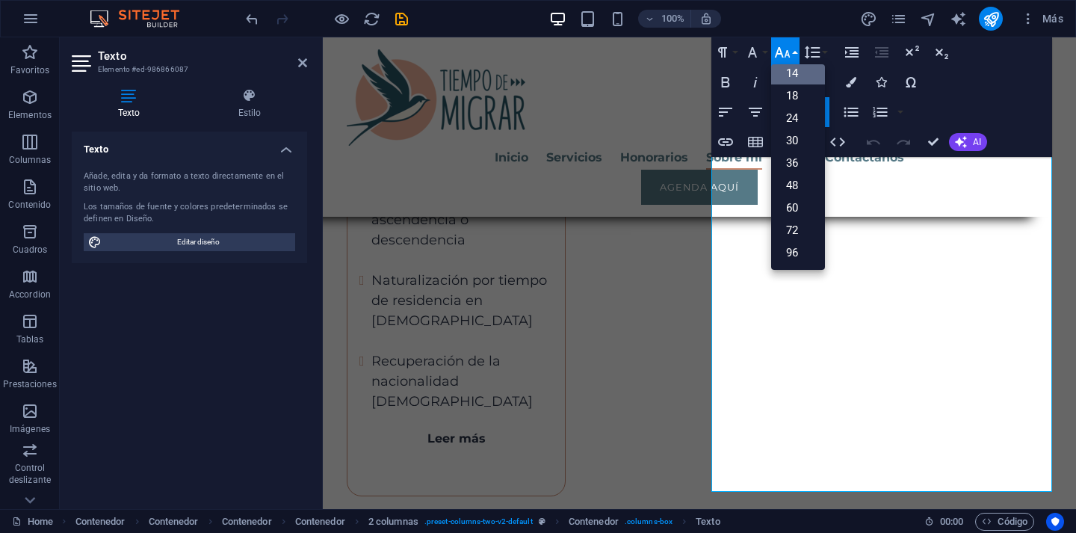
scroll to position [120, 0]
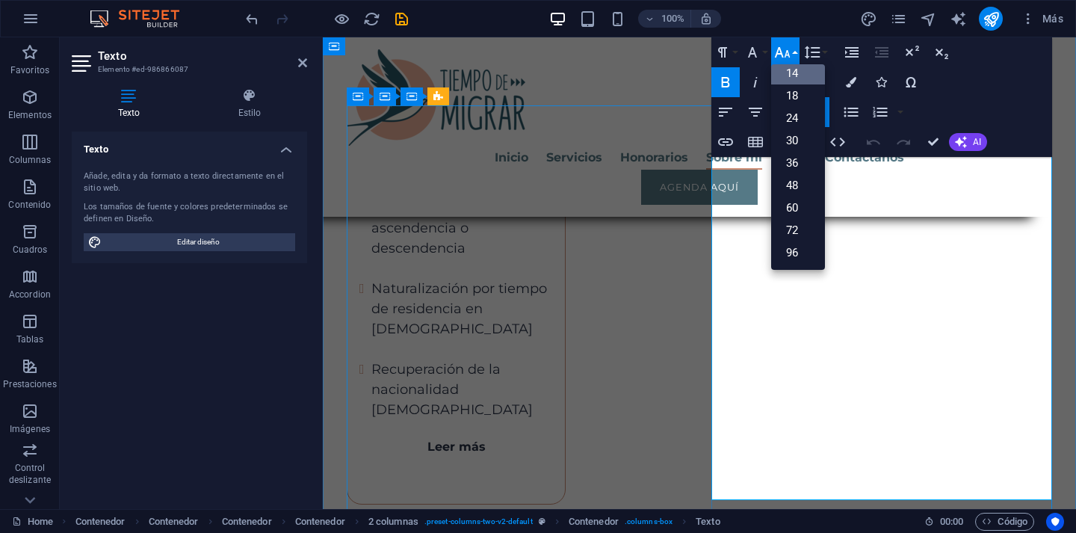
click at [289, 303] on div "Texto Añade, edita y da formato a texto directamente en el sitio web. Los tamañ…" at bounding box center [189, 314] width 235 height 365
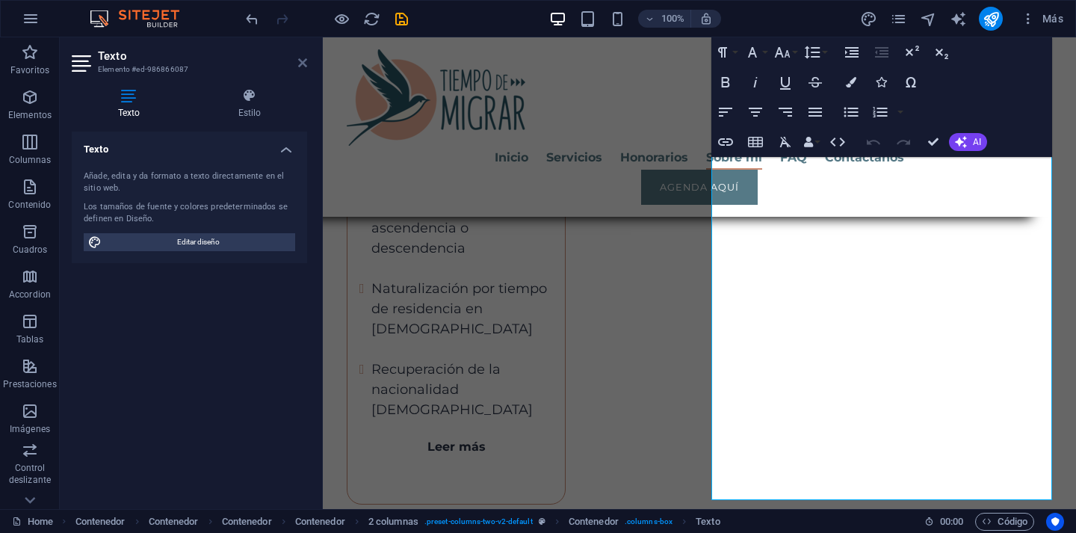
click at [302, 62] on icon at bounding box center [302, 63] width 9 height 12
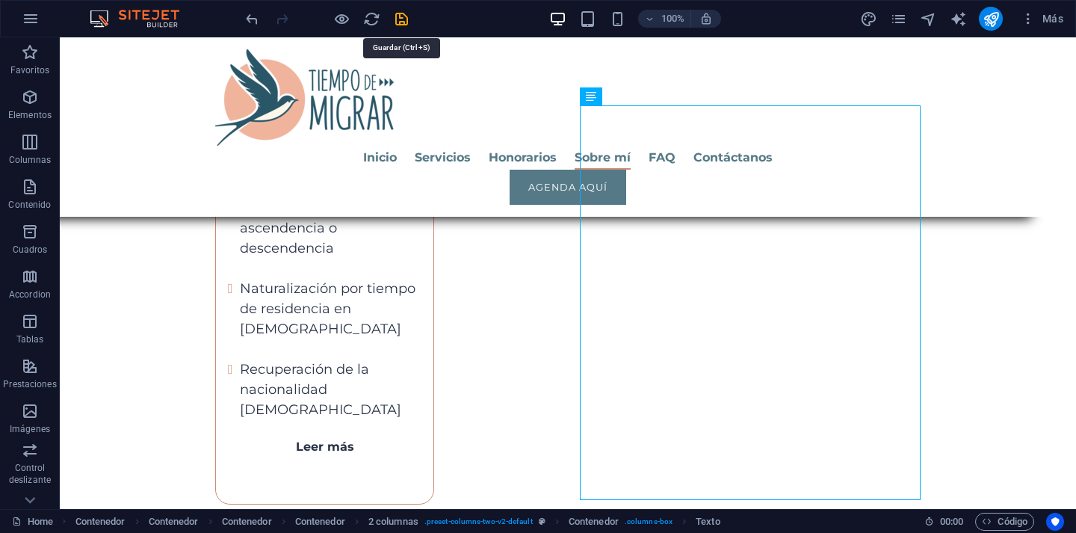
click at [399, 21] on icon "save" at bounding box center [401, 18] width 17 height 17
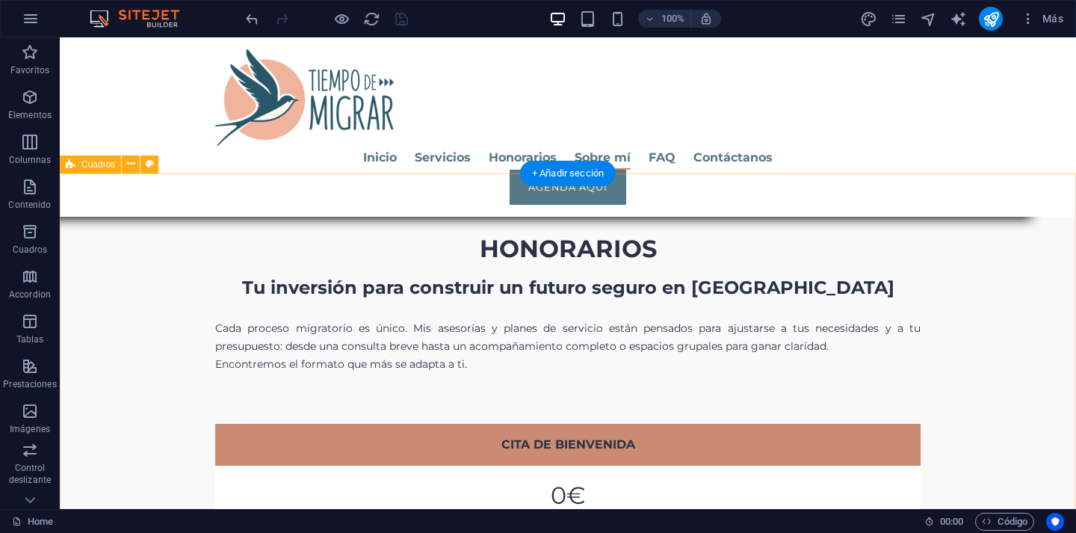
scroll to position [4394, 0]
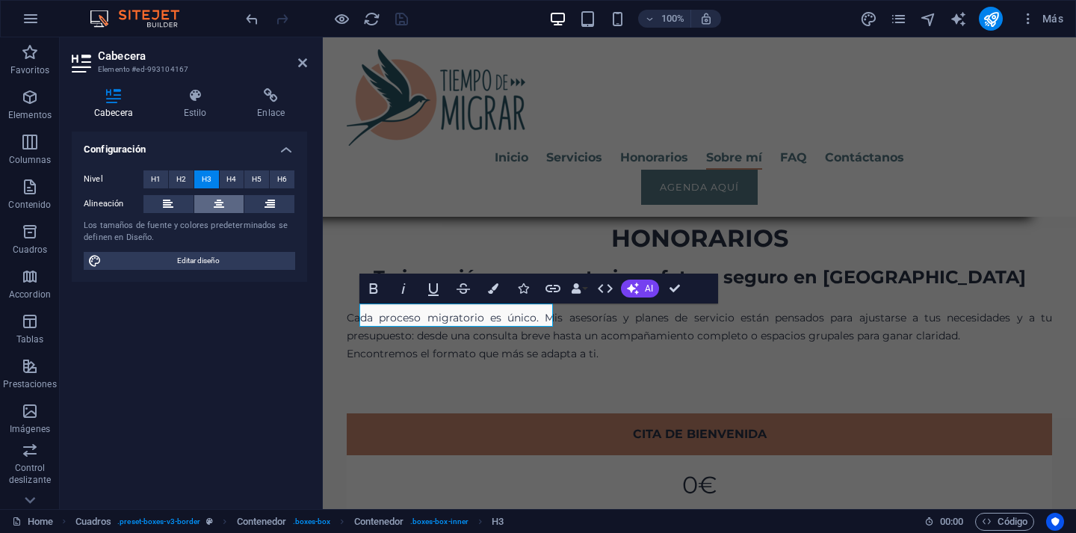
click at [217, 200] on icon at bounding box center [219, 204] width 10 height 18
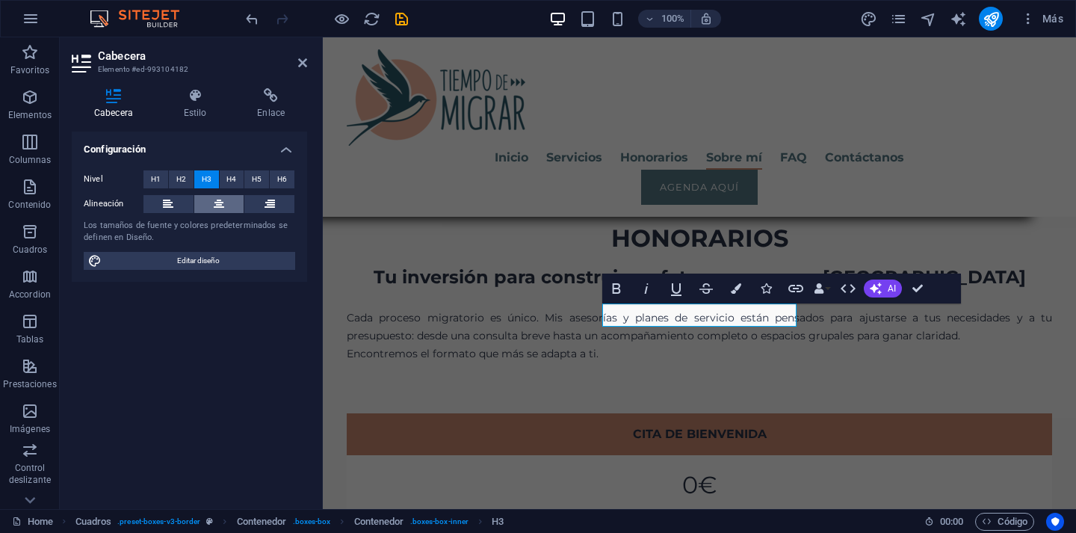
click at [224, 204] on button at bounding box center [219, 204] width 50 height 18
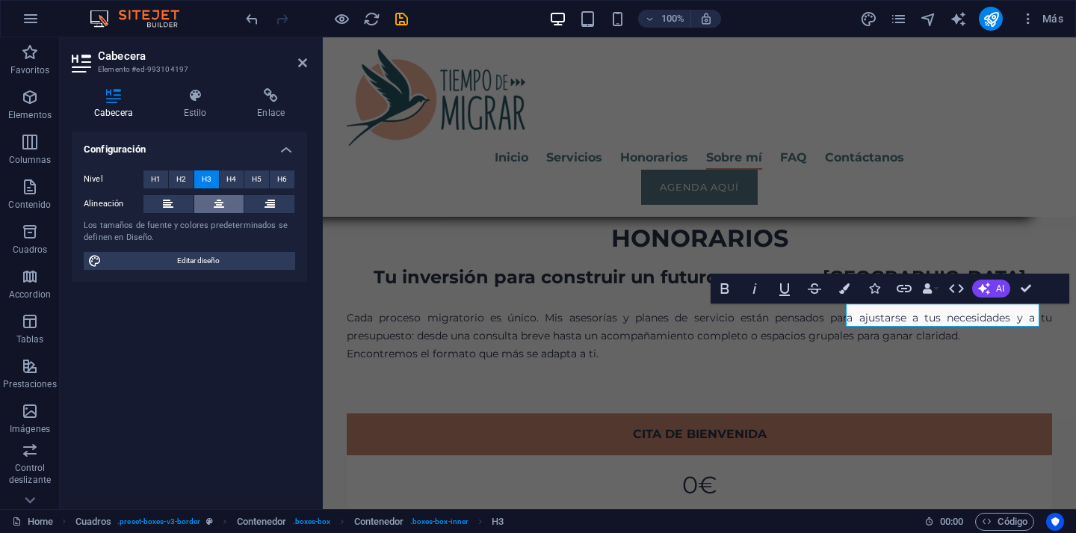
click at [222, 201] on icon at bounding box center [219, 204] width 10 height 18
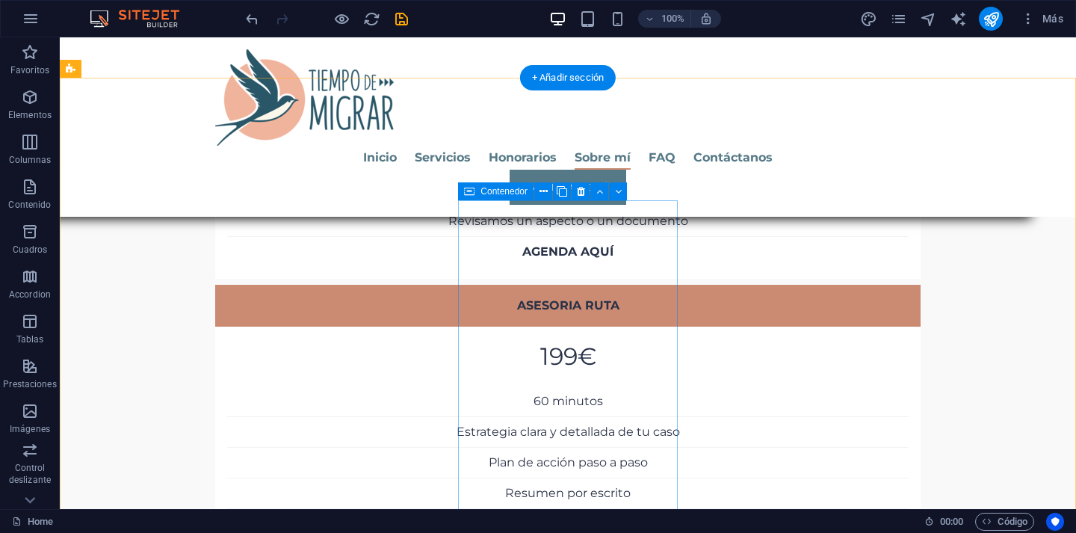
scroll to position [5065, 0]
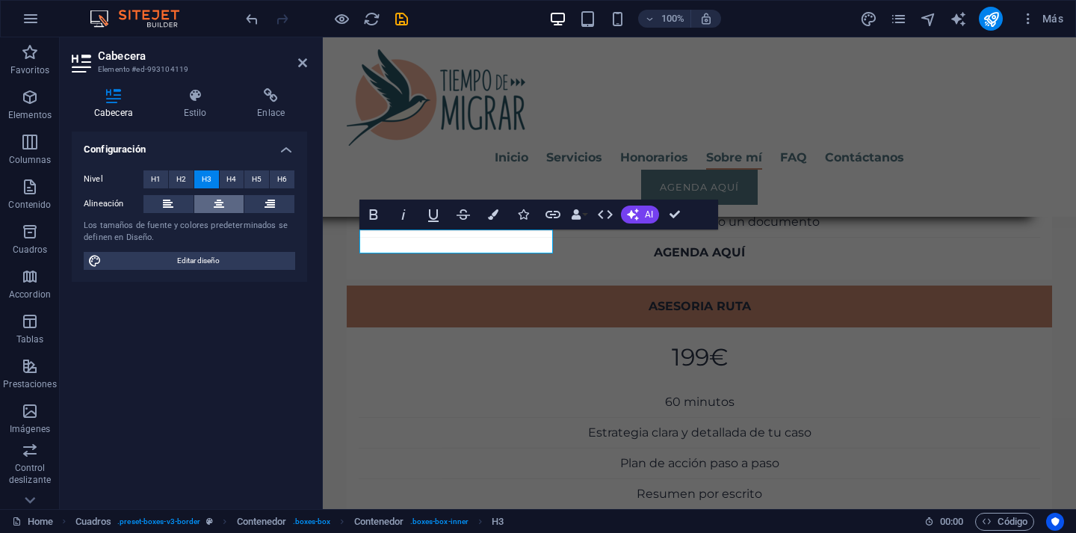
click at [222, 203] on icon at bounding box center [219, 204] width 10 height 18
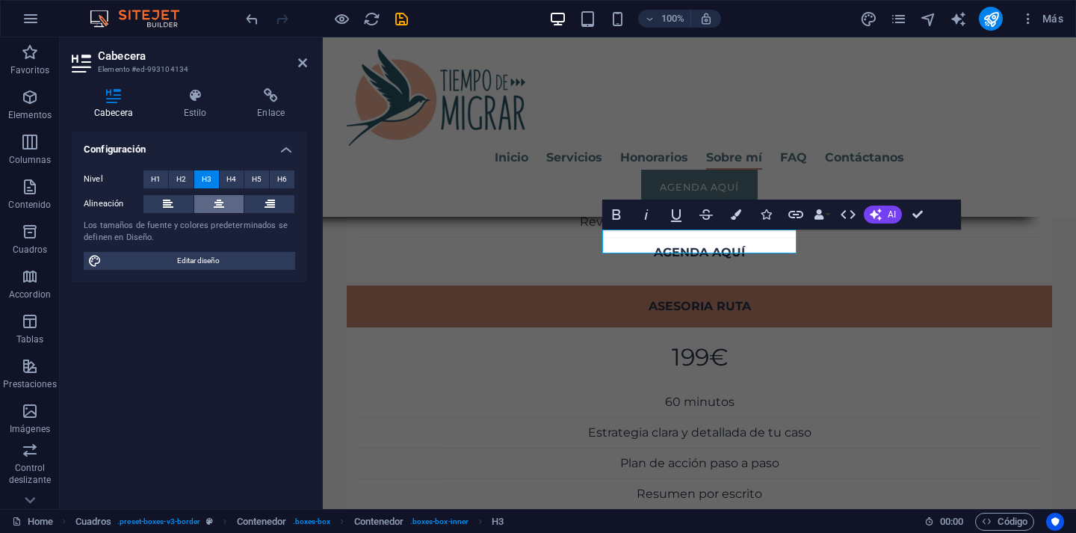
click at [211, 203] on button at bounding box center [219, 204] width 50 height 18
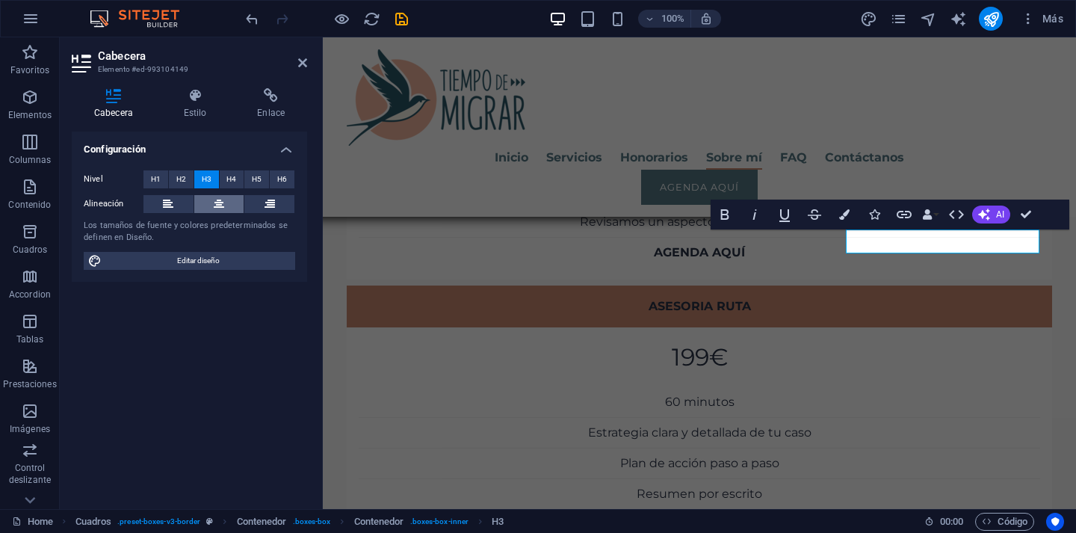
click at [221, 202] on icon at bounding box center [219, 204] width 10 height 18
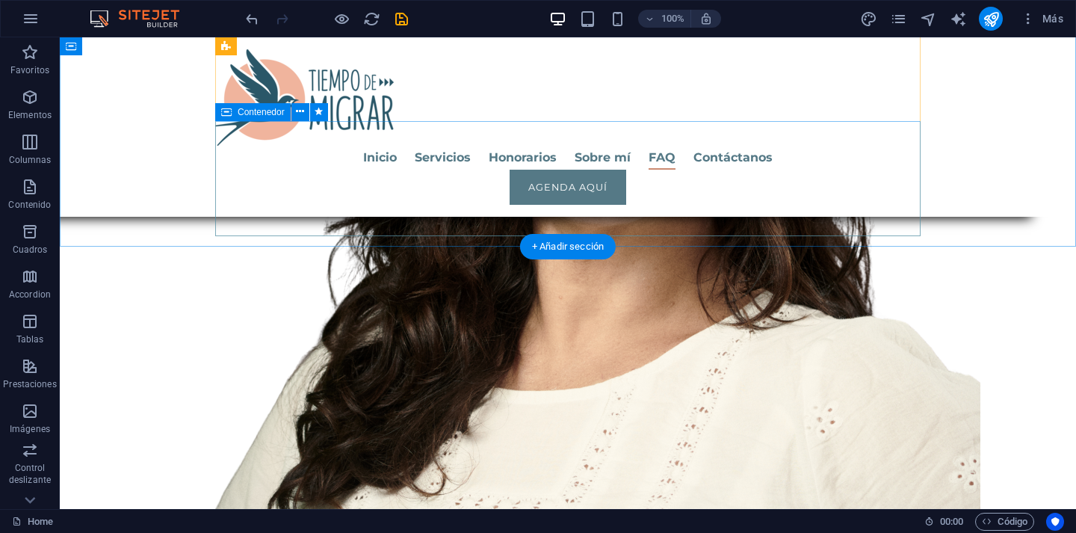
scroll to position [6591, 0]
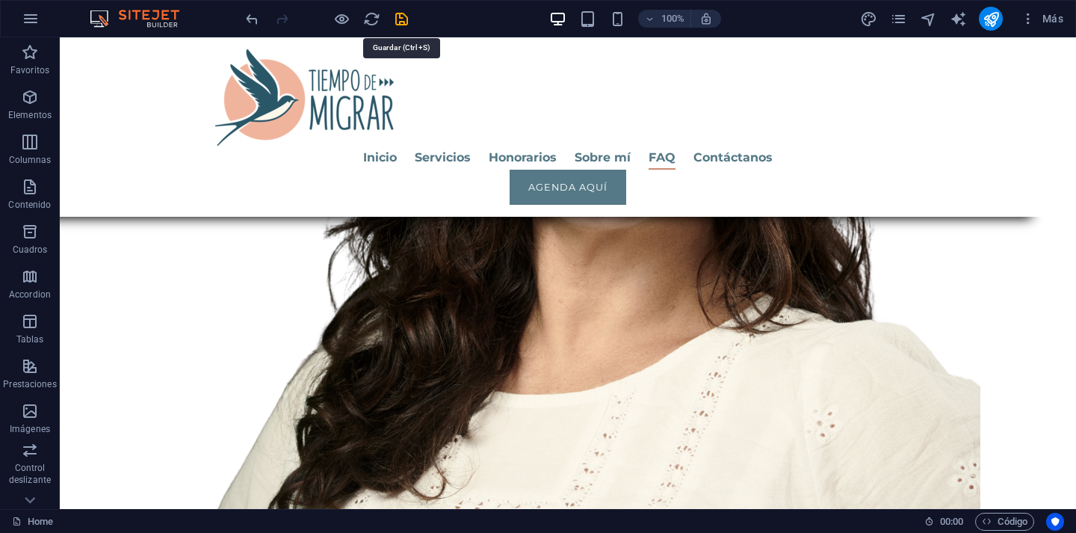
click at [403, 21] on icon "save" at bounding box center [401, 18] width 17 height 17
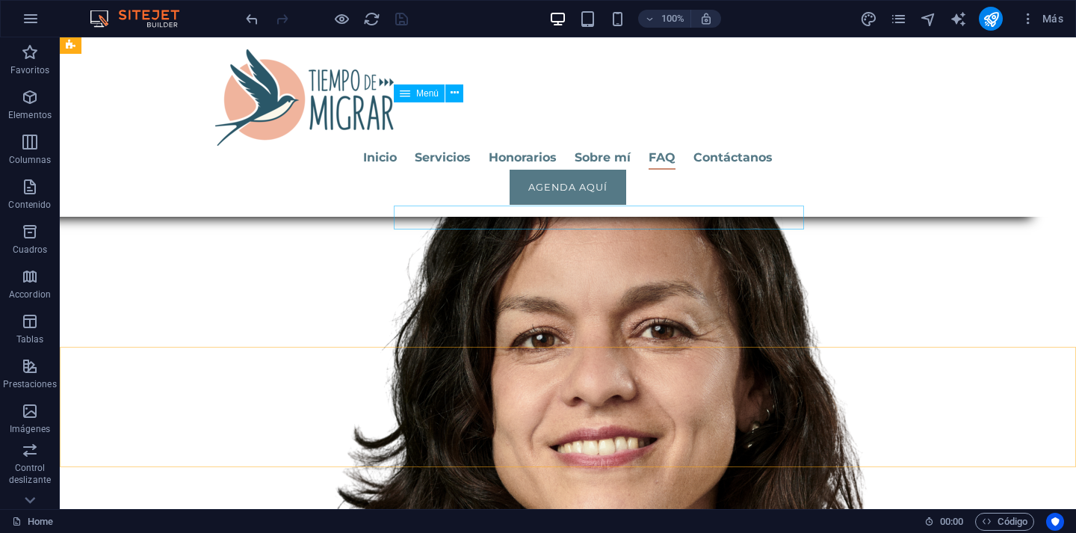
scroll to position [6282, 0]
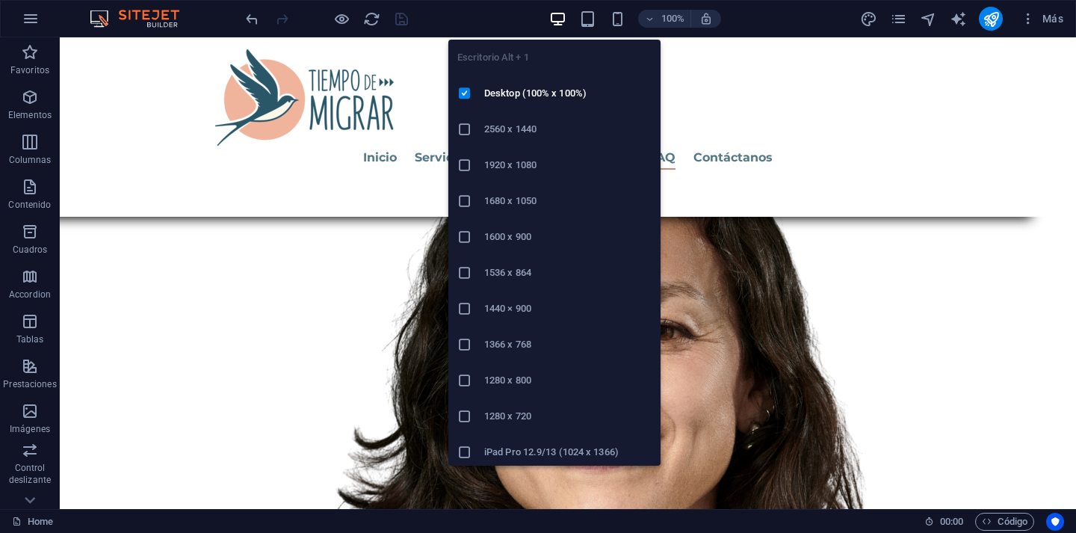
click at [556, 22] on icon "button" at bounding box center [557, 18] width 17 height 17
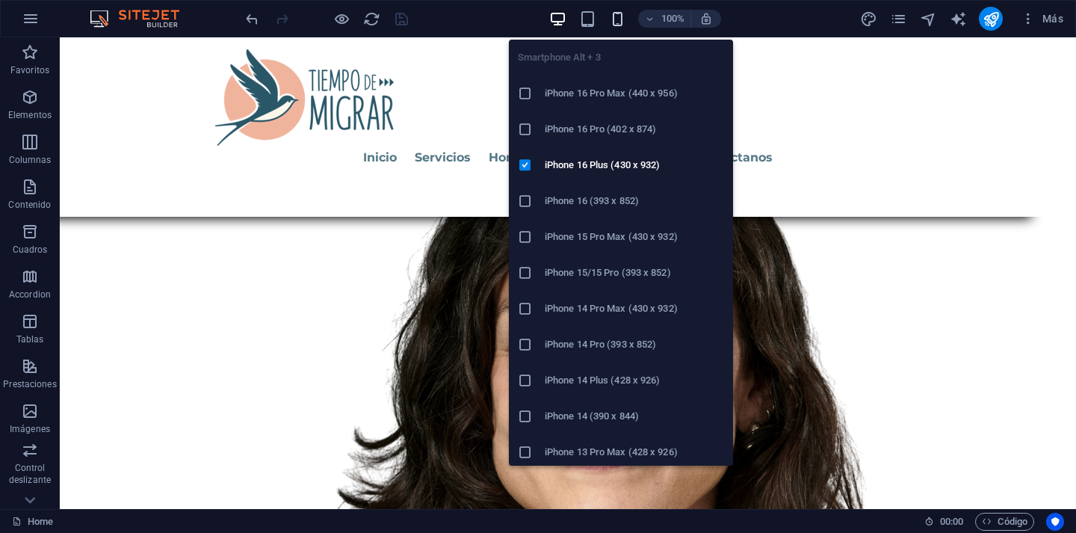
click at [614, 18] on icon "button" at bounding box center [617, 18] width 17 height 17
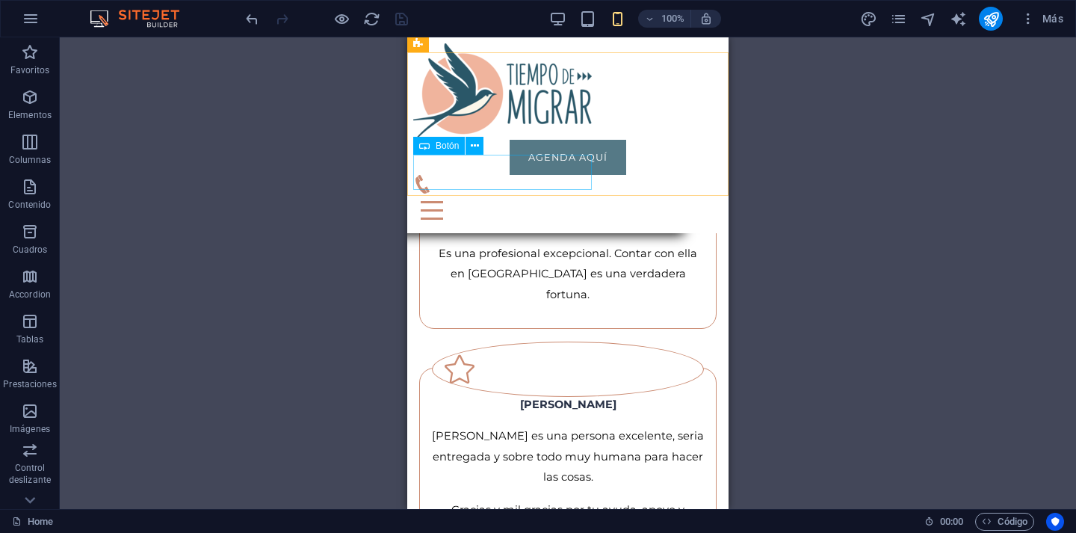
scroll to position [7147, 0]
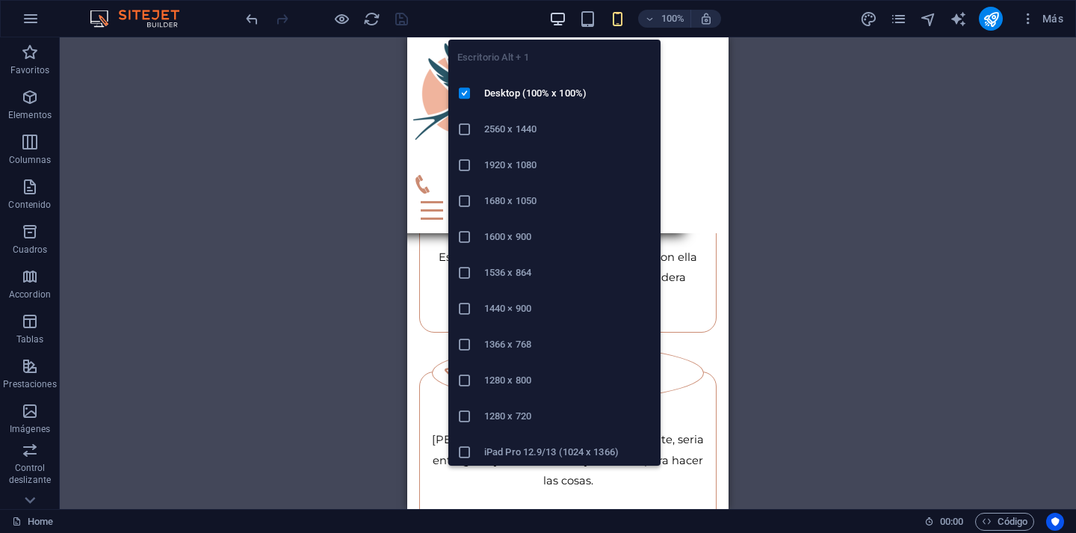
click at [565, 19] on icon "button" at bounding box center [557, 18] width 17 height 17
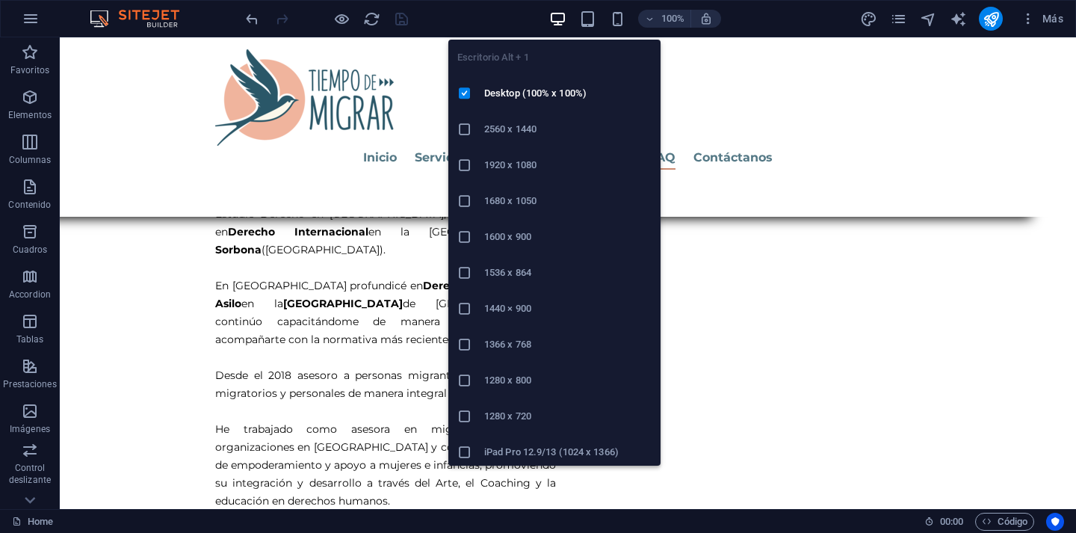
scroll to position [6992, 0]
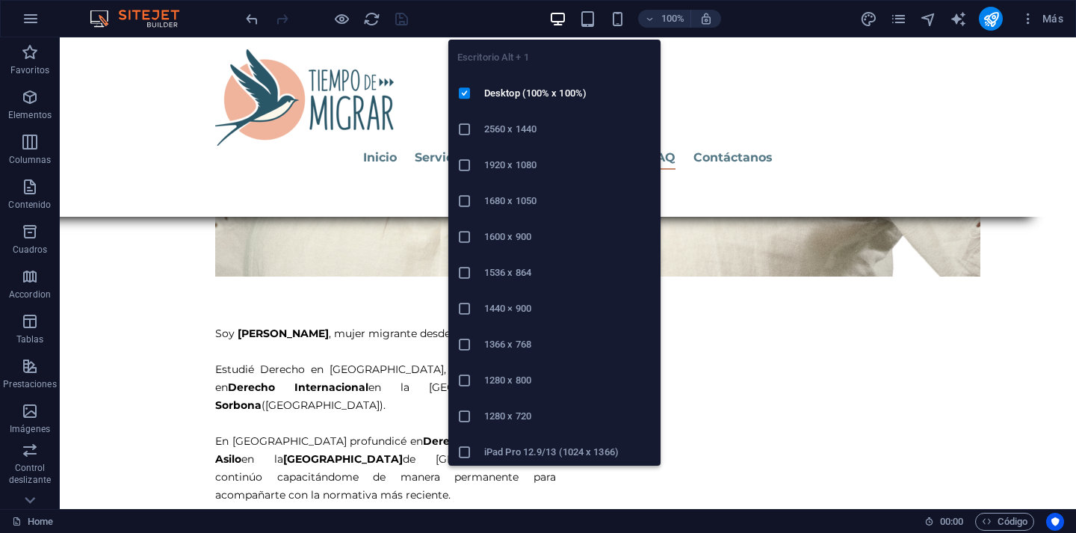
click at [556, 19] on icon "button" at bounding box center [557, 18] width 17 height 17
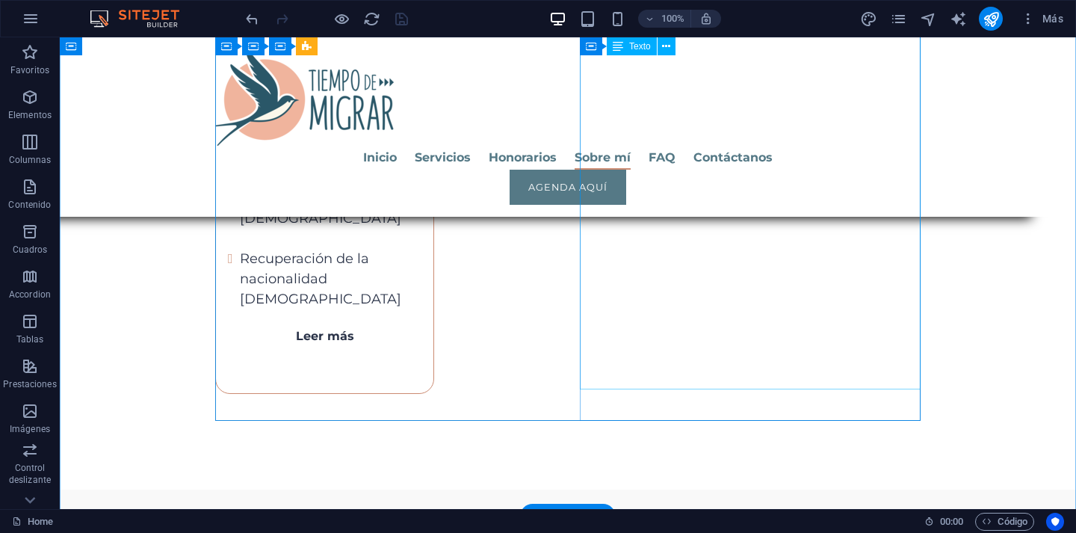
scroll to position [4035, 0]
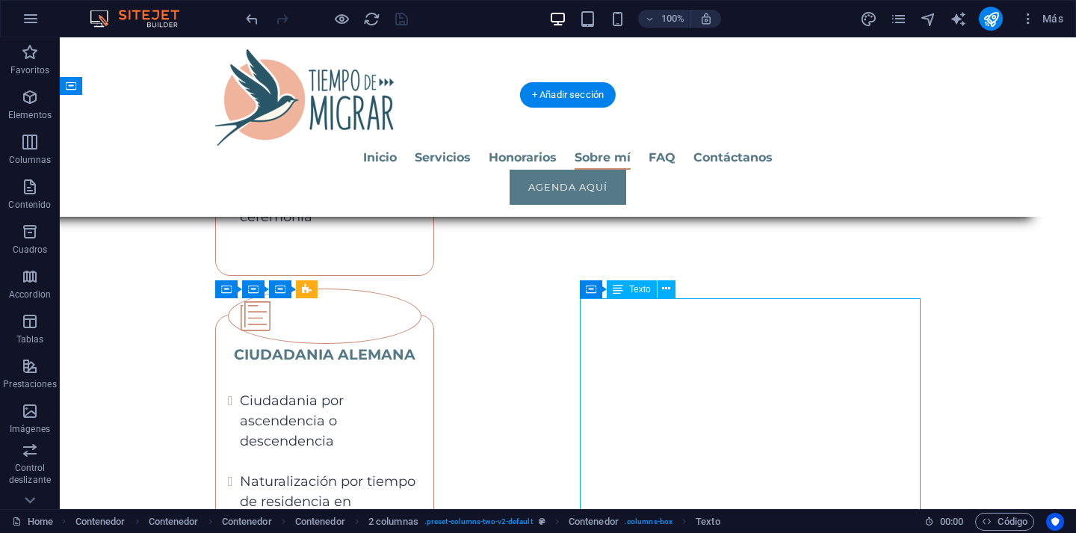
scroll to position [3739, 0]
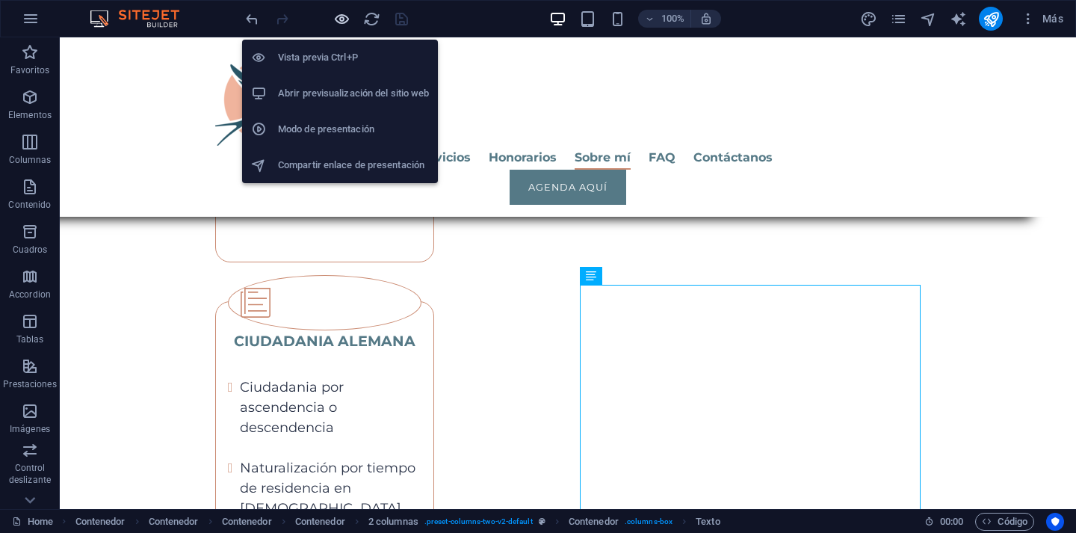
click at [343, 13] on icon "button" at bounding box center [341, 18] width 17 height 17
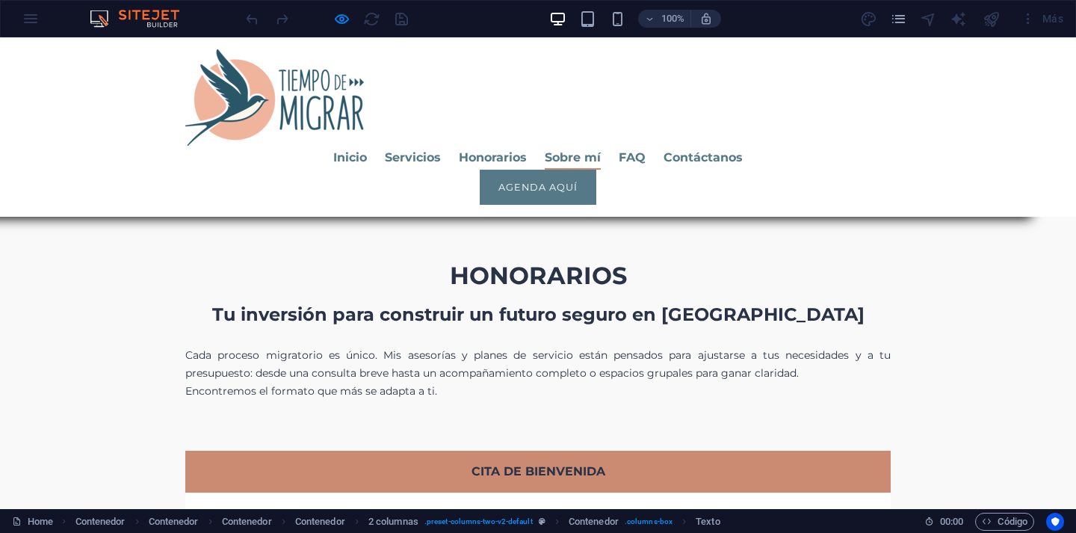
scroll to position [4194, 0]
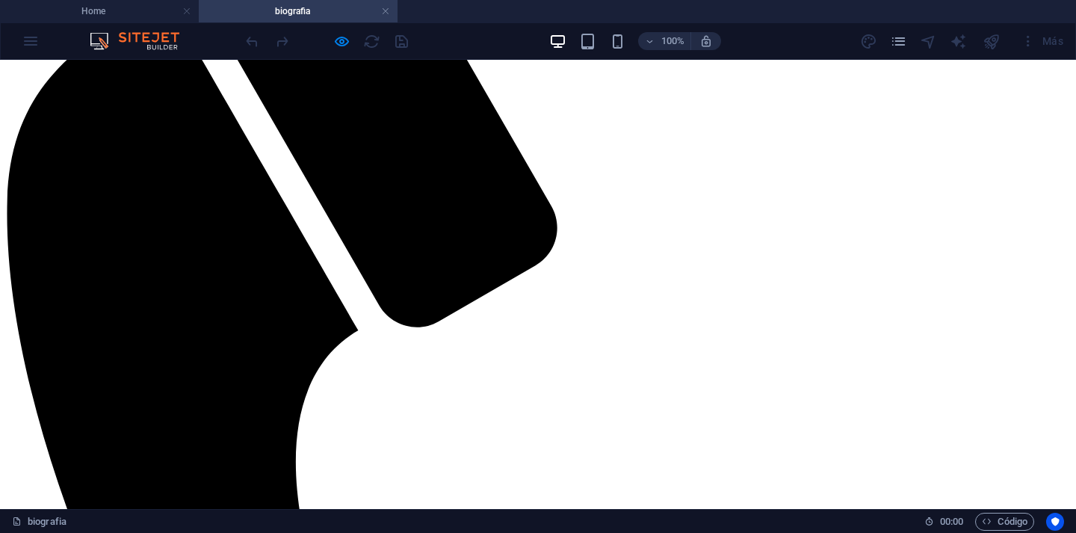
scroll to position [469, 0]
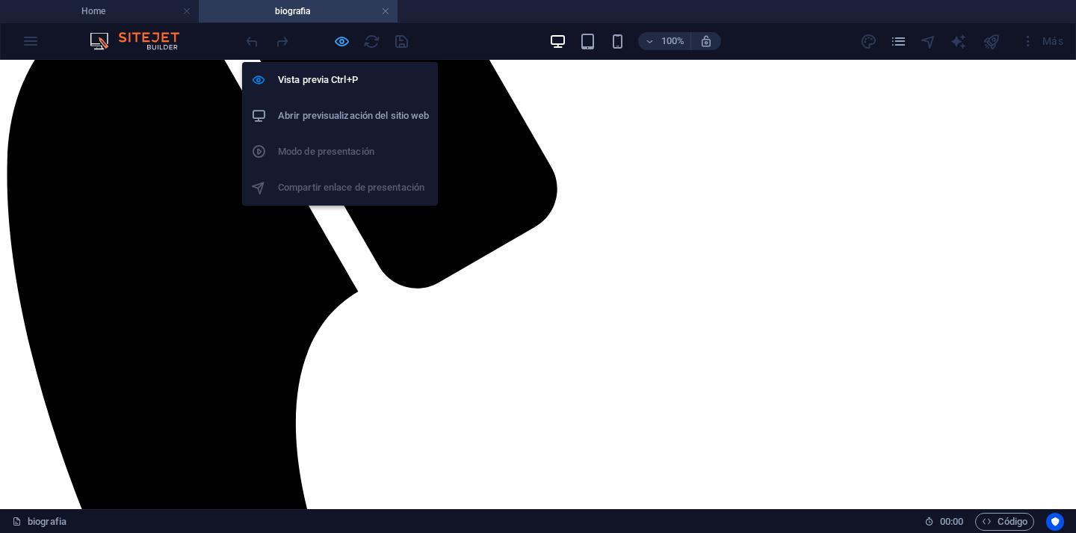
click at [342, 43] on icon "button" at bounding box center [341, 41] width 17 height 17
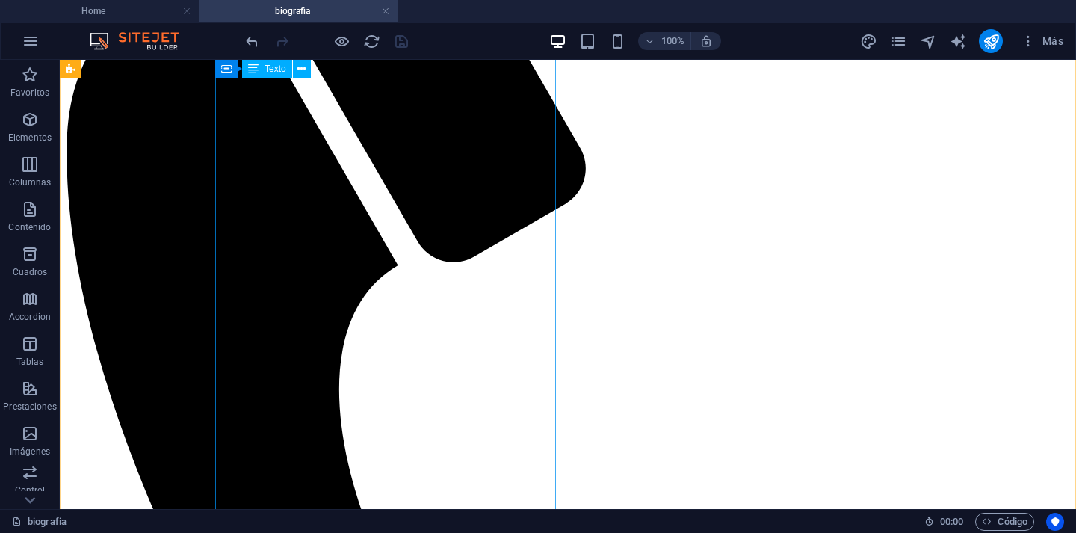
scroll to position [445, 0]
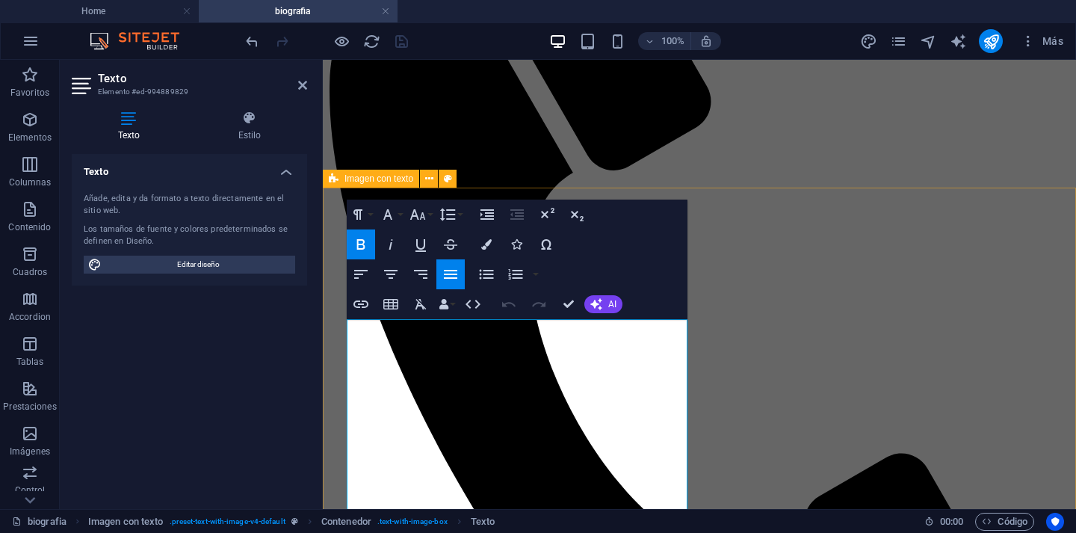
scroll to position [27, 0]
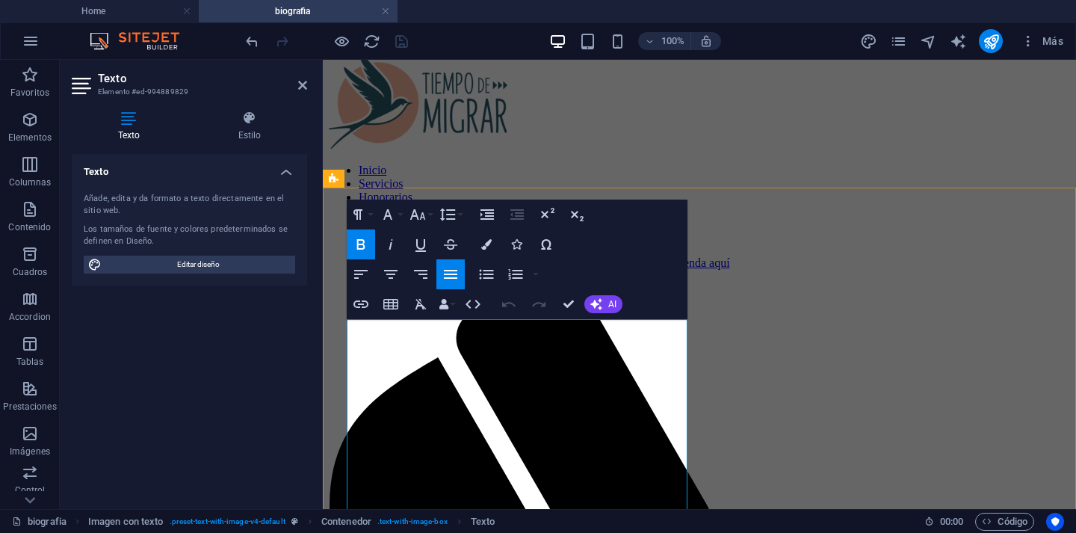
drag, startPoint x: 433, startPoint y: 420, endPoint x: 481, endPoint y: 423, distance: 47.9
click at [492, 238] on button "Colors" at bounding box center [486, 244] width 28 height 30
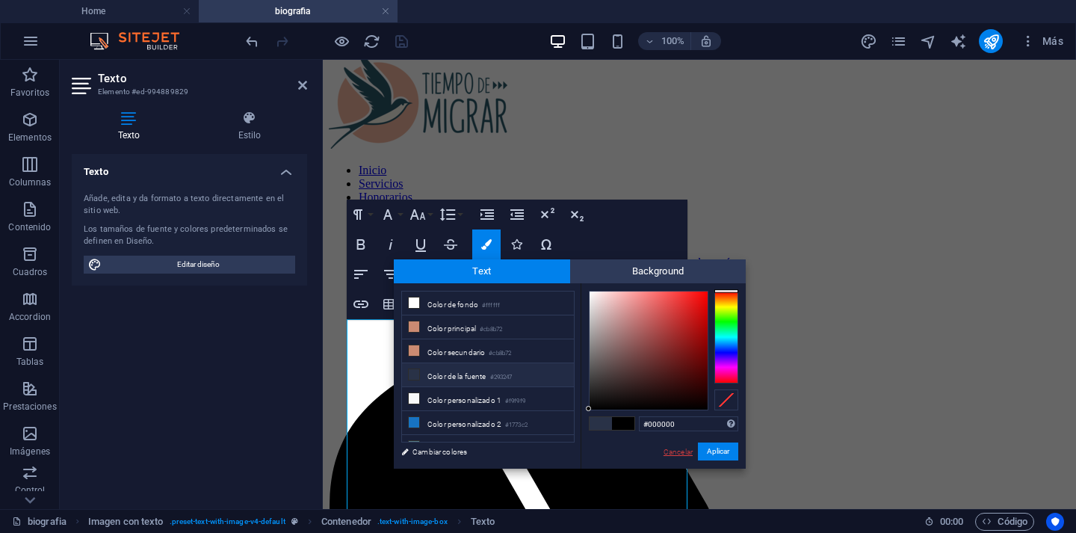
click at [679, 451] on link "Cancelar" at bounding box center [678, 451] width 32 height 11
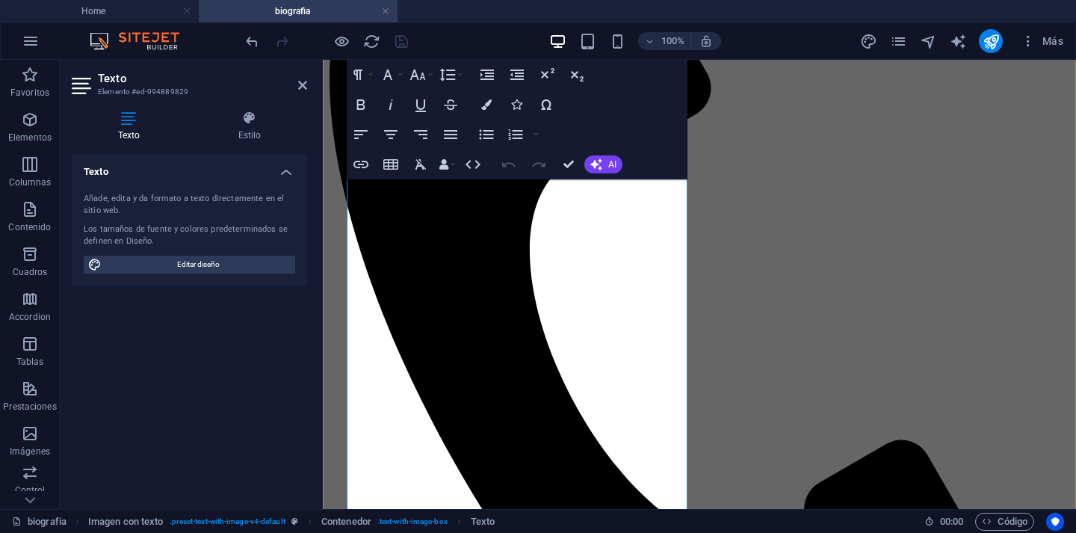
scroll to position [466, 0]
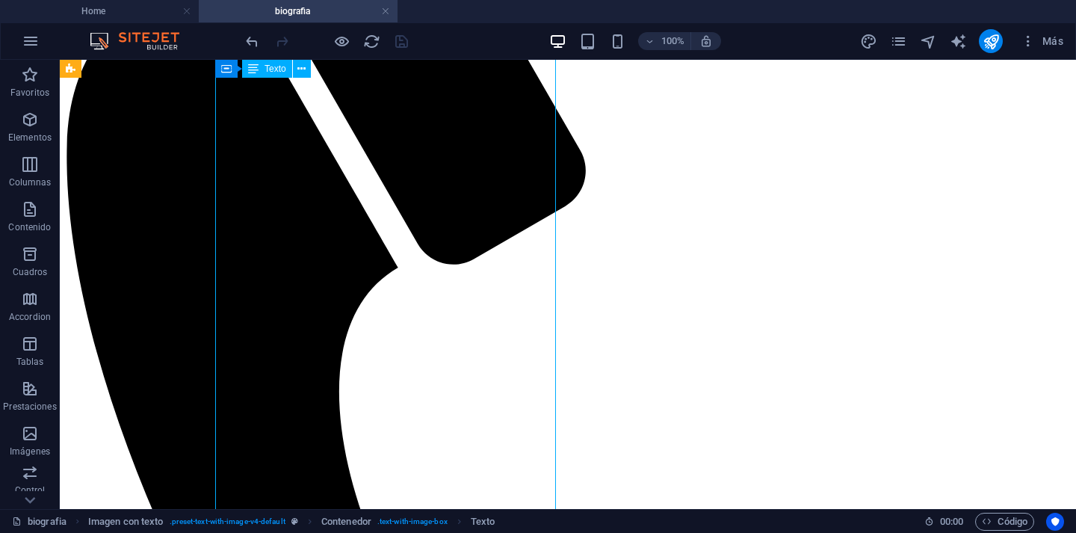
drag, startPoint x: 442, startPoint y: 307, endPoint x: 179, endPoint y: 307, distance: 263.1
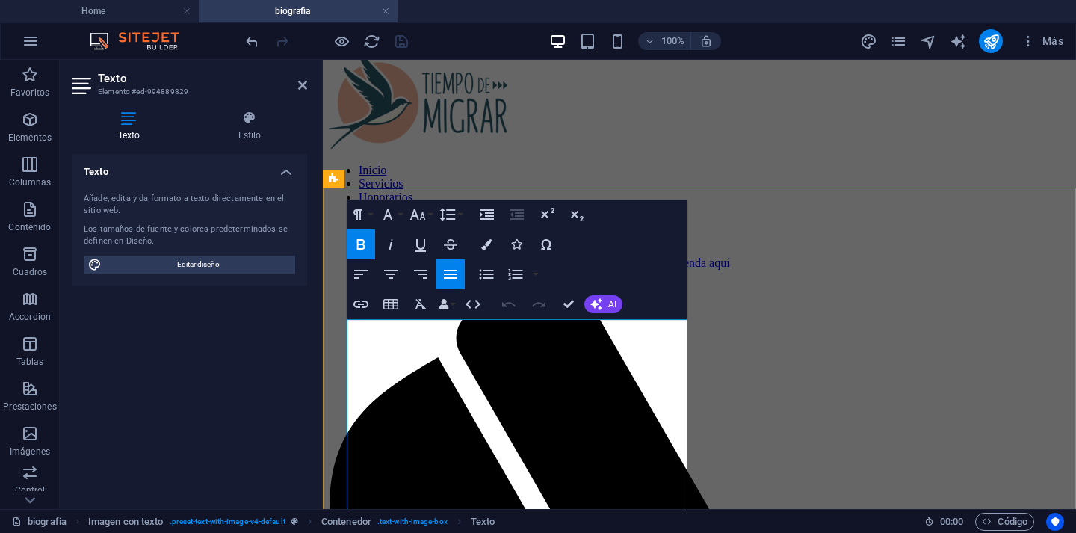
click at [491, 247] on icon "button" at bounding box center [486, 244] width 10 height 10
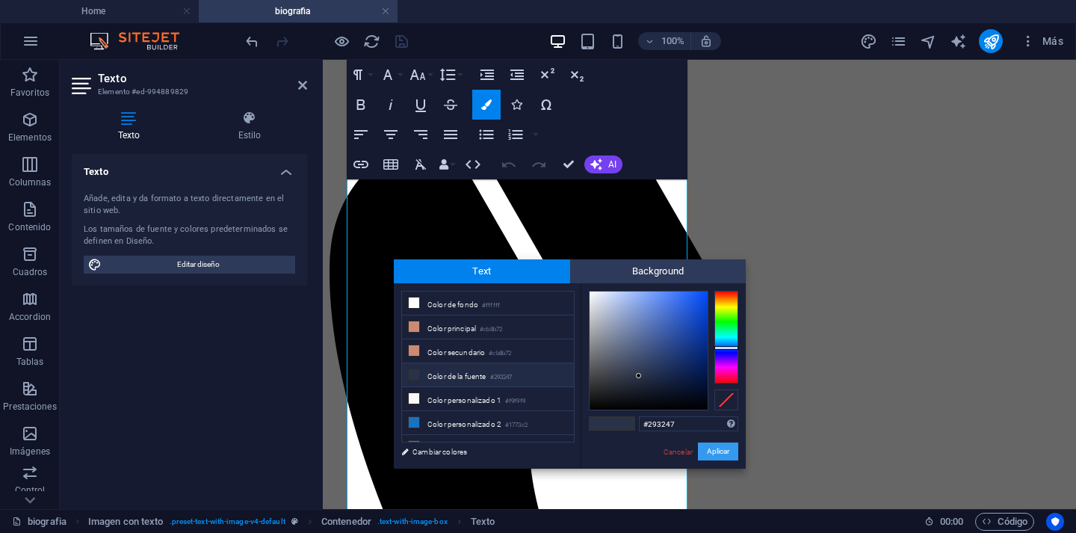
click at [720, 451] on button "Aplicar" at bounding box center [718, 451] width 40 height 18
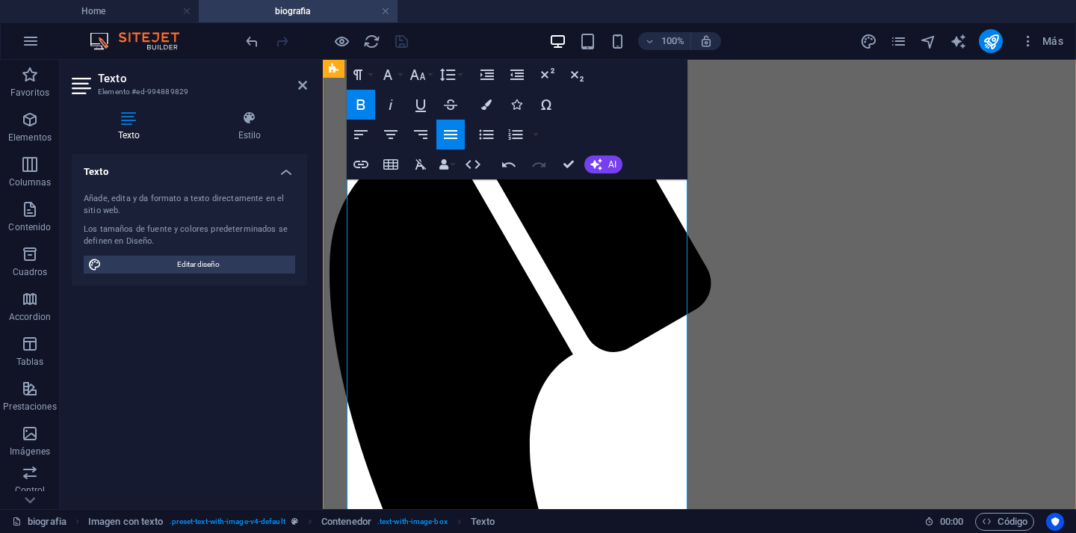
click at [723, 149] on div "Inicio Servicios Honorarios Sobre mí FAQ Contáctanos Agenda aquí Menu" at bounding box center [699, 417] width 741 height 1205
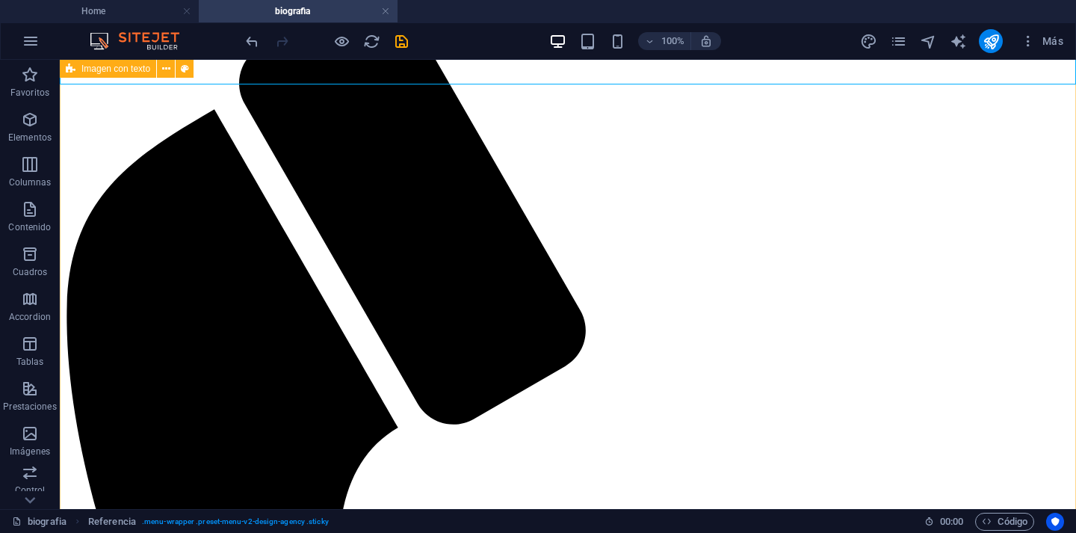
scroll to position [322, 0]
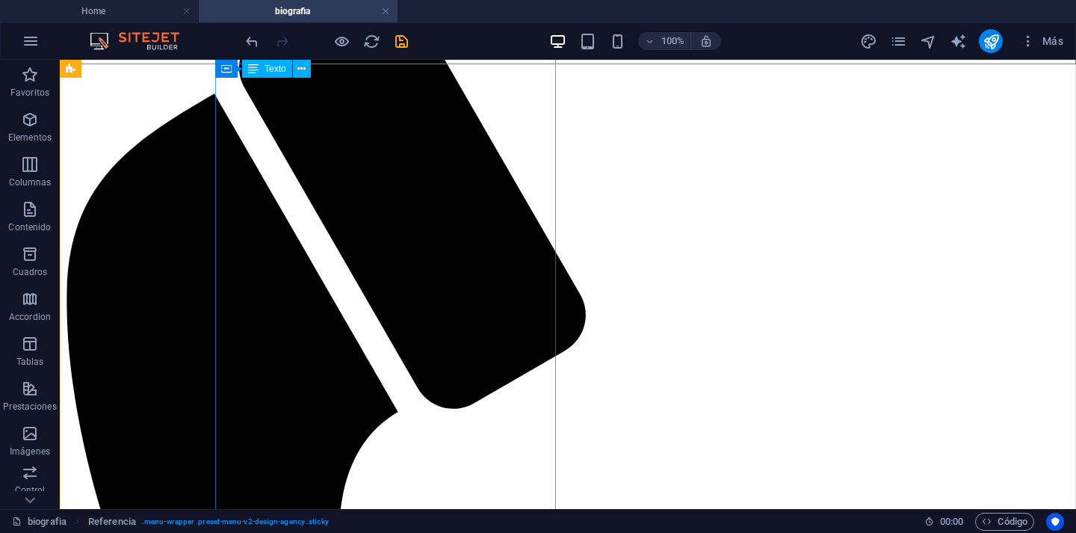
drag, startPoint x: 337, startPoint y: 313, endPoint x: 74, endPoint y: 313, distance: 263.1
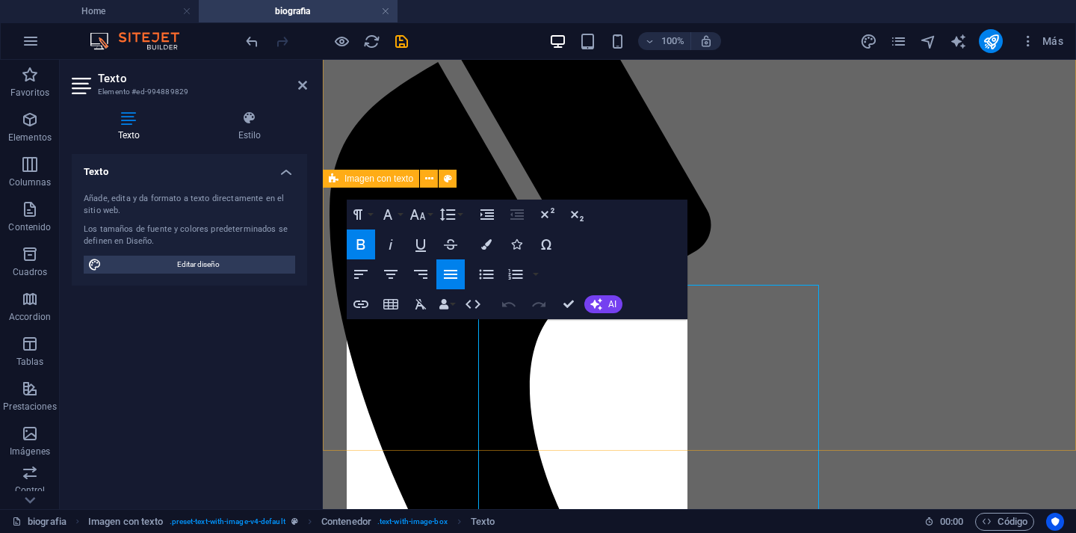
scroll to position [27, 0]
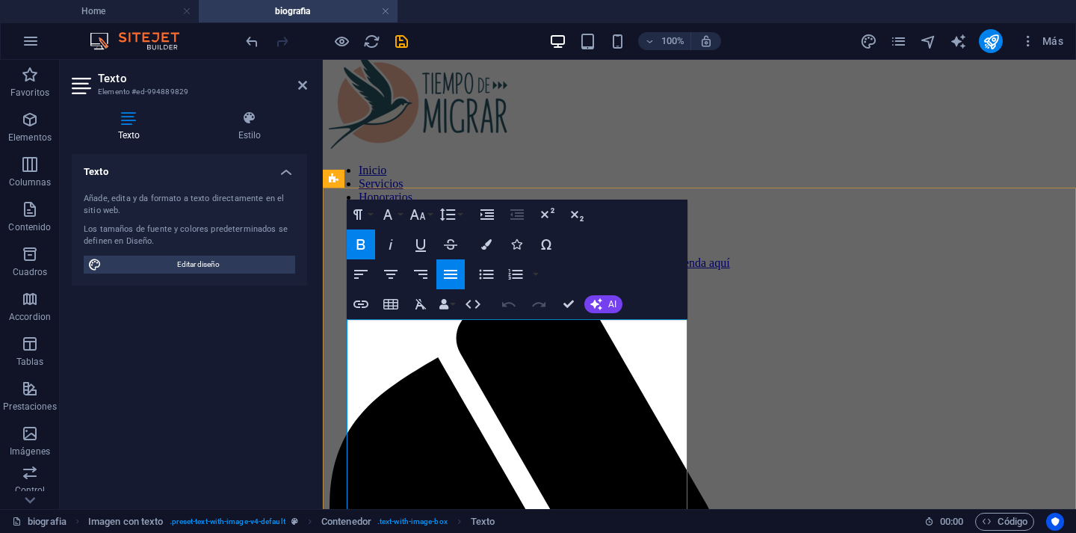
click at [426, 216] on icon "button" at bounding box center [418, 215] width 18 height 18
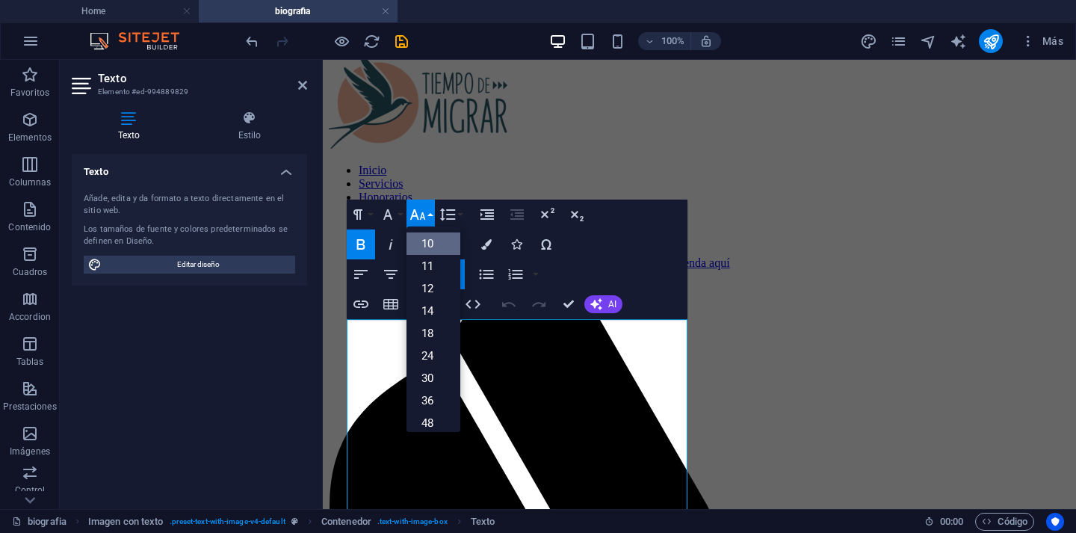
scroll to position [0, 0]
drag, startPoint x: 521, startPoint y: 344, endPoint x: 348, endPoint y: 341, distance: 172.7
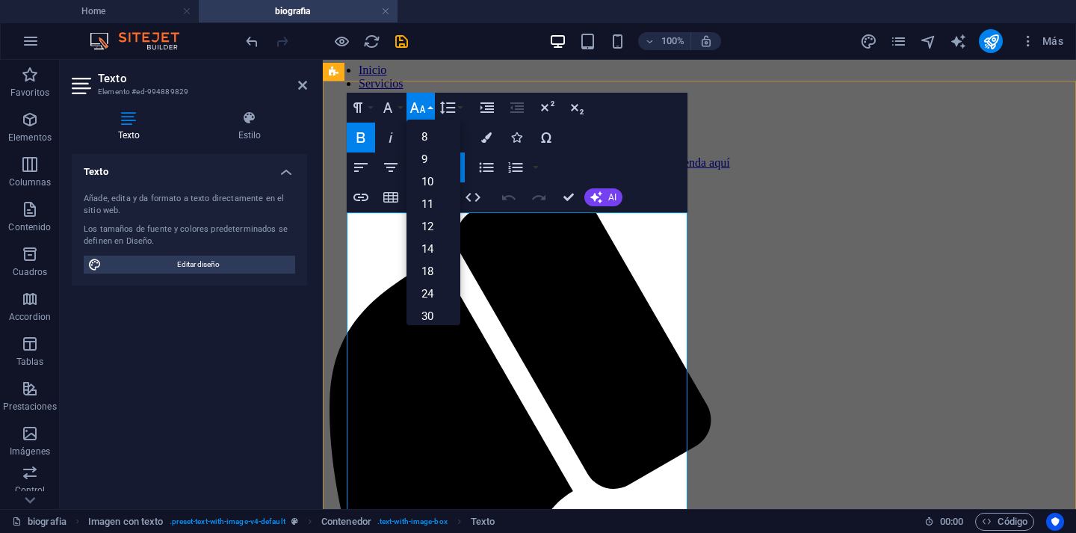
scroll to position [126, 0]
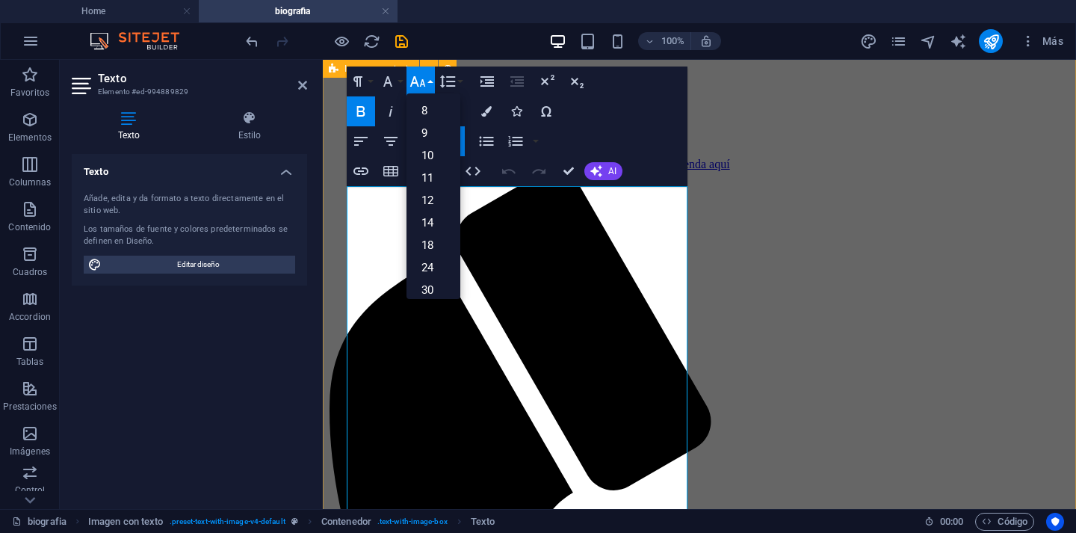
drag, startPoint x: 442, startPoint y: 386, endPoint x: 345, endPoint y: 380, distance: 96.5
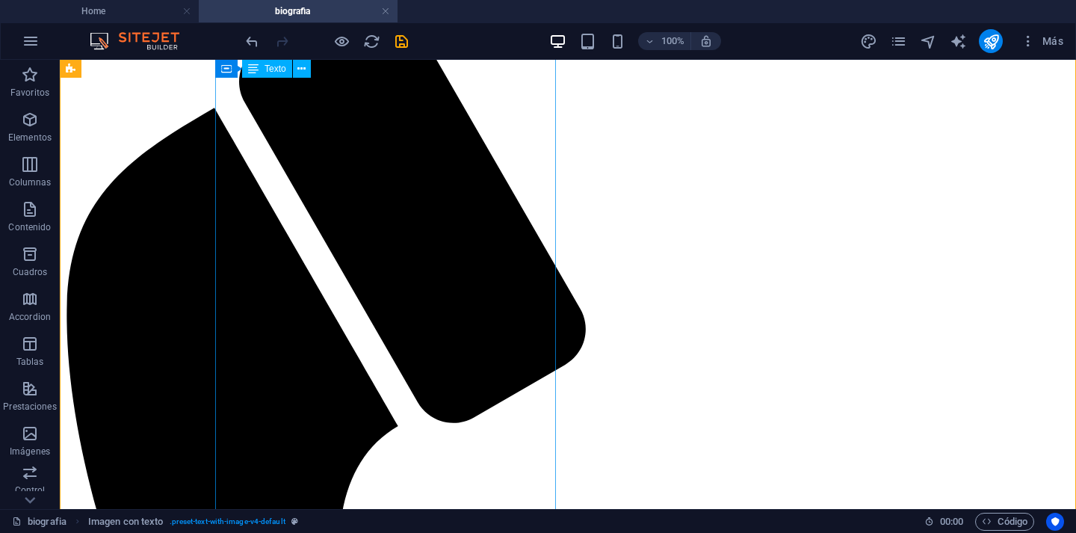
scroll to position [305, 0]
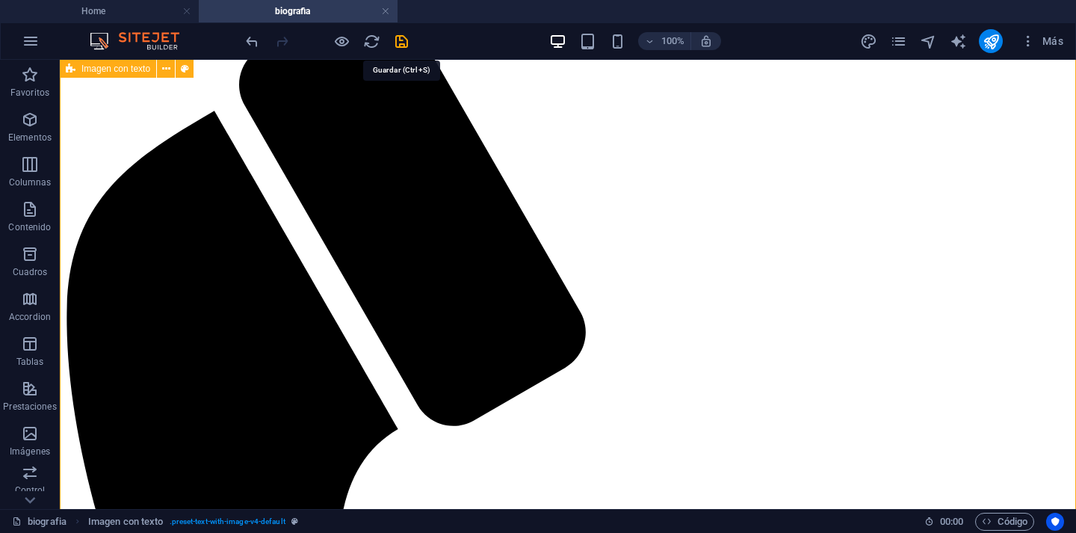
click at [404, 44] on icon "save" at bounding box center [401, 41] width 17 height 17
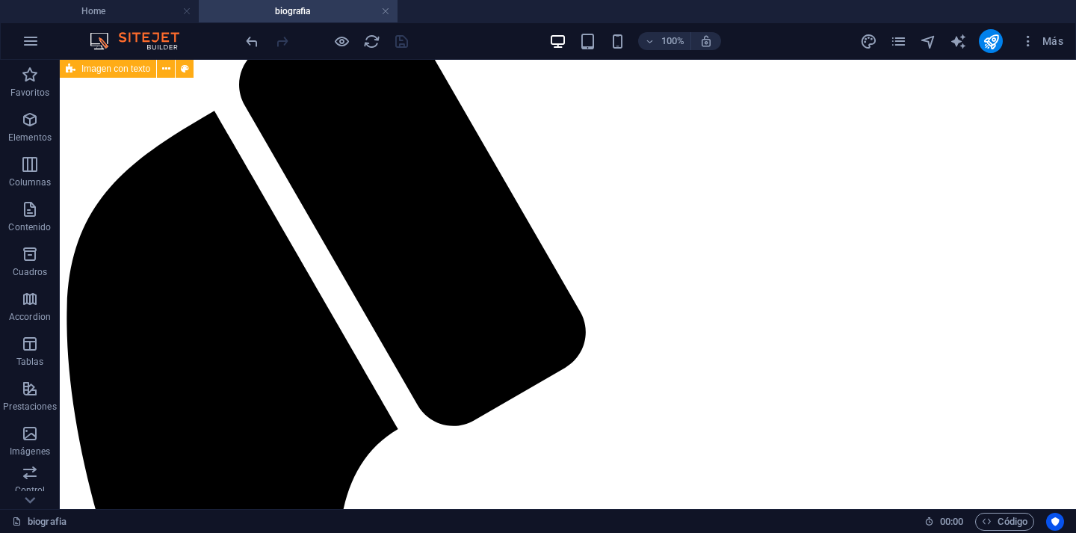
click at [403, 42] on div at bounding box center [326, 41] width 167 height 24
